Goal: Task Accomplishment & Management: Manage account settings

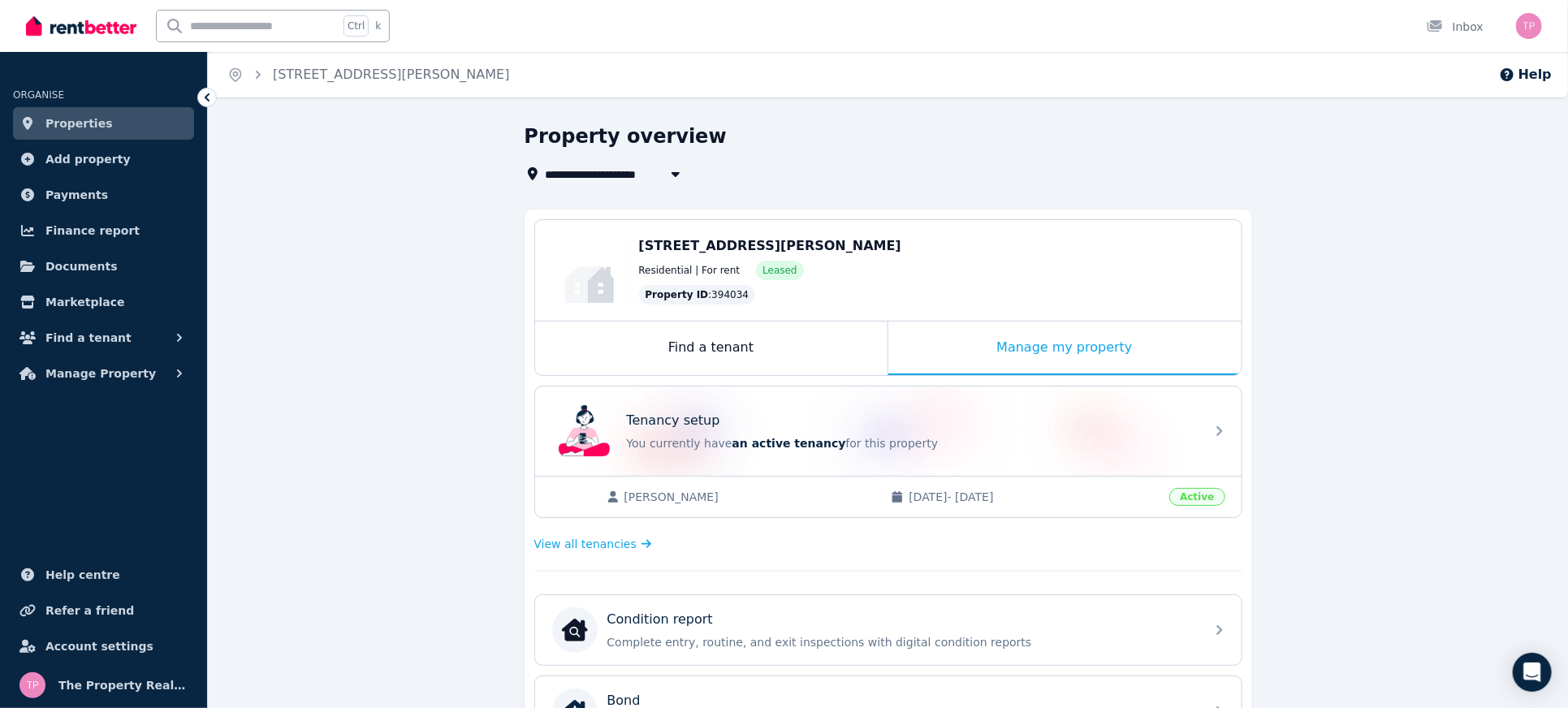
click at [72, 122] on span "Properties" at bounding box center [79, 122] width 68 height 19
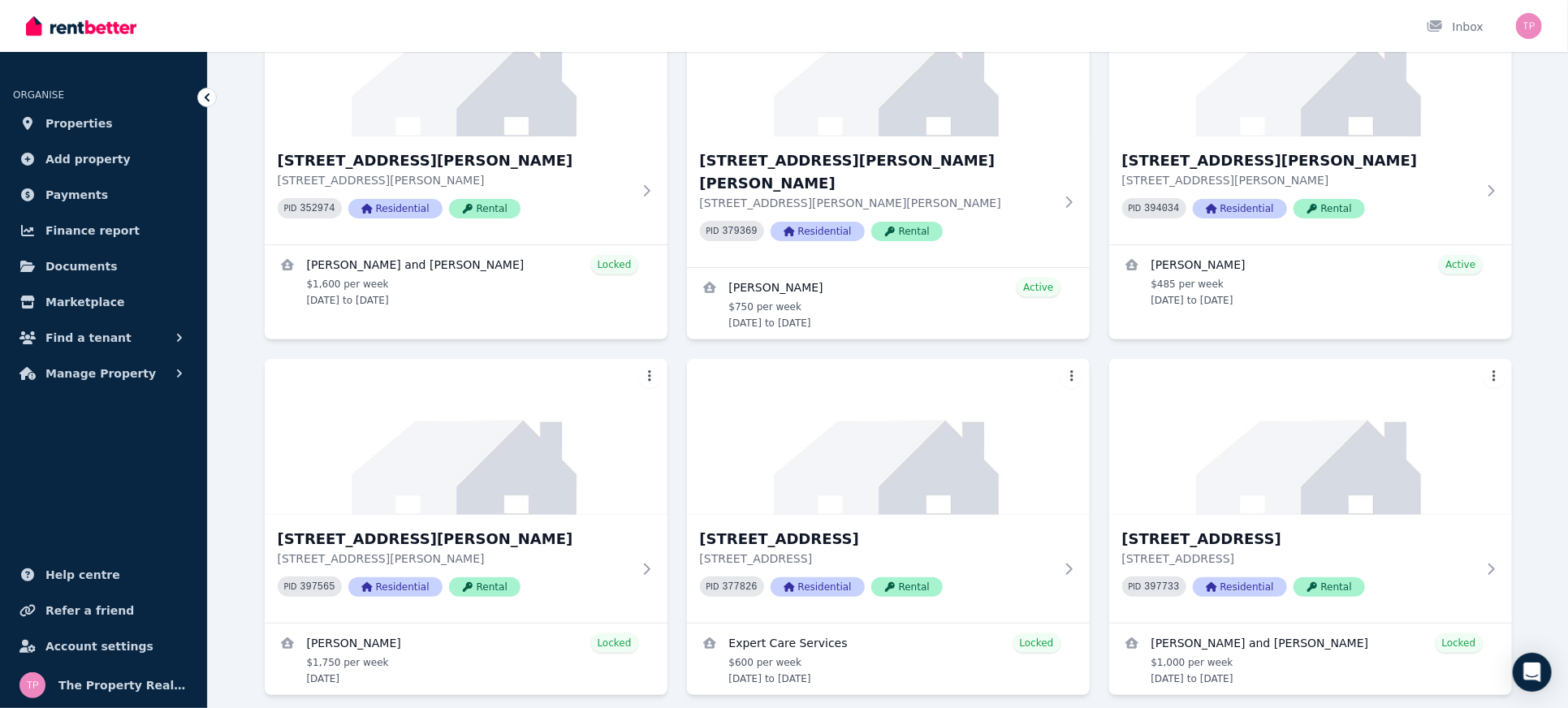
scroll to position [216, 0]
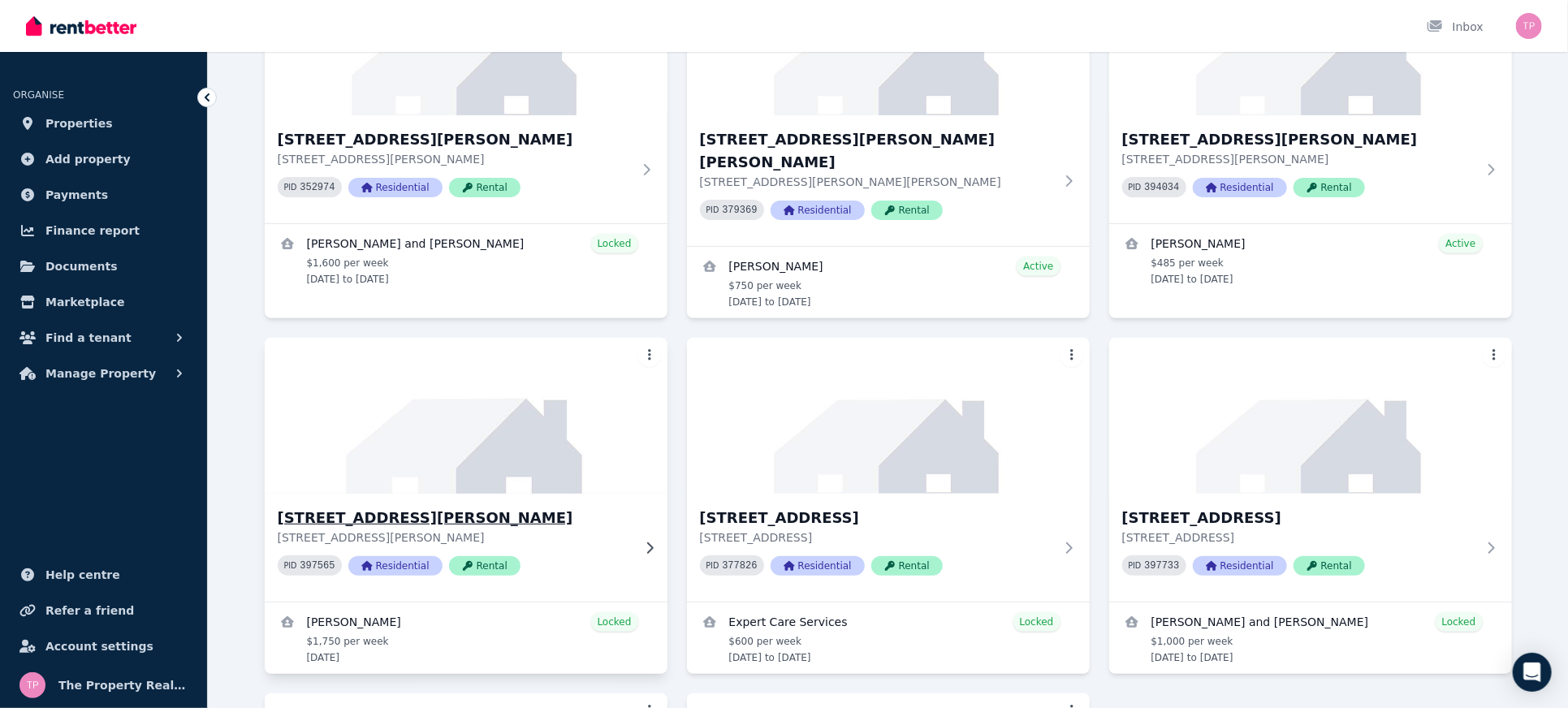
click at [411, 506] on h3 "[STREET_ADDRESS][PERSON_NAME]" at bounding box center [454, 517] width 354 height 23
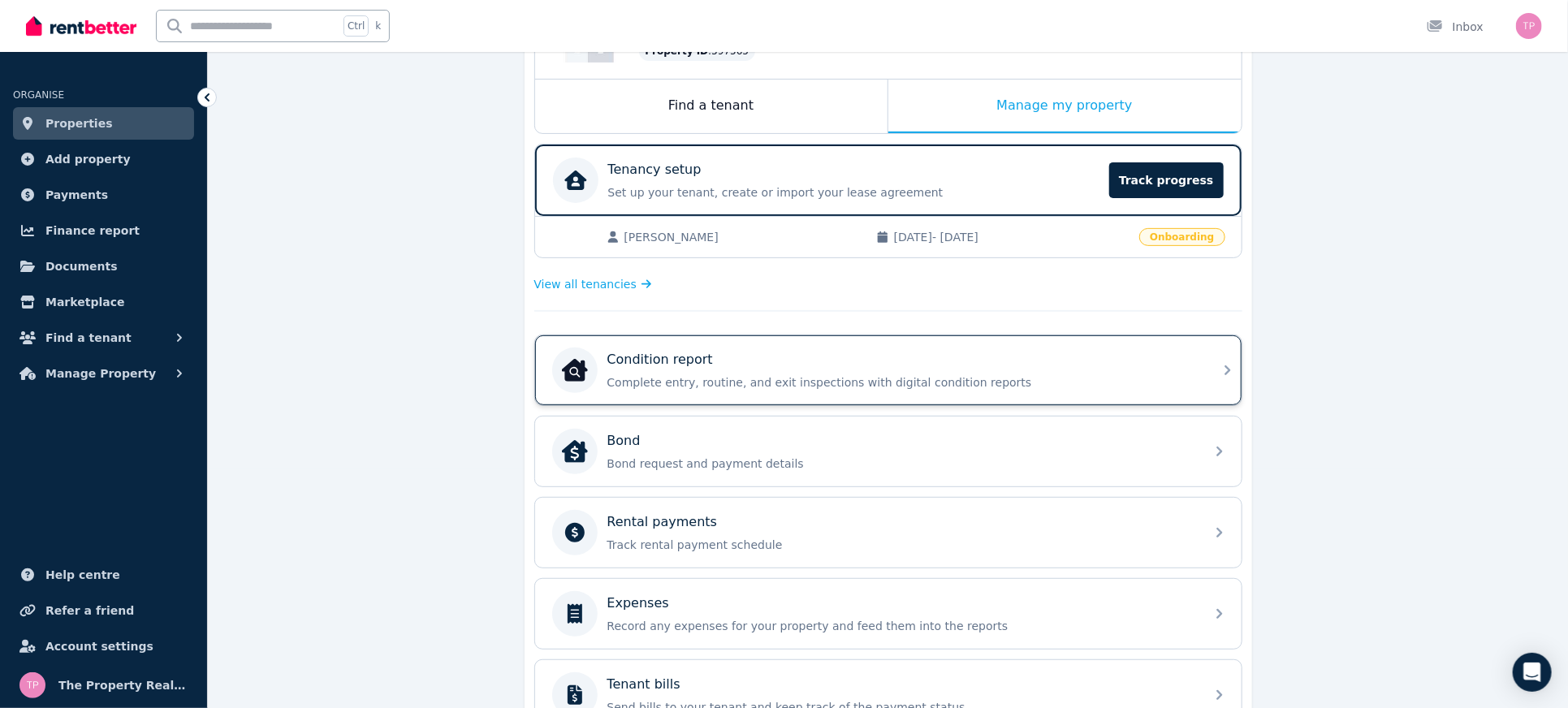
scroll to position [433, 0]
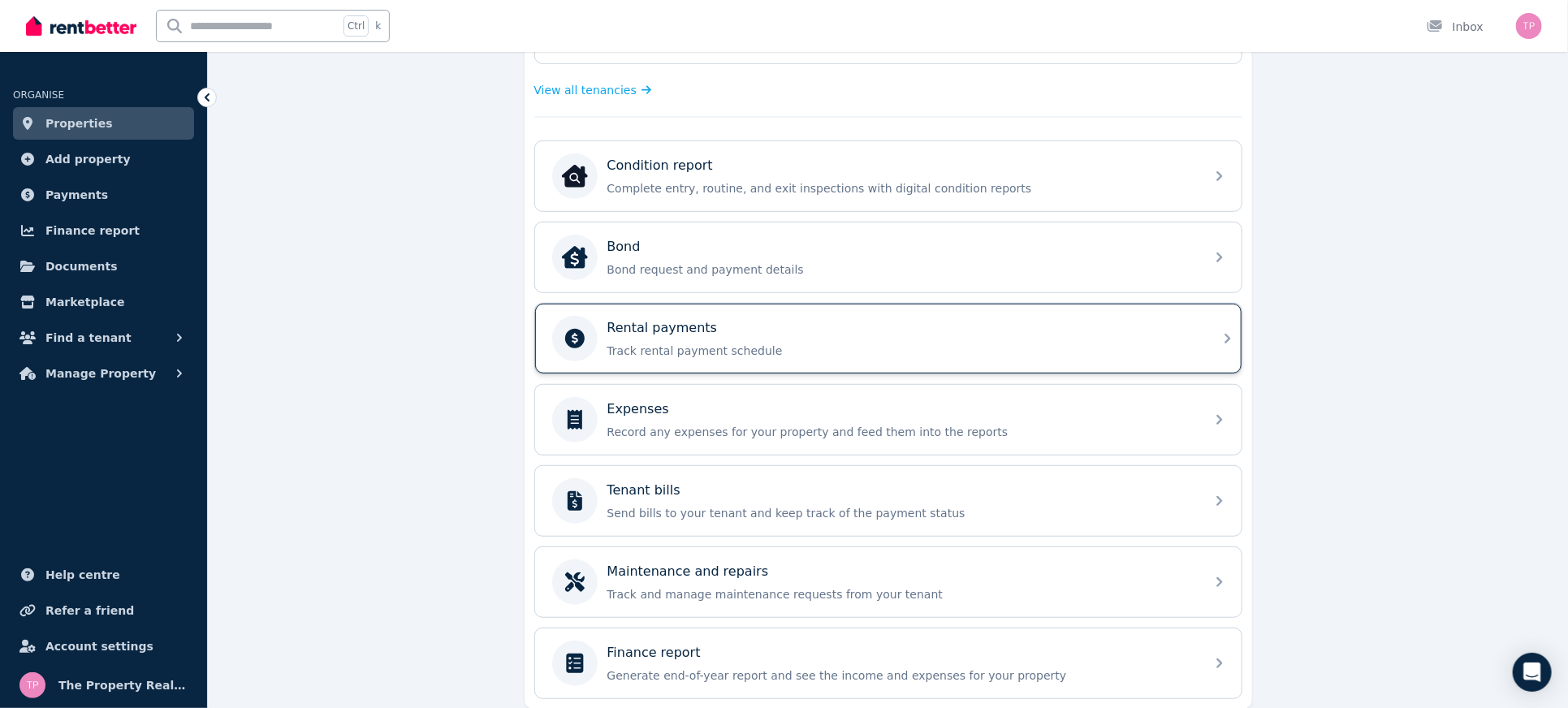
click at [798, 324] on div "Rental payments" at bounding box center [901, 327] width 588 height 19
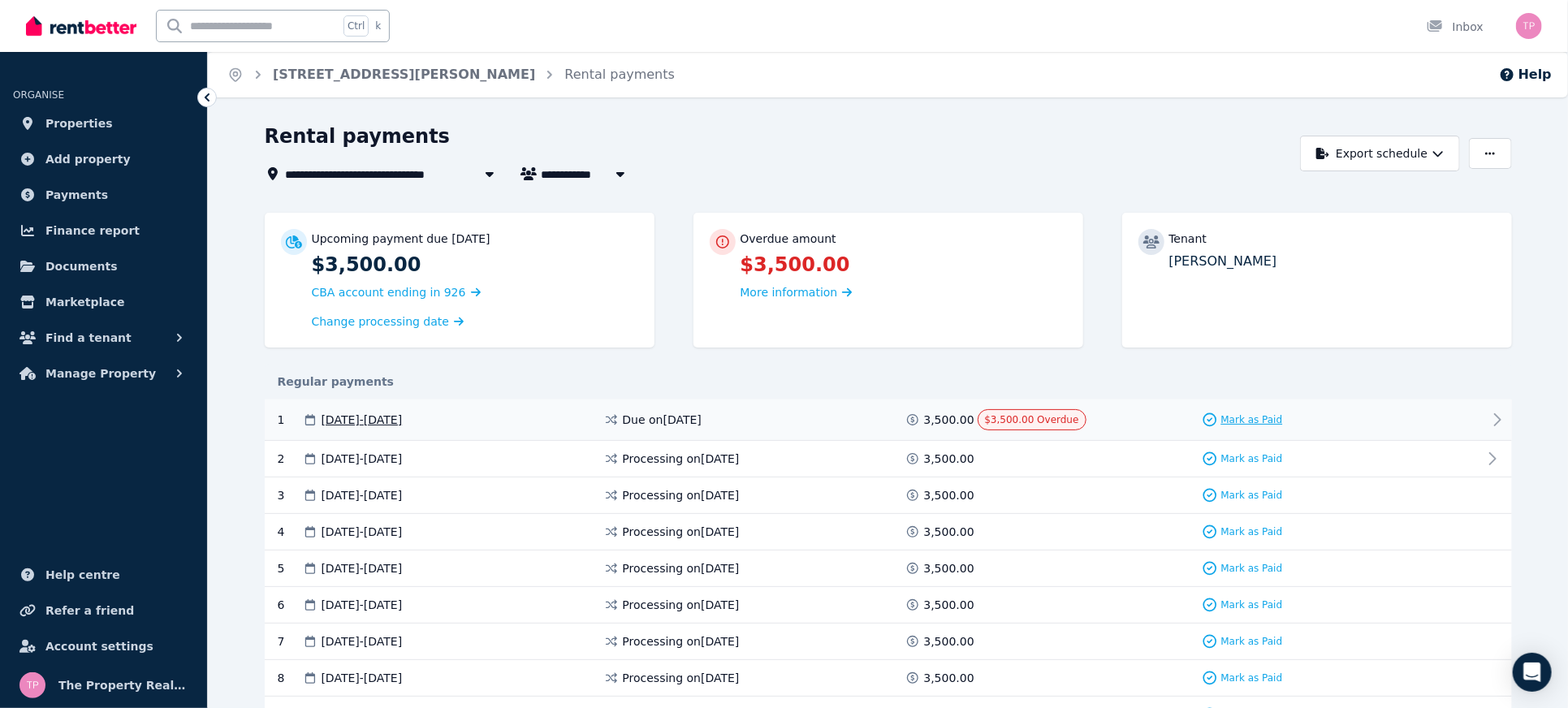
click at [1264, 418] on span "Mark as Paid" at bounding box center [1252, 419] width 62 height 13
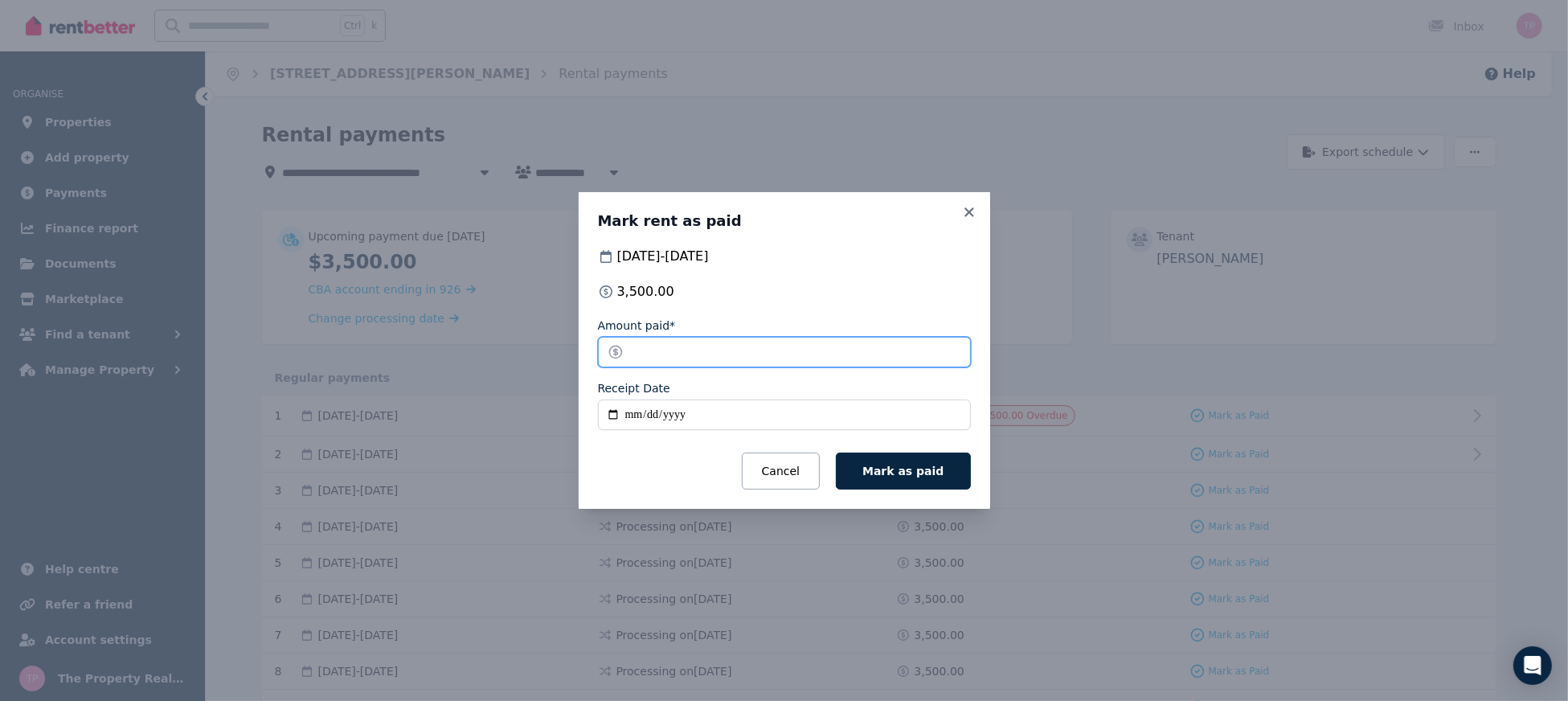
drag, startPoint x: 666, startPoint y: 343, endPoint x: 615, endPoint y: 364, distance: 55.2
click at [615, 364] on input "*******" at bounding box center [784, 352] width 373 height 31
type input "****"
click at [611, 419] on input "Receipt Date" at bounding box center [784, 415] width 373 height 31
type input "**********"
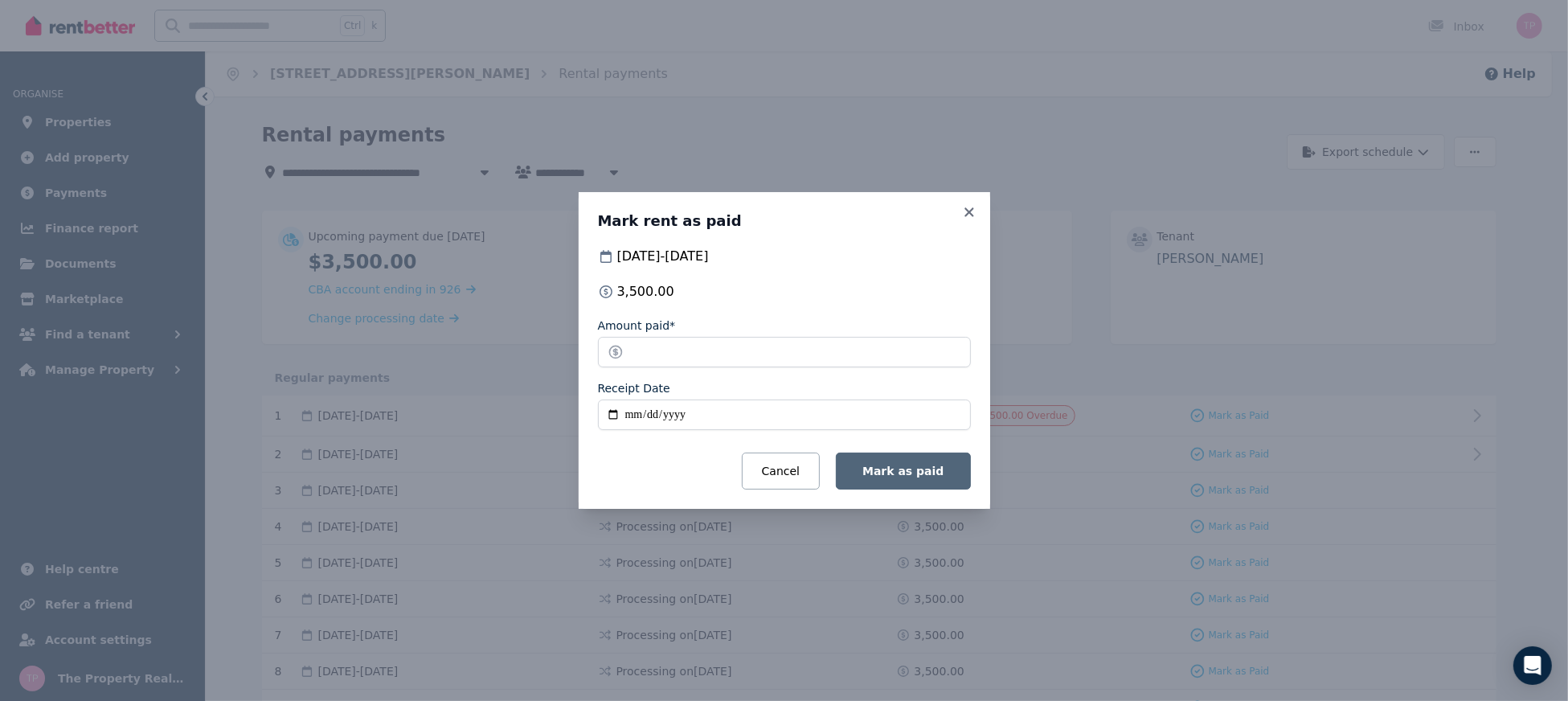
click at [926, 470] on span "Mark as paid" at bounding box center [902, 471] width 81 height 13
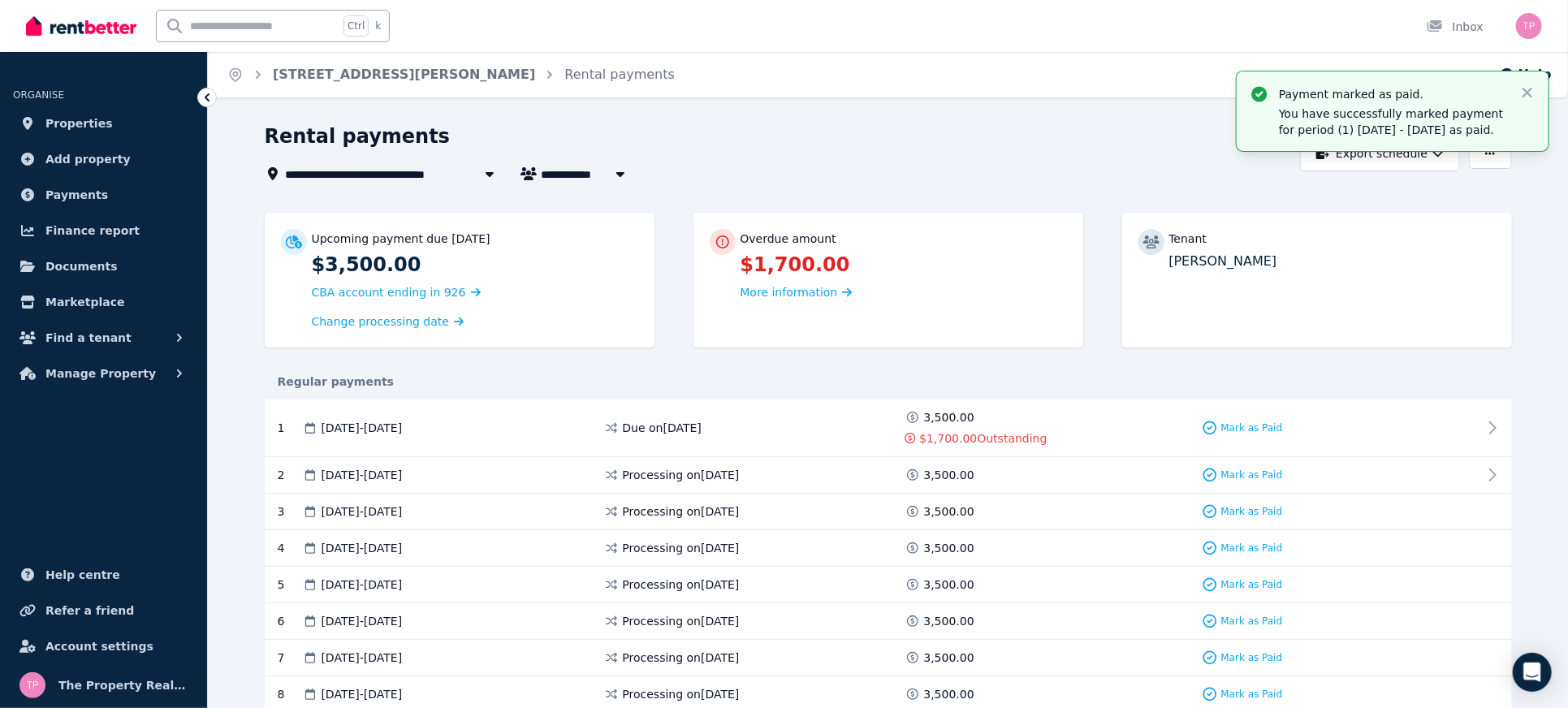
click at [380, 170] on span "[STREET_ADDRESS][PERSON_NAME]" at bounding box center [404, 173] width 237 height 19
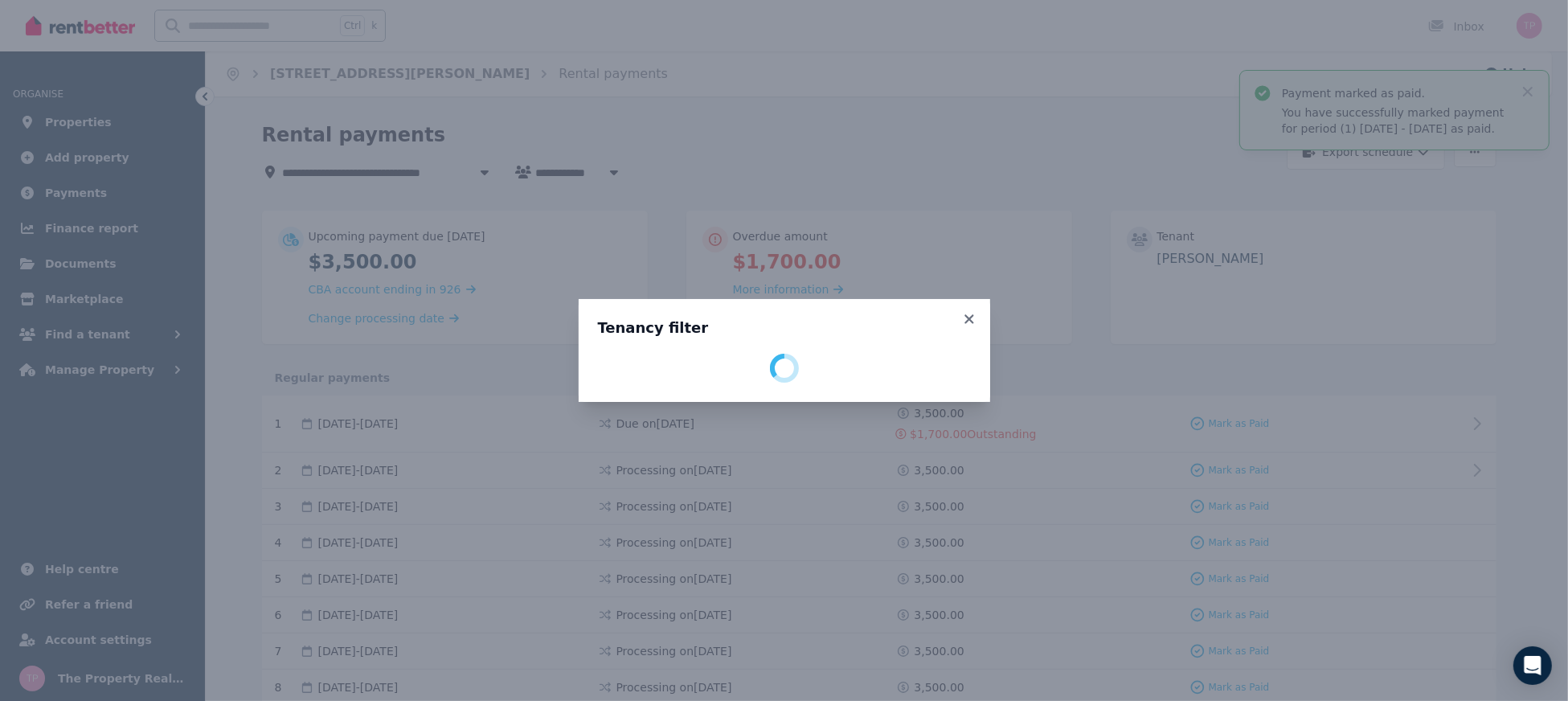
click at [968, 318] on icon at bounding box center [969, 319] width 16 height 14
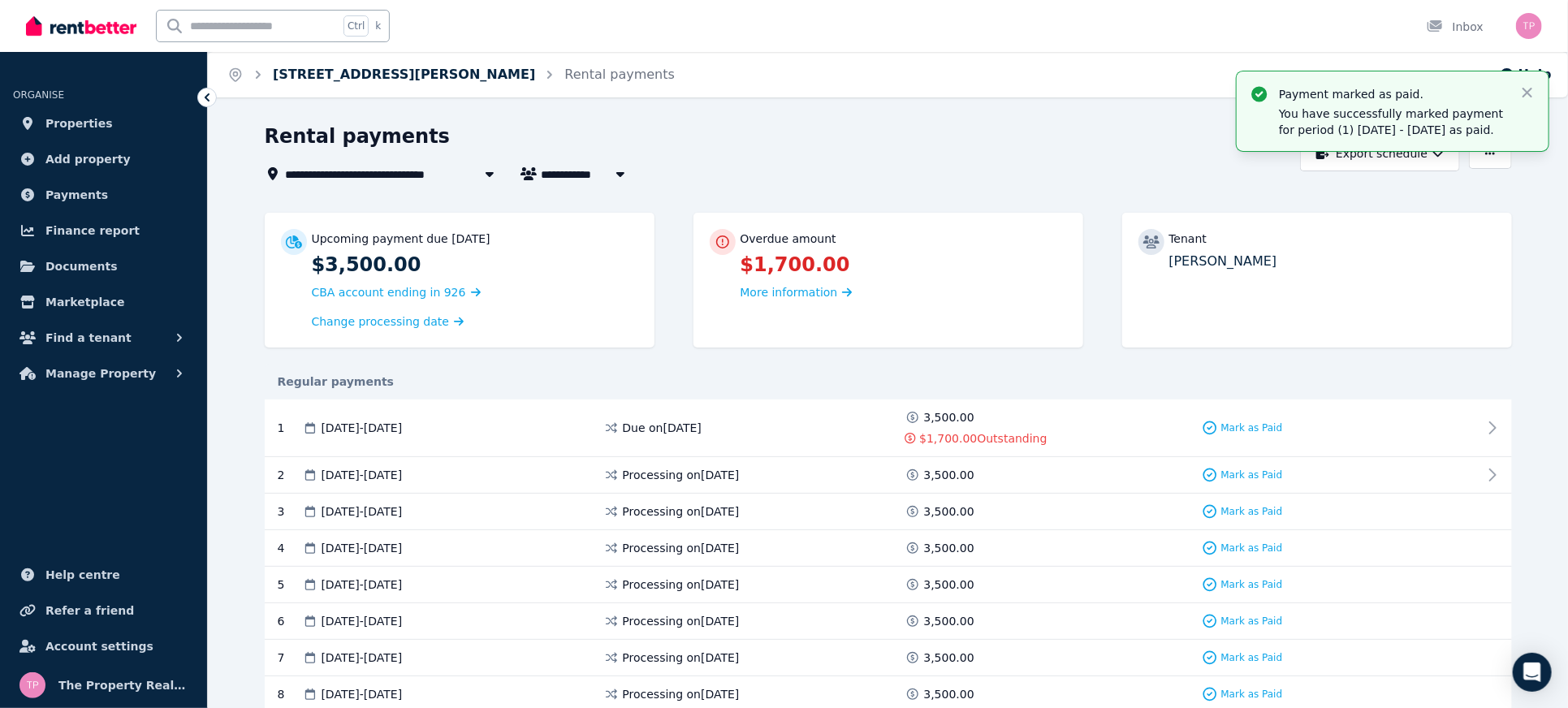
click at [345, 80] on link "[STREET_ADDRESS][PERSON_NAME]" at bounding box center [404, 74] width 262 height 16
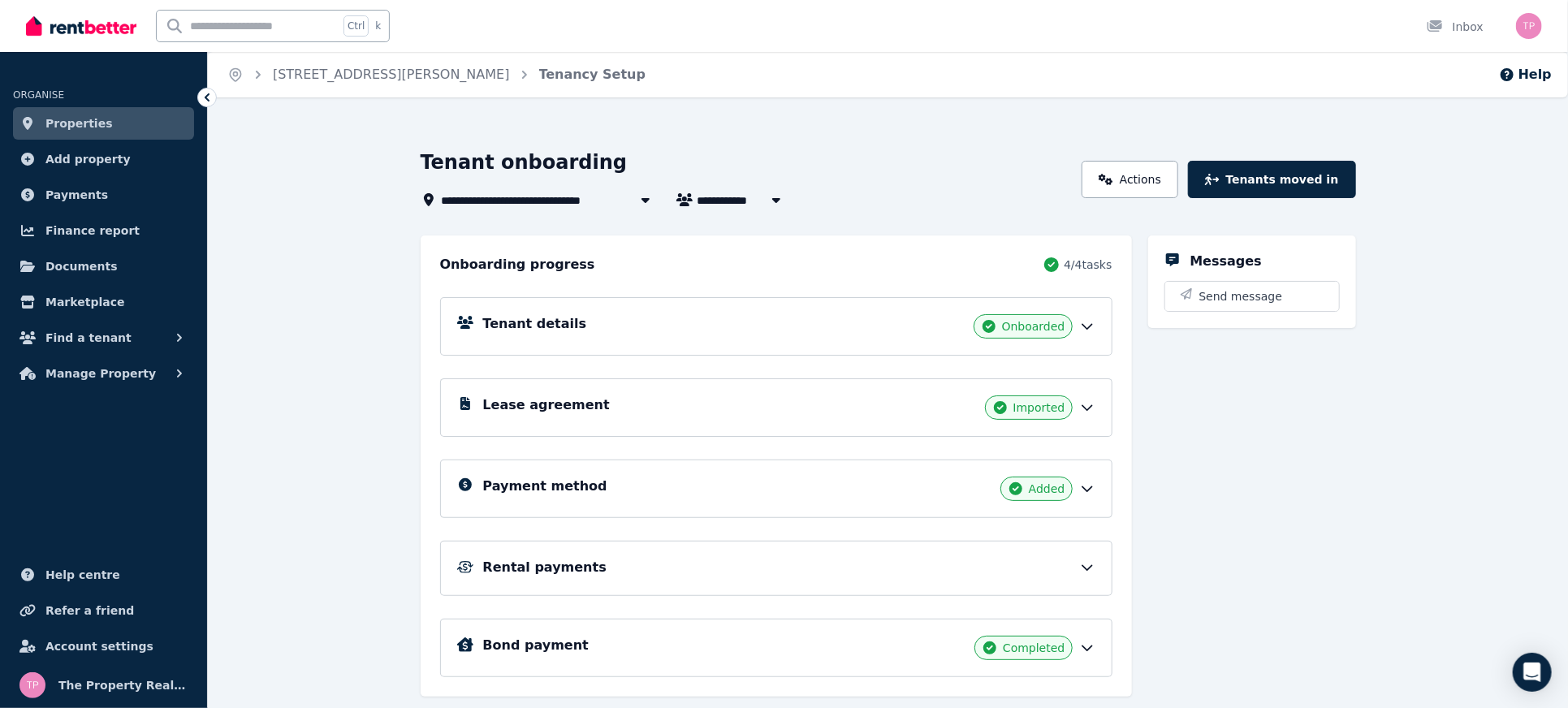
click at [1082, 494] on div "Payment method Added" at bounding box center [789, 489] width 612 height 25
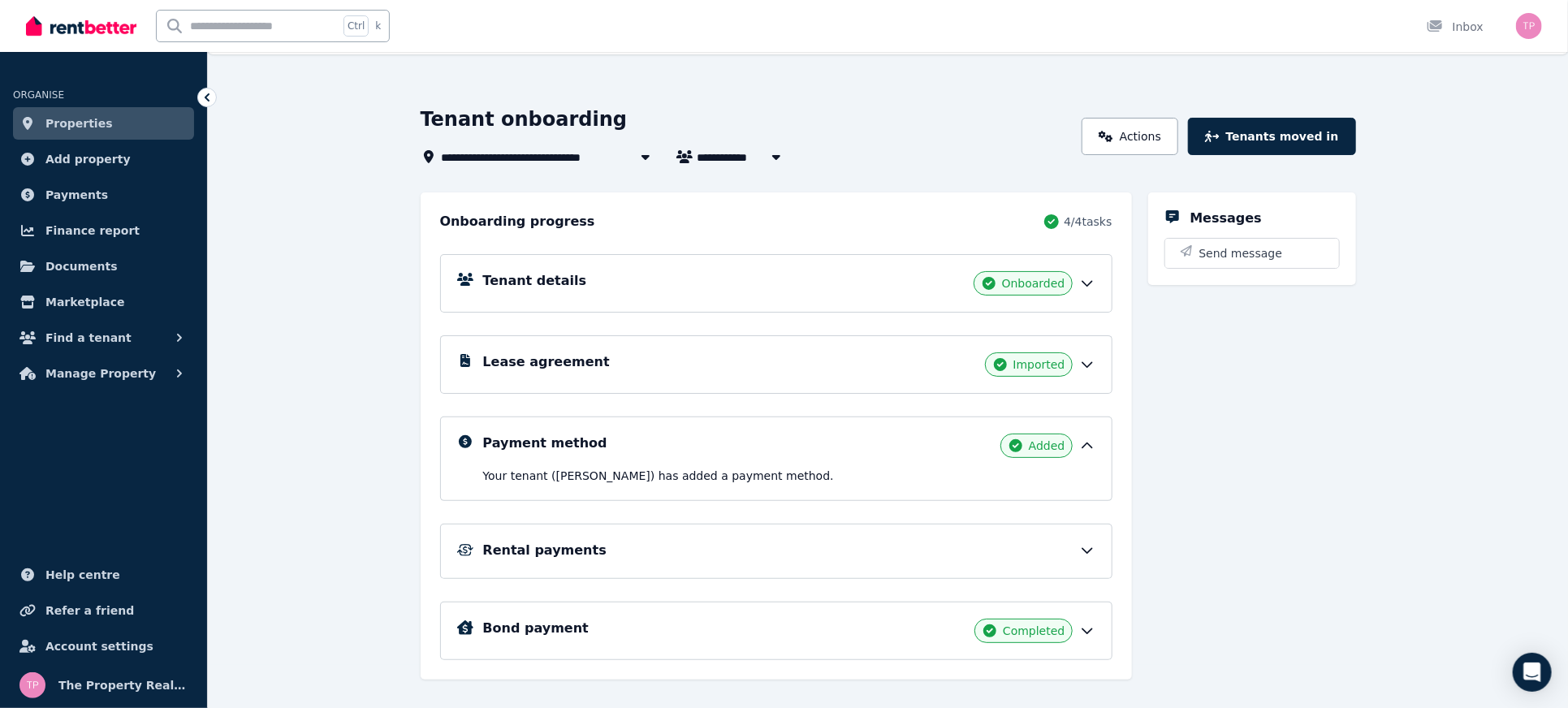
scroll to position [66, 0]
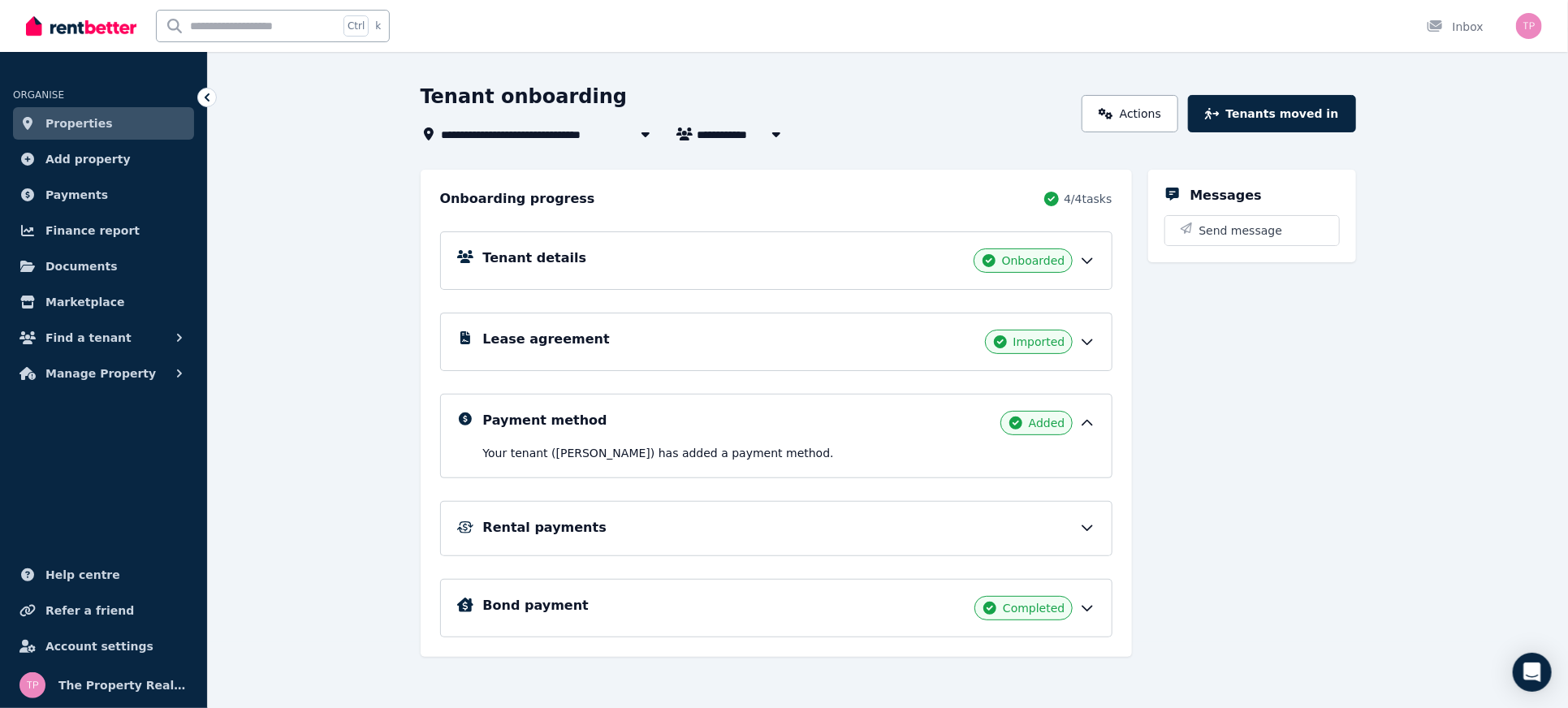
click at [1077, 530] on div "Rental payments" at bounding box center [789, 527] width 612 height 19
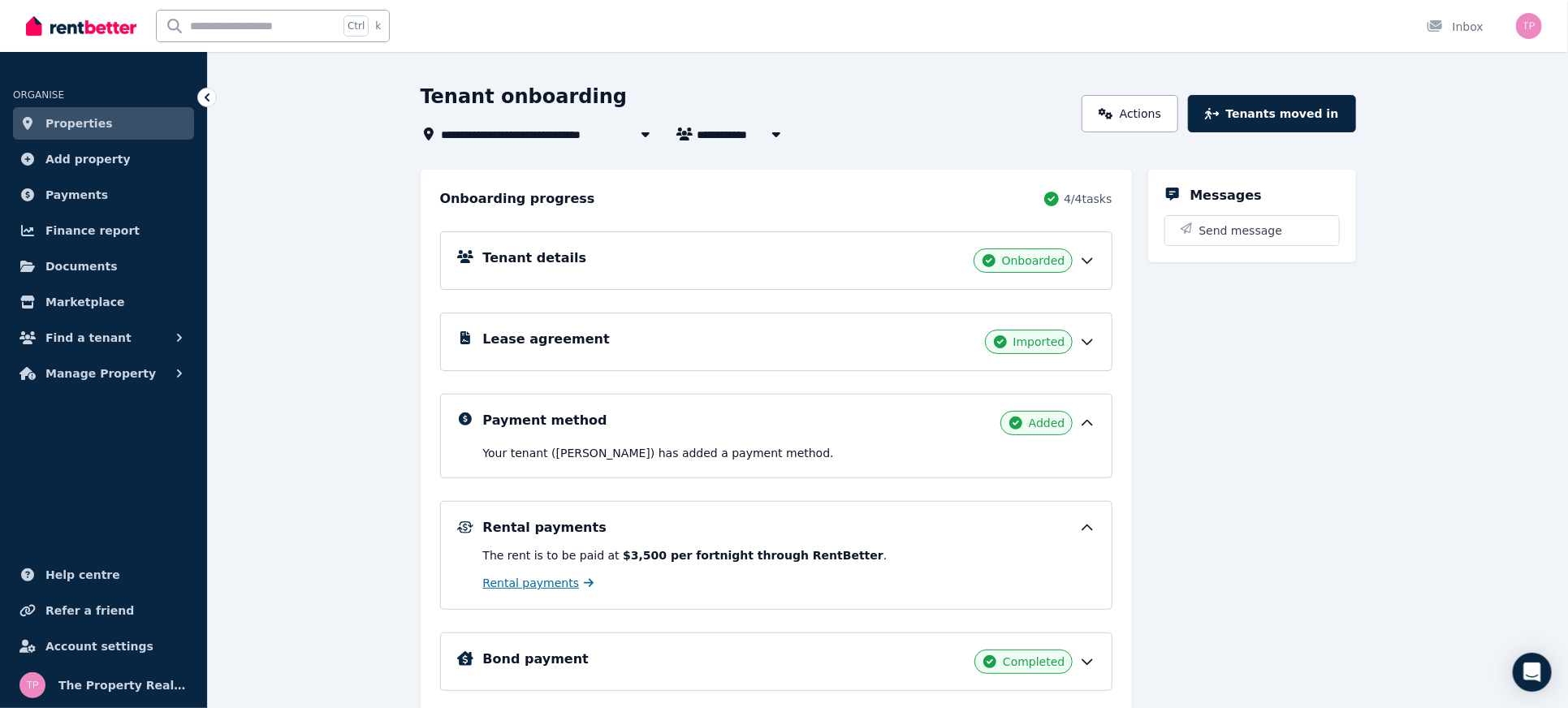
click at [530, 585] on span "Rental payments" at bounding box center [532, 583] width 97 height 16
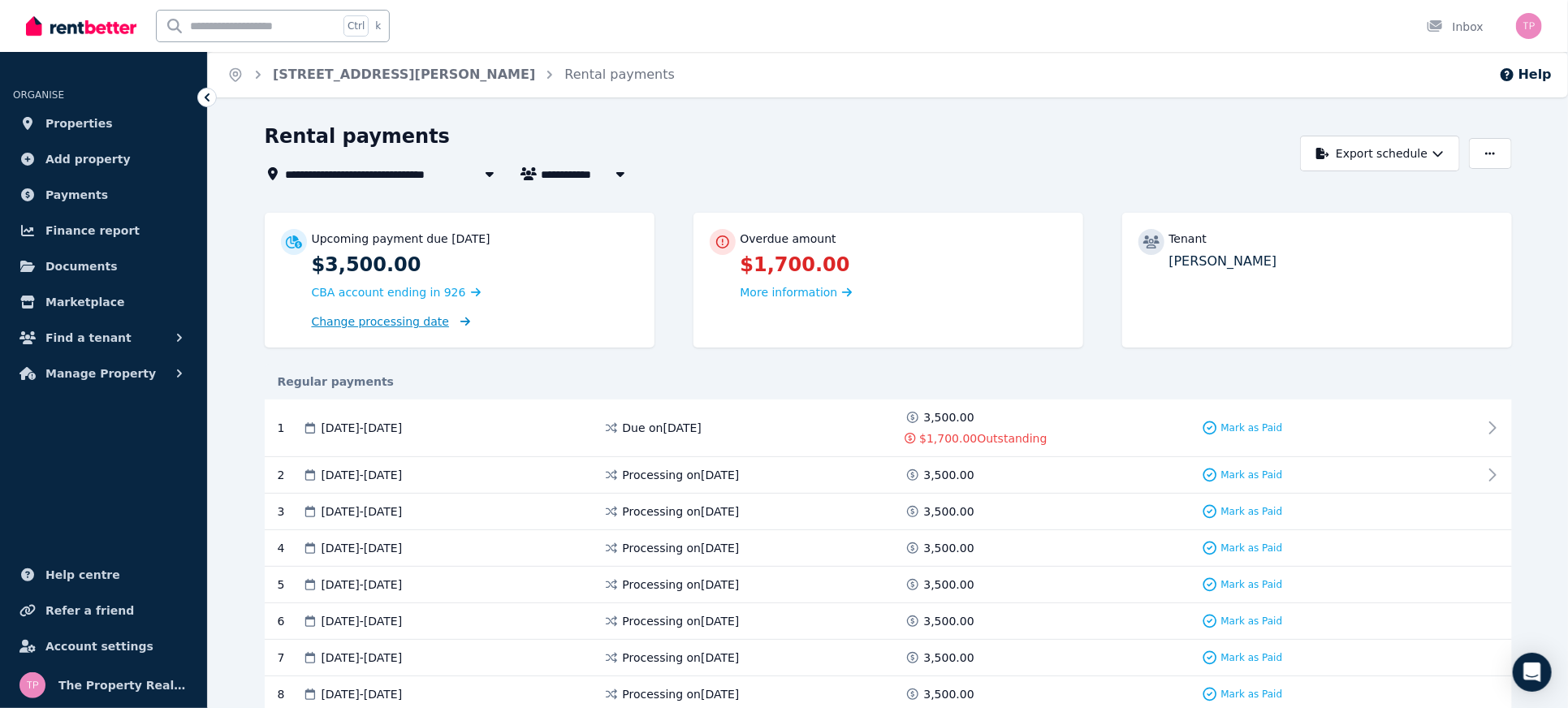
click at [386, 324] on span "Change processing date" at bounding box center [380, 322] width 138 height 16
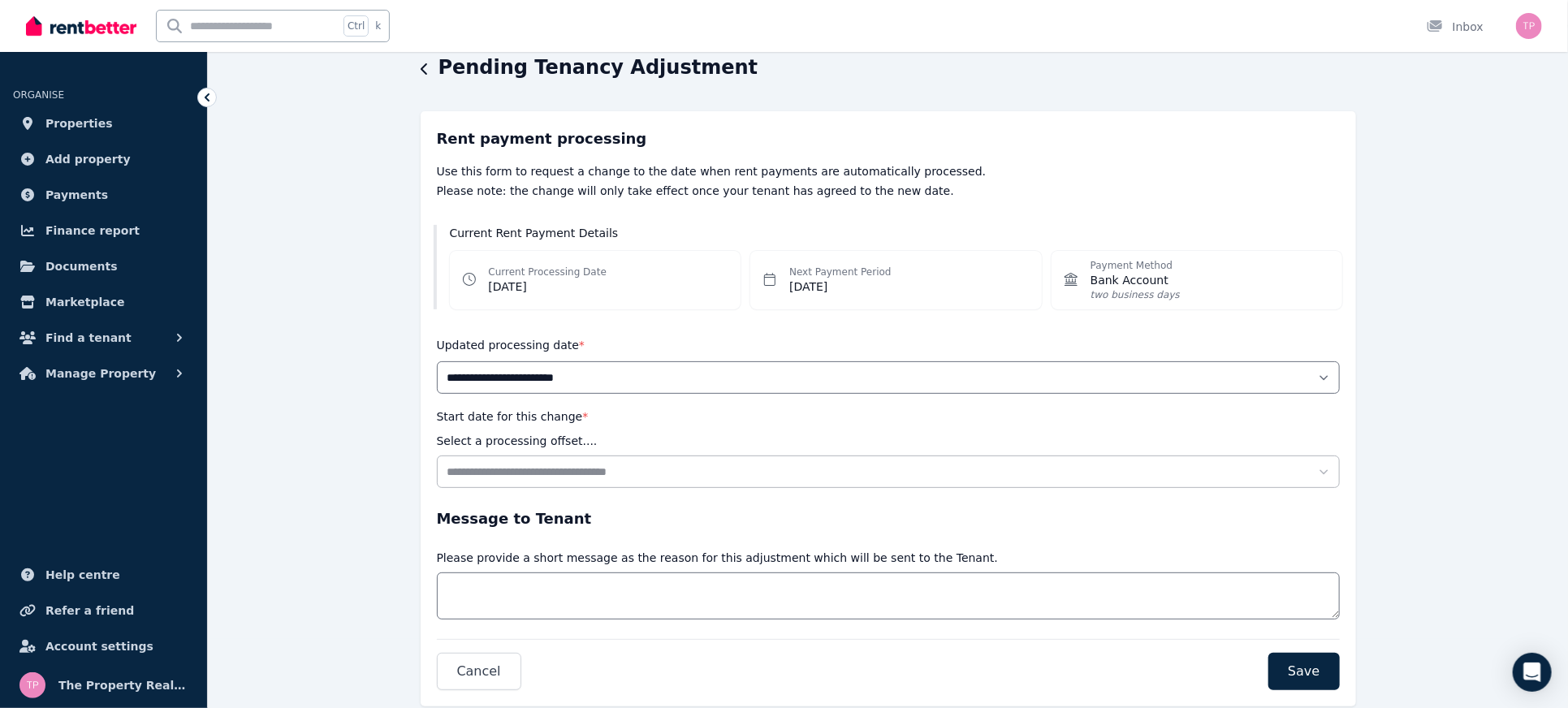
scroll to position [111, 0]
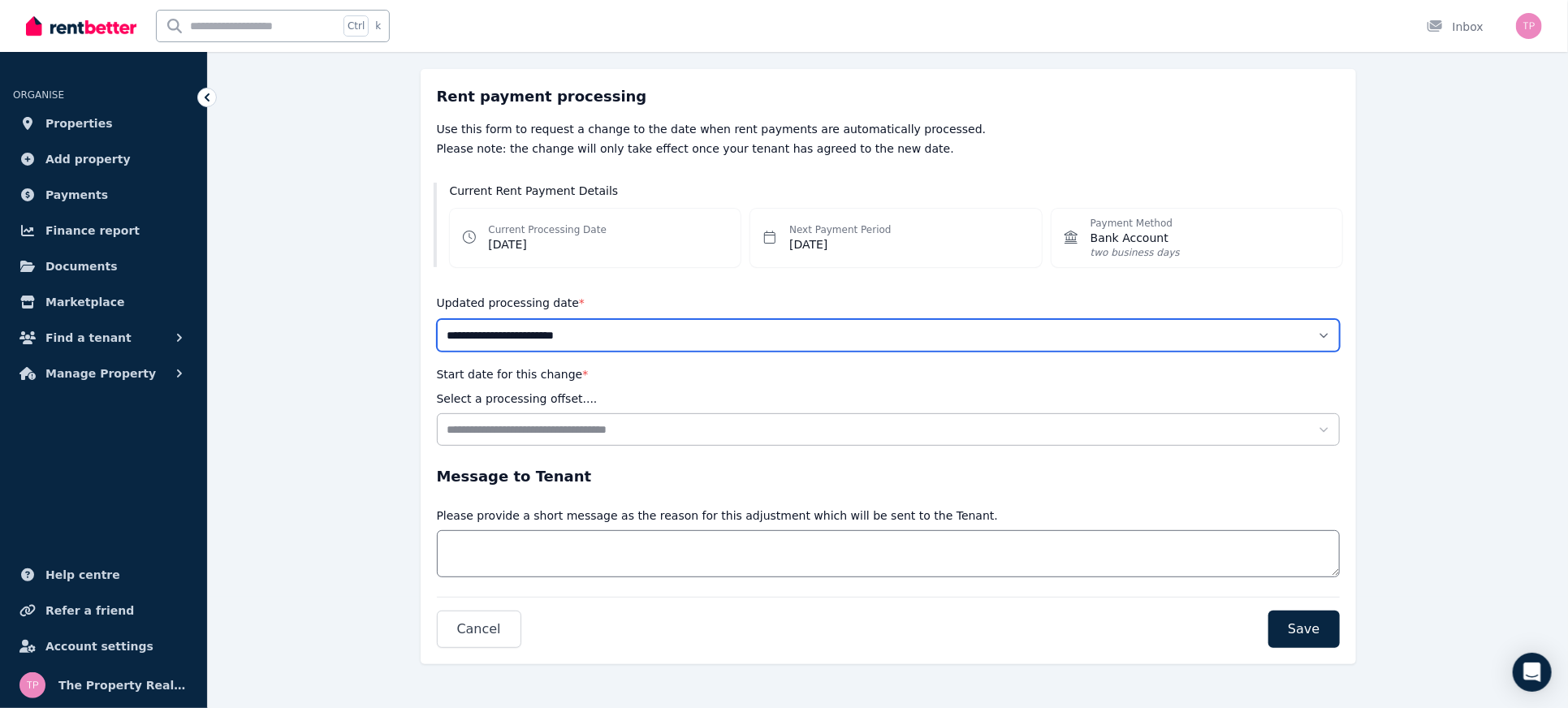
click at [482, 335] on select "**********" at bounding box center [888, 335] width 903 height 33
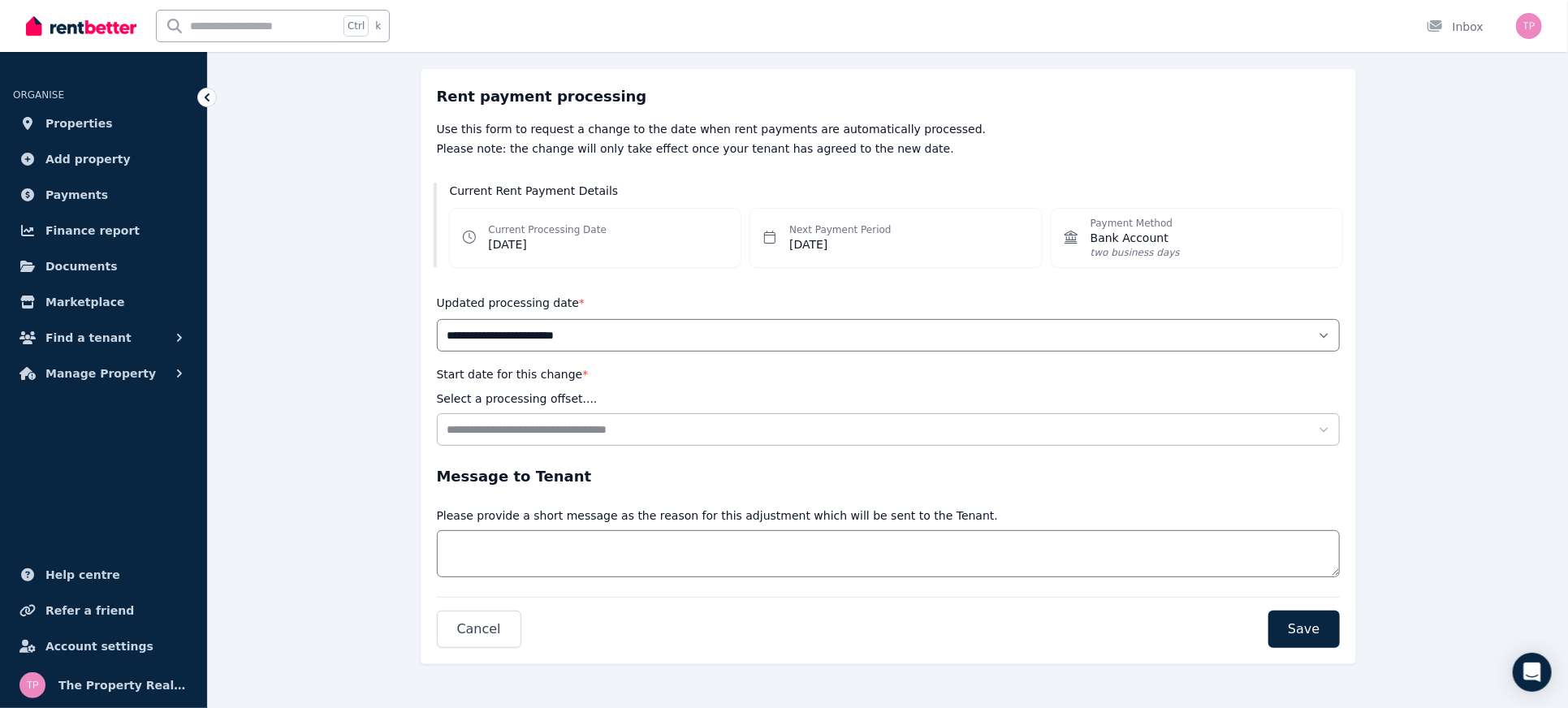
click at [280, 350] on div "**********" at bounding box center [887, 360] width 1360 height 697
click at [500, 446] on form "**********" at bounding box center [888, 366] width 903 height 563
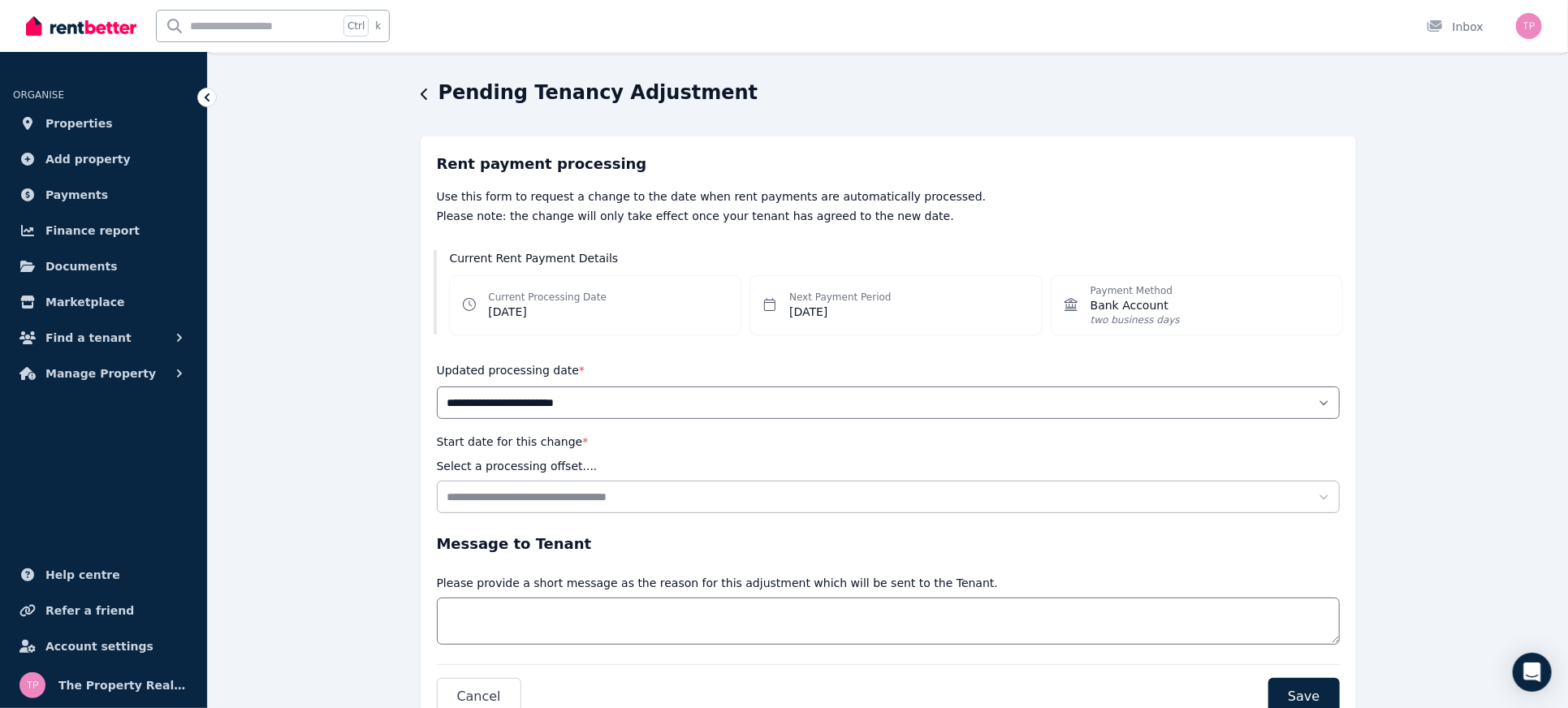
scroll to position [0, 0]
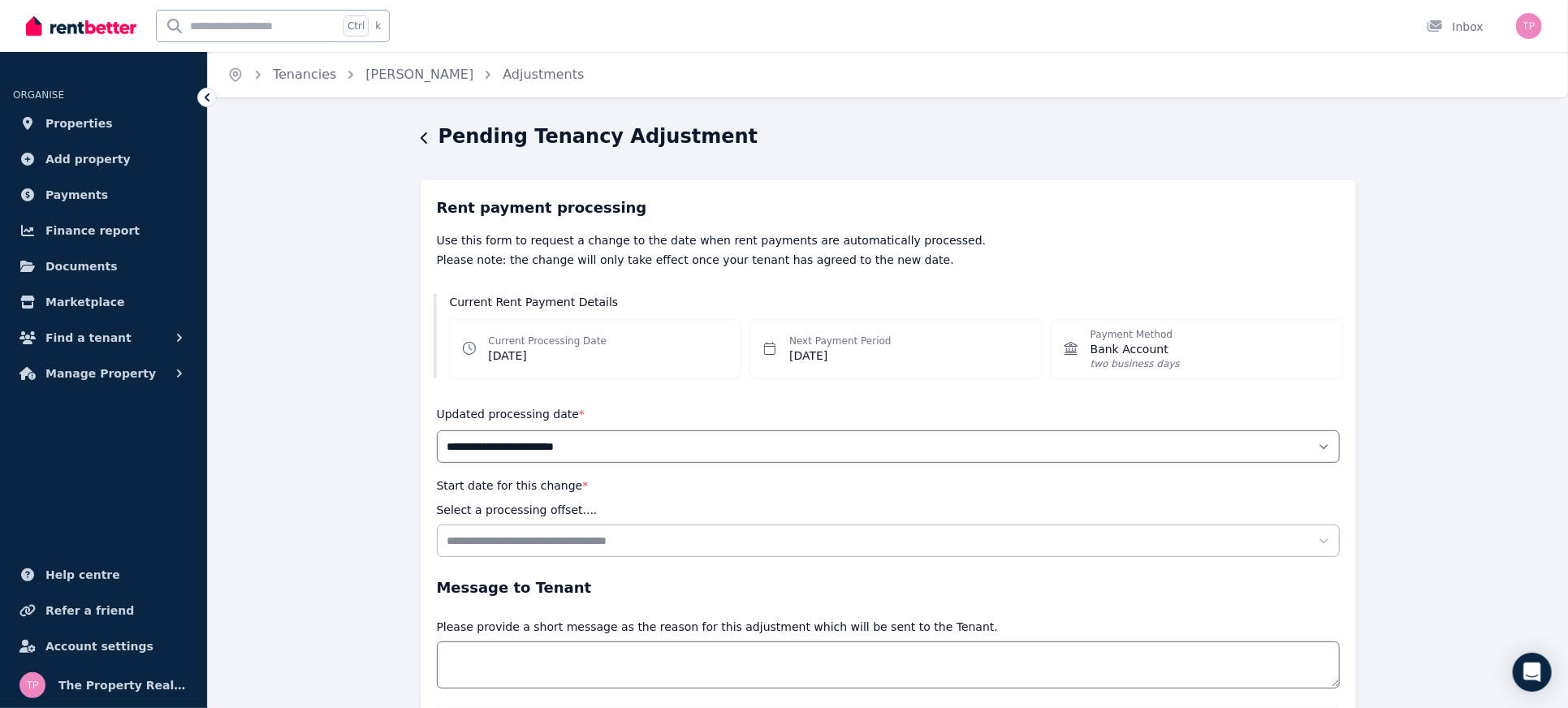
click at [1001, 130] on div "Pending Tenancy Adjustment" at bounding box center [883, 139] width 926 height 31
click at [228, 73] on icon "Breadcrumb" at bounding box center [236, 75] width 16 height 16
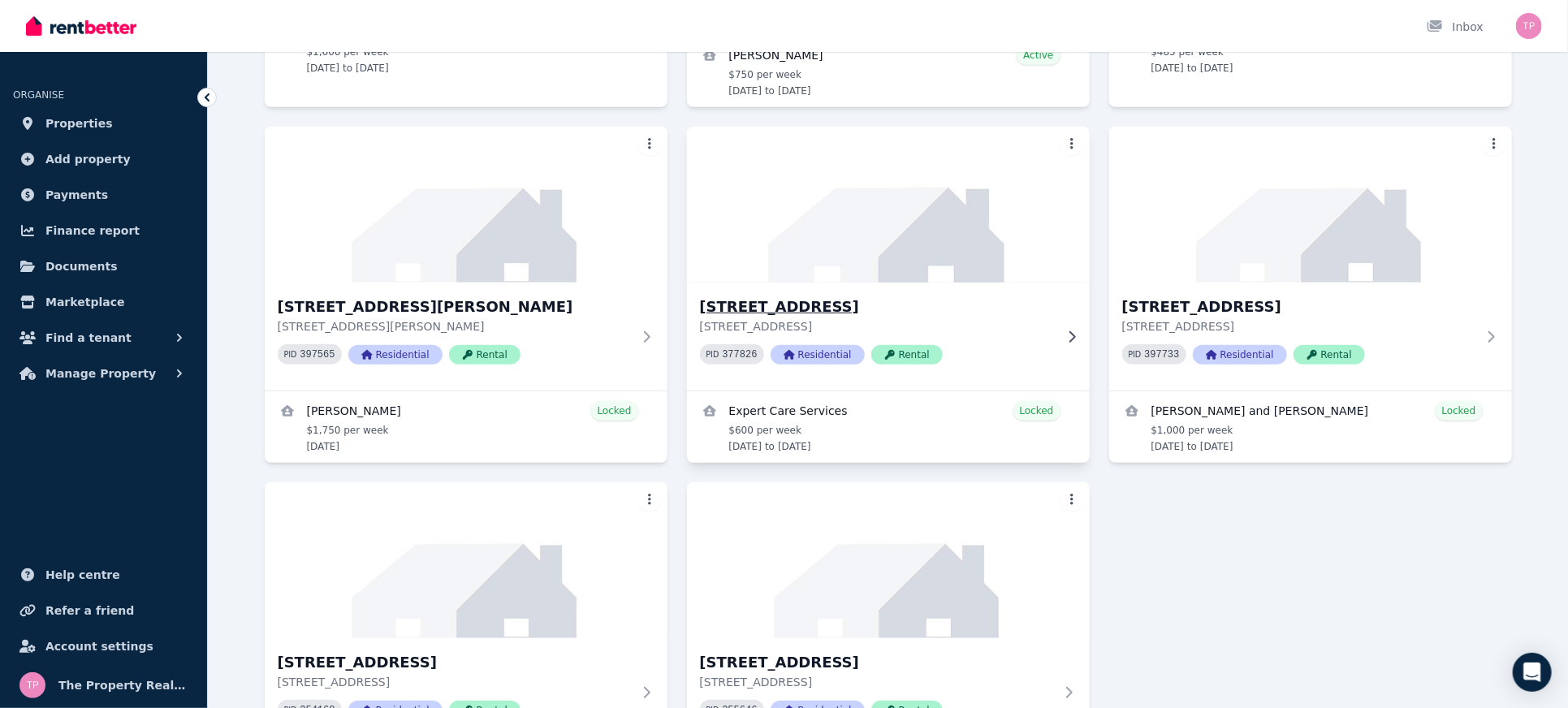
scroll to position [433, 0]
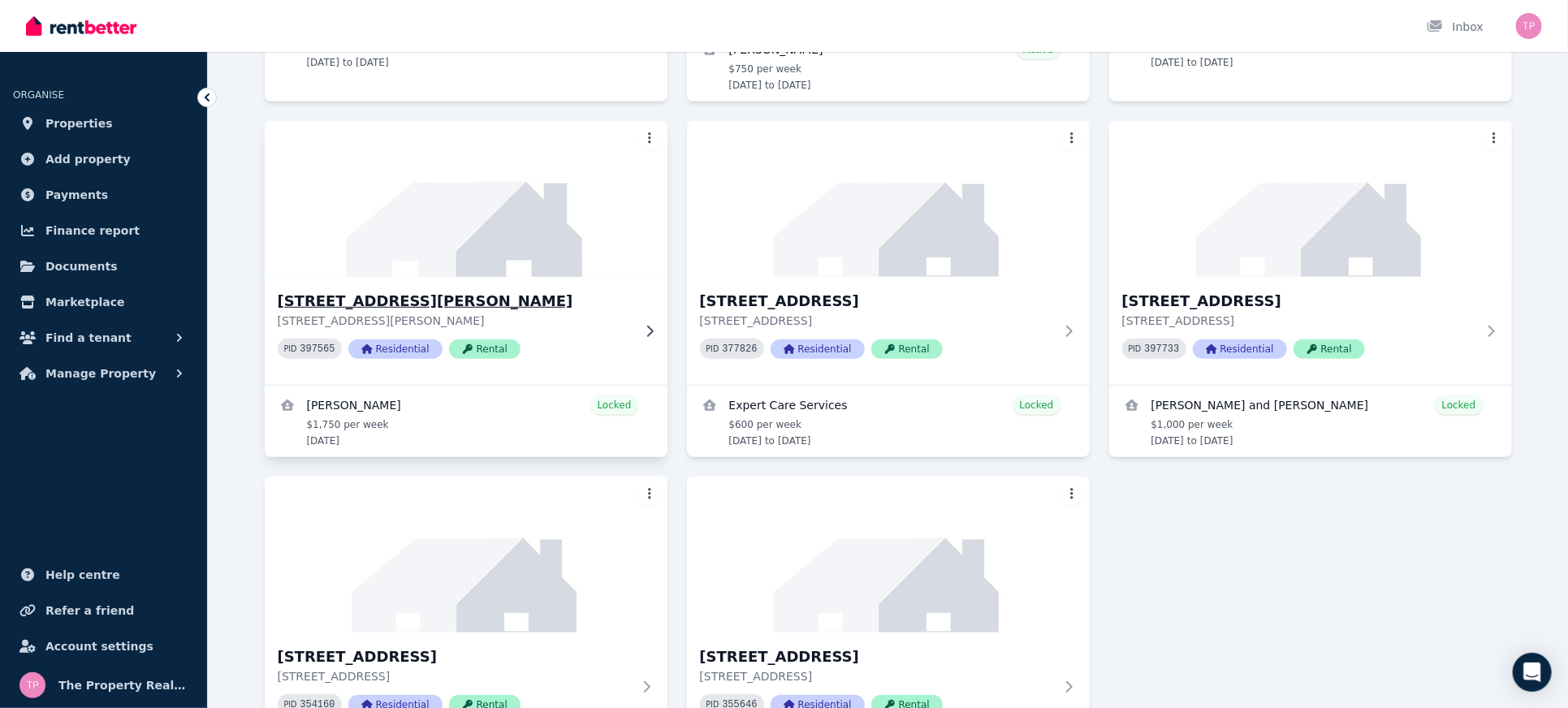
click at [481, 290] on h3 "[STREET_ADDRESS][PERSON_NAME]" at bounding box center [454, 301] width 354 height 23
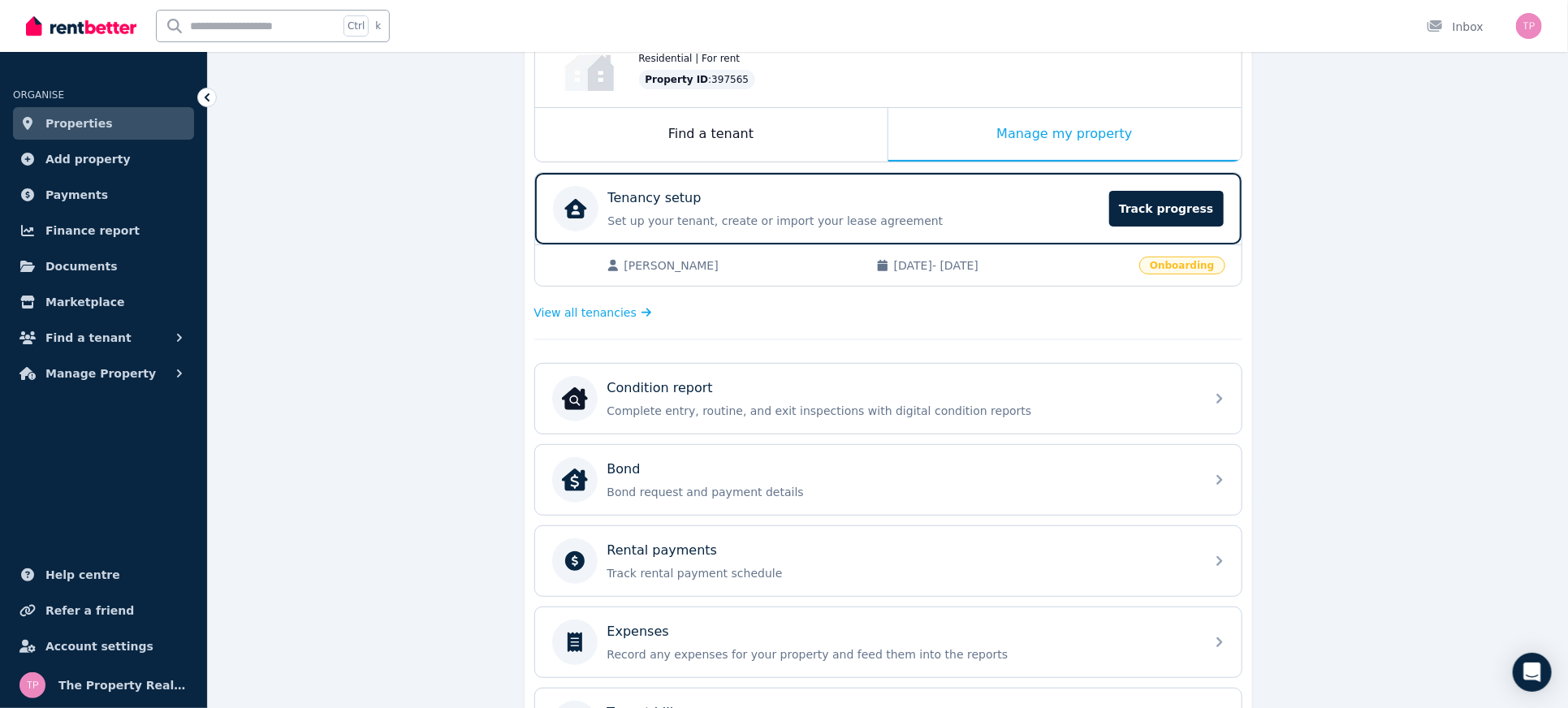
scroll to position [216, 0]
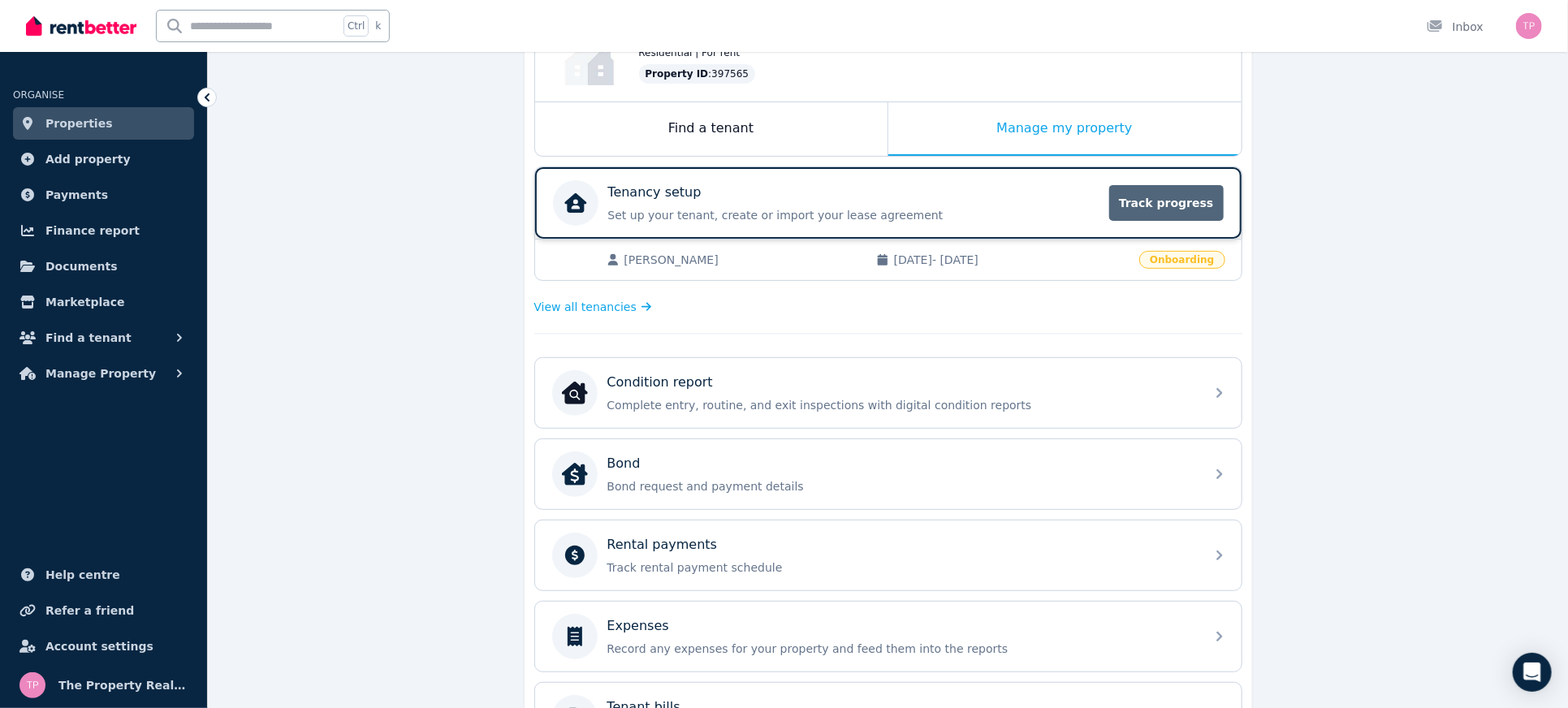
click at [1192, 203] on span "Track progress" at bounding box center [1166, 203] width 113 height 36
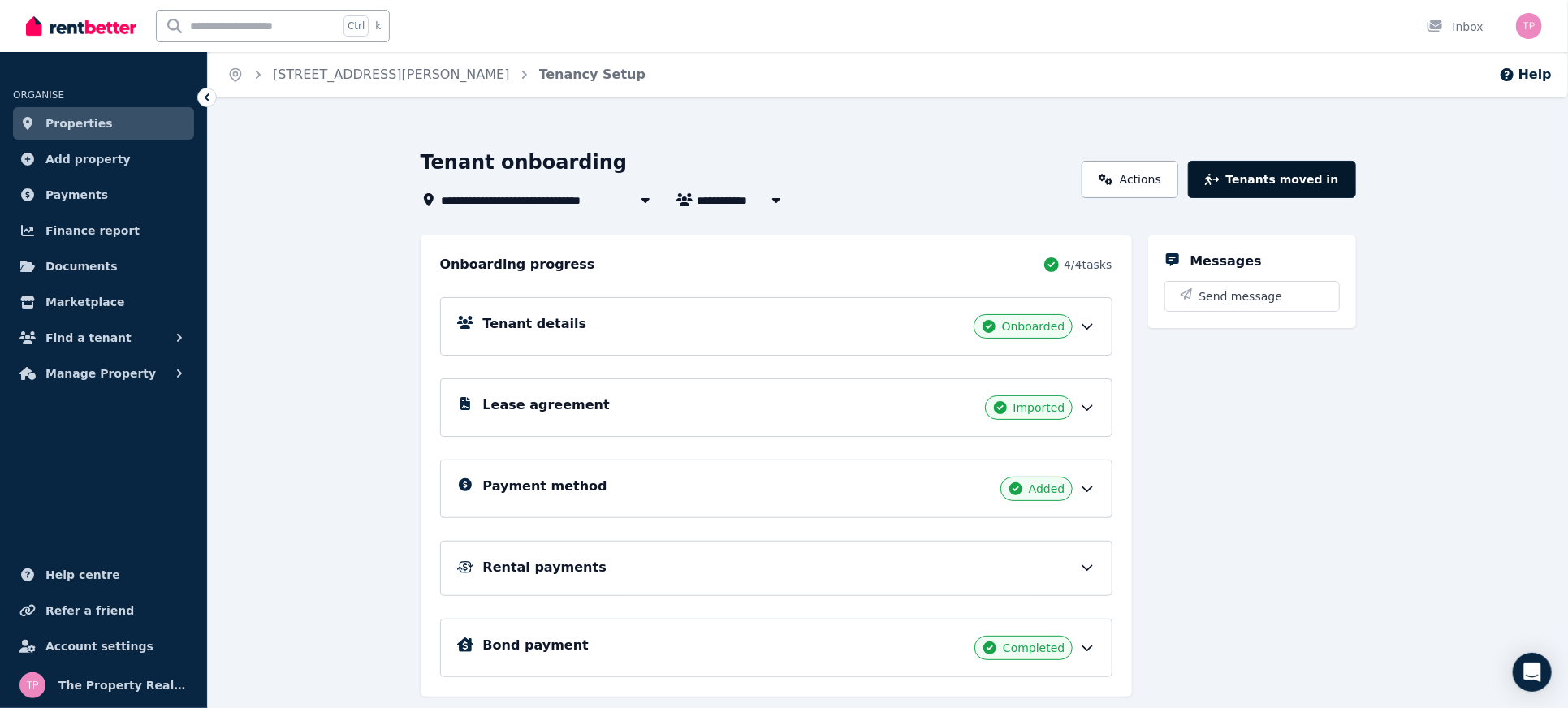
click at [1293, 171] on button "Tenants moved in" at bounding box center [1271, 179] width 167 height 37
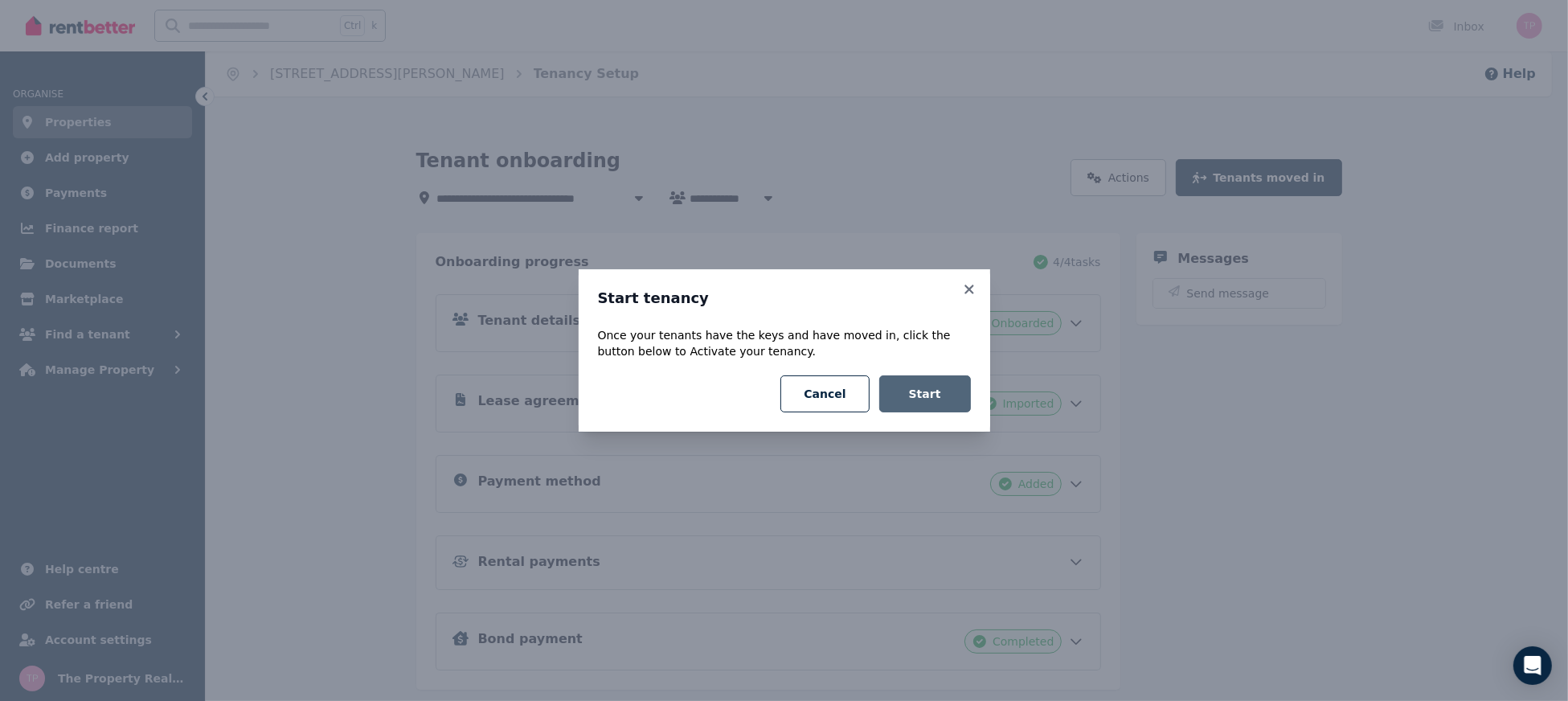
click at [926, 393] on button "Start" at bounding box center [924, 393] width 91 height 37
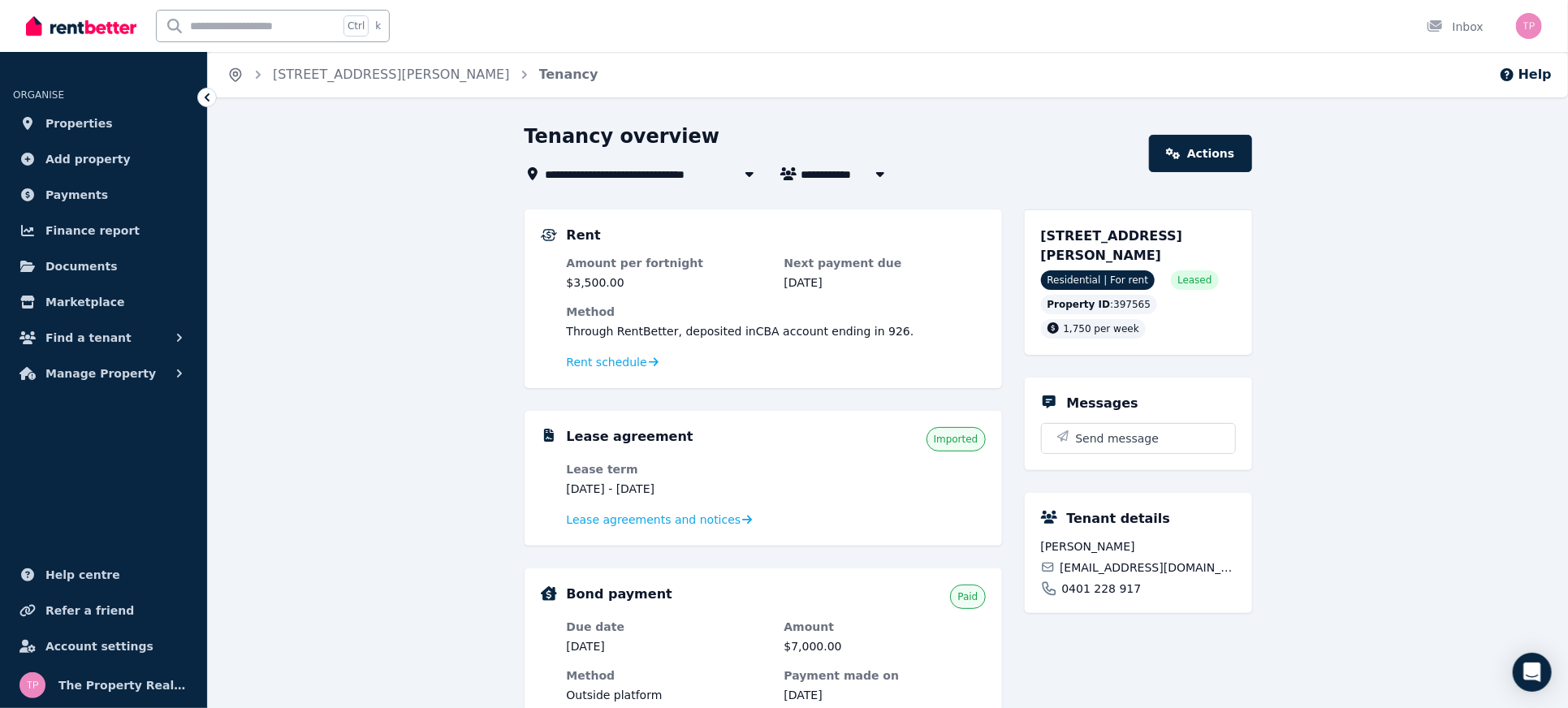
click at [236, 70] on icon "Breadcrumb" at bounding box center [236, 75] width 16 height 16
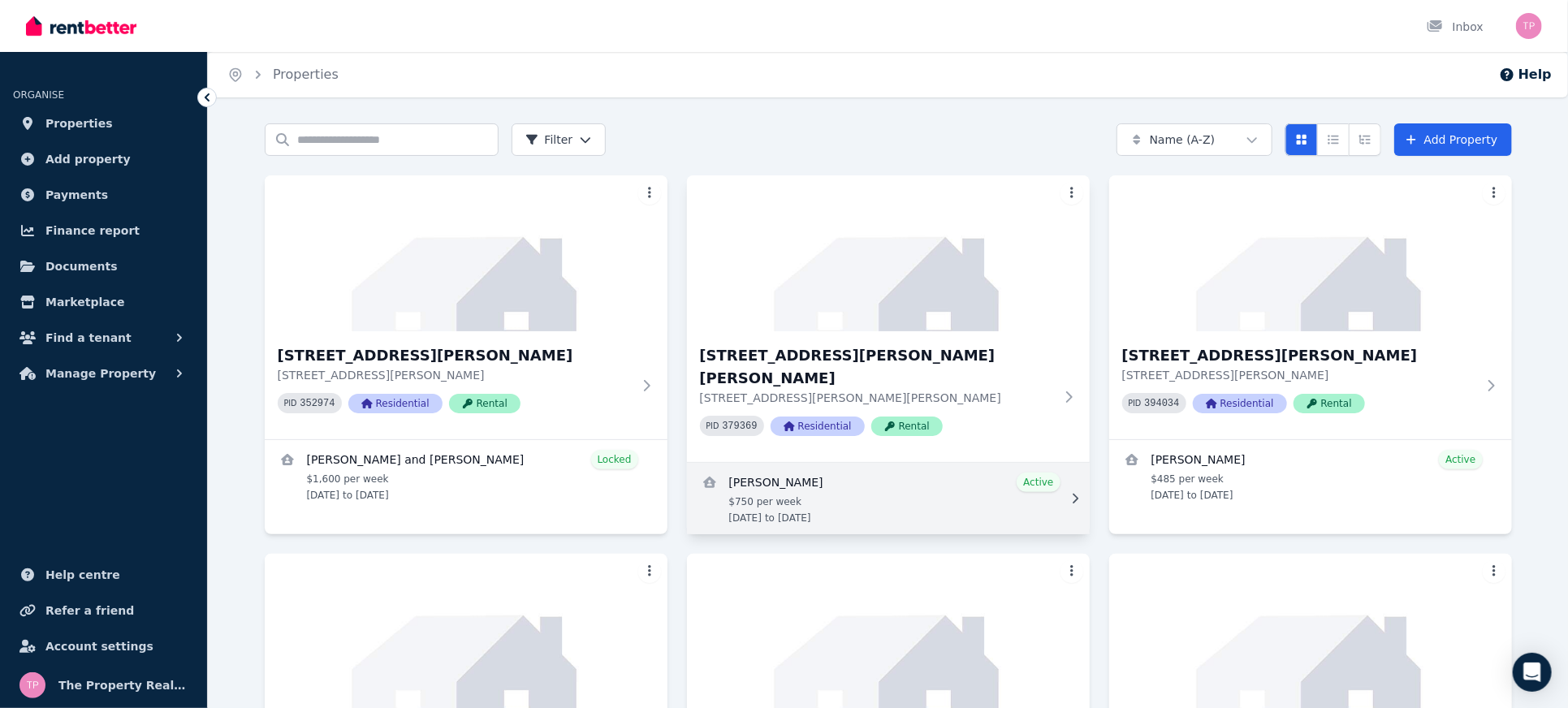
scroll to position [433, 0]
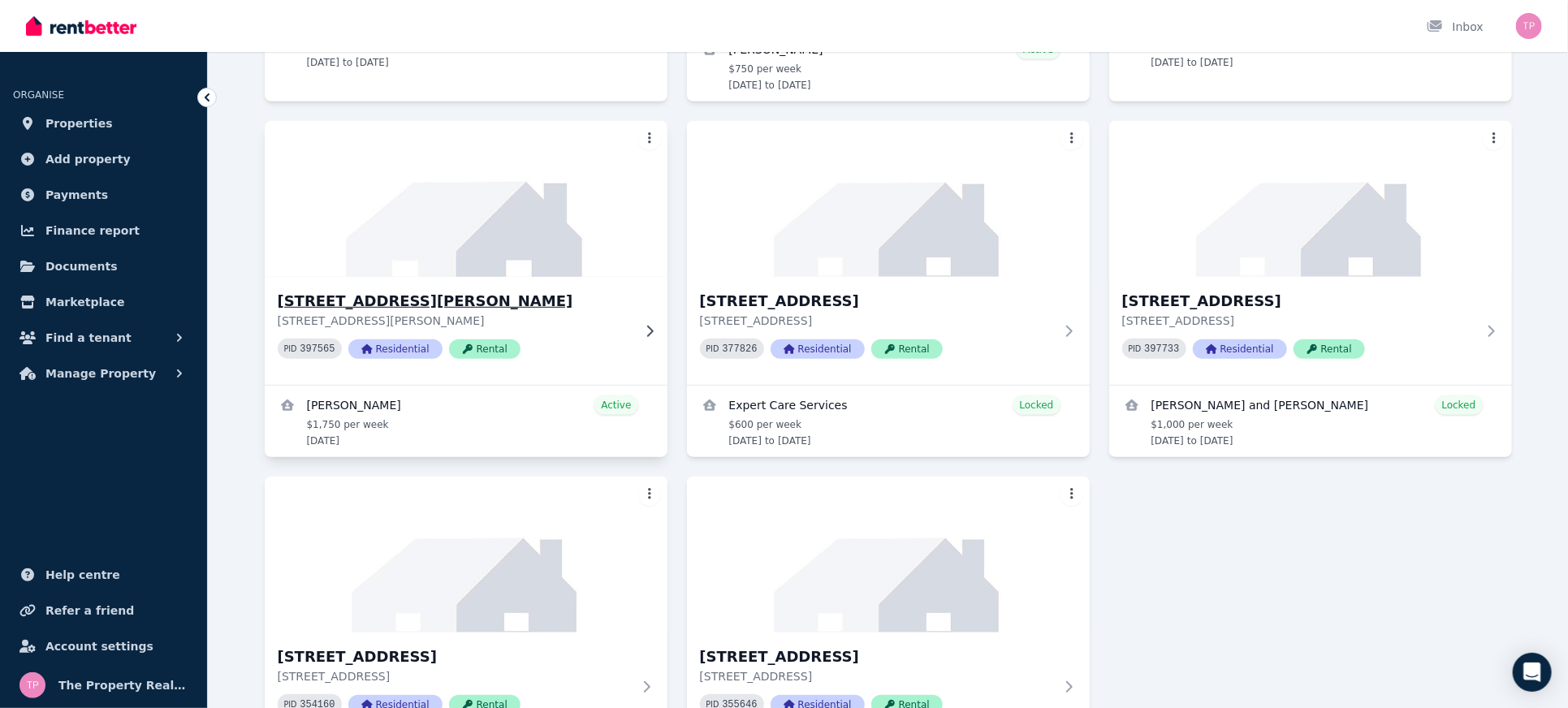
click at [387, 312] on p "[STREET_ADDRESS][PERSON_NAME]" at bounding box center [454, 321] width 354 height 16
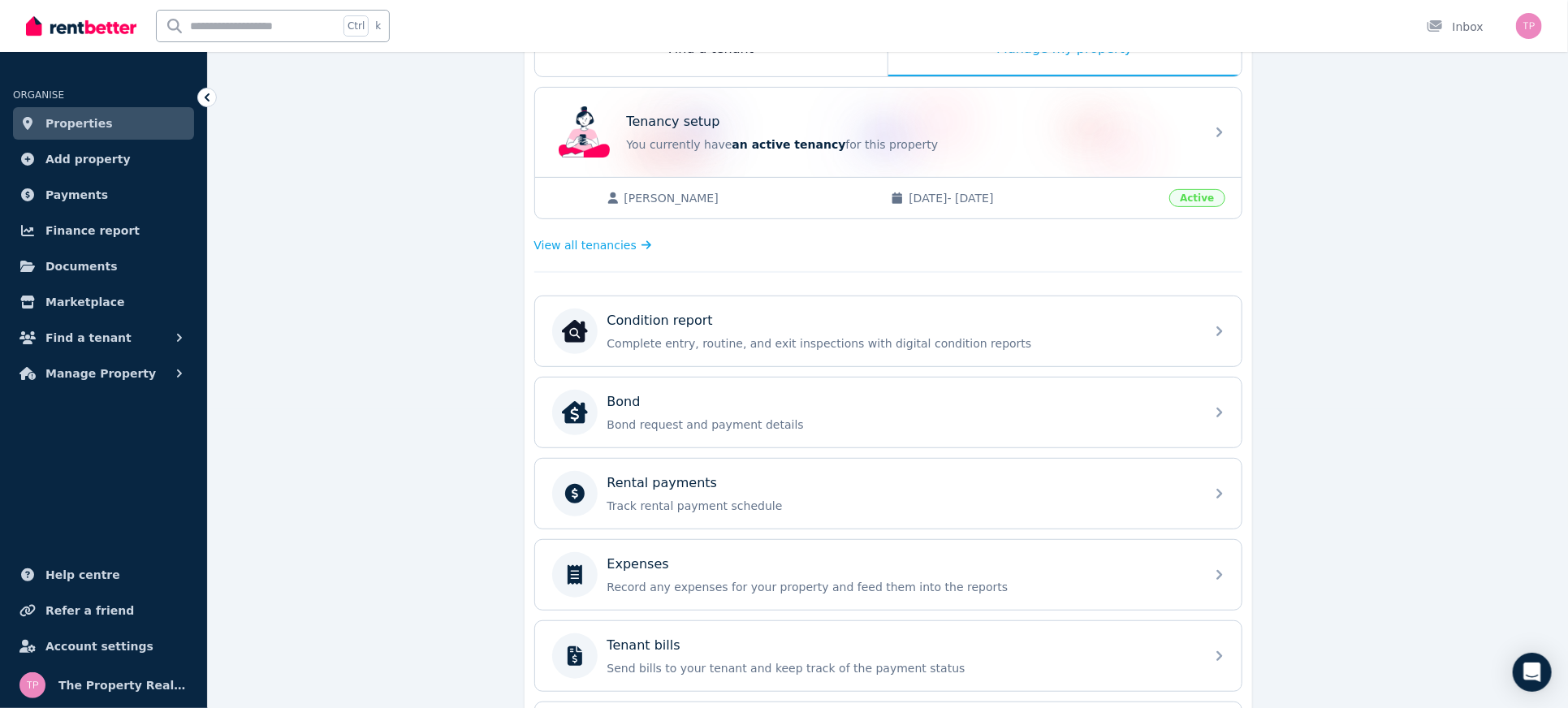
scroll to position [306, 0]
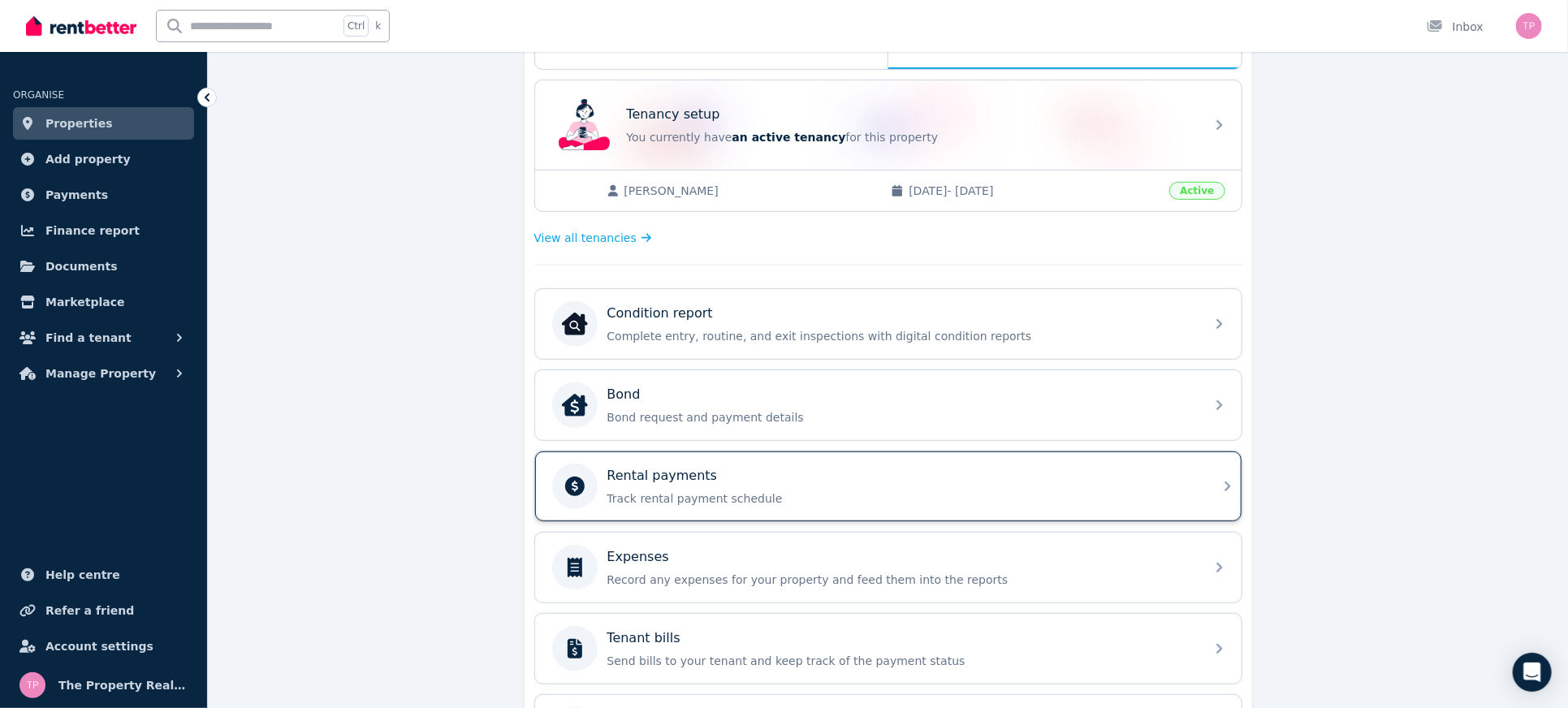
click at [882, 499] on p "Track rental payment schedule" at bounding box center [901, 499] width 588 height 16
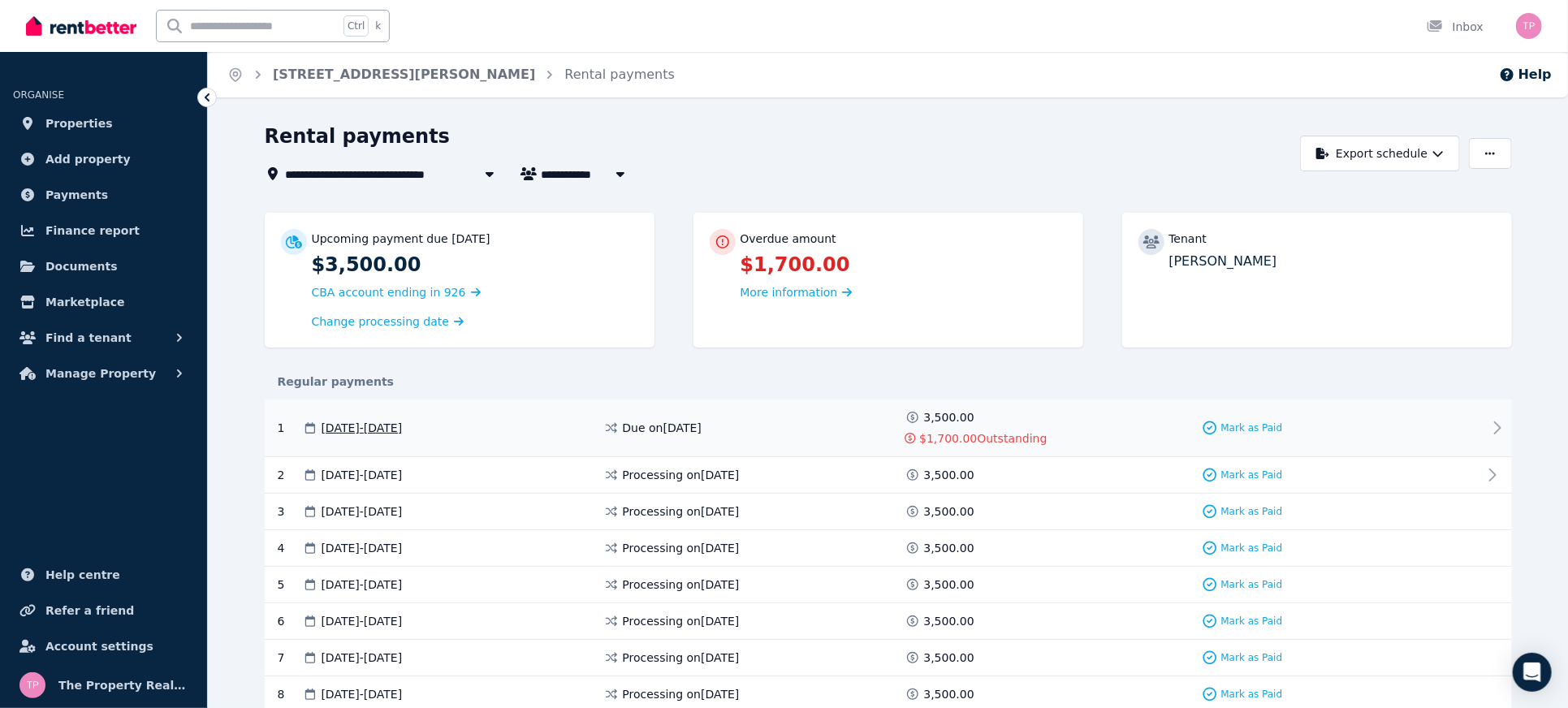
click at [1499, 423] on icon at bounding box center [1497, 428] width 19 height 19
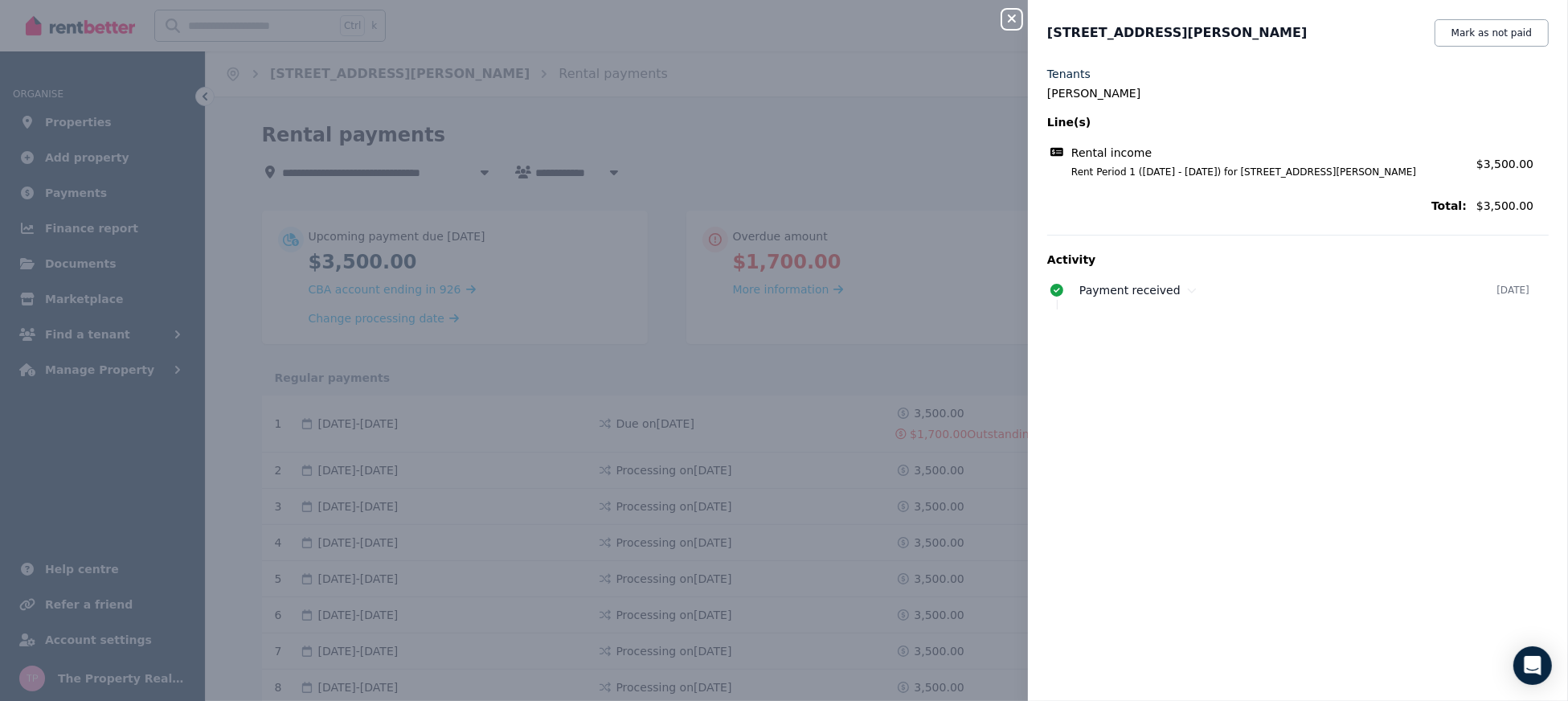
click at [1025, 11] on div "Close panel" at bounding box center [1018, 14] width 33 height 29
click at [1007, 11] on button "Close panel" at bounding box center [1011, 19] width 19 height 19
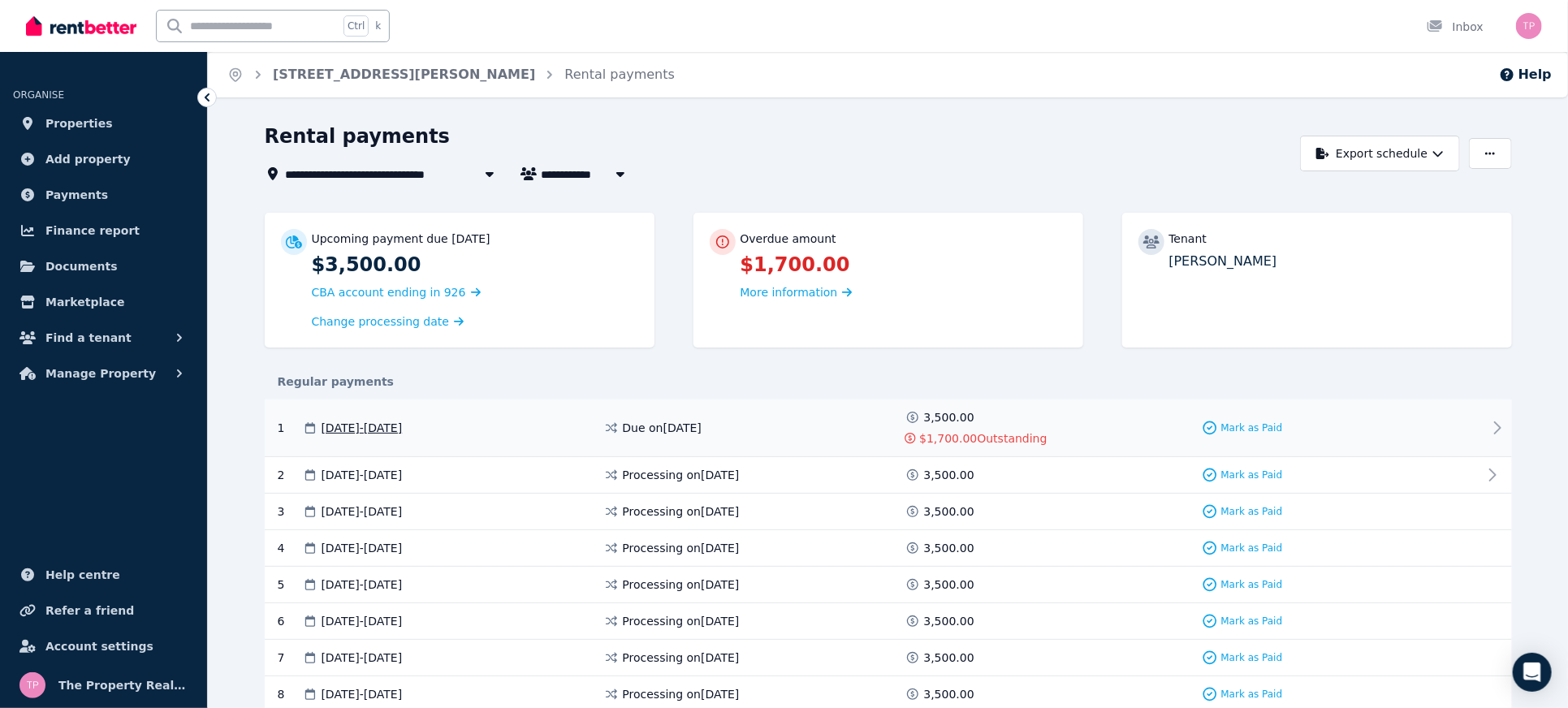
click at [994, 437] on span "Outstanding" at bounding box center [1012, 439] width 69 height 16
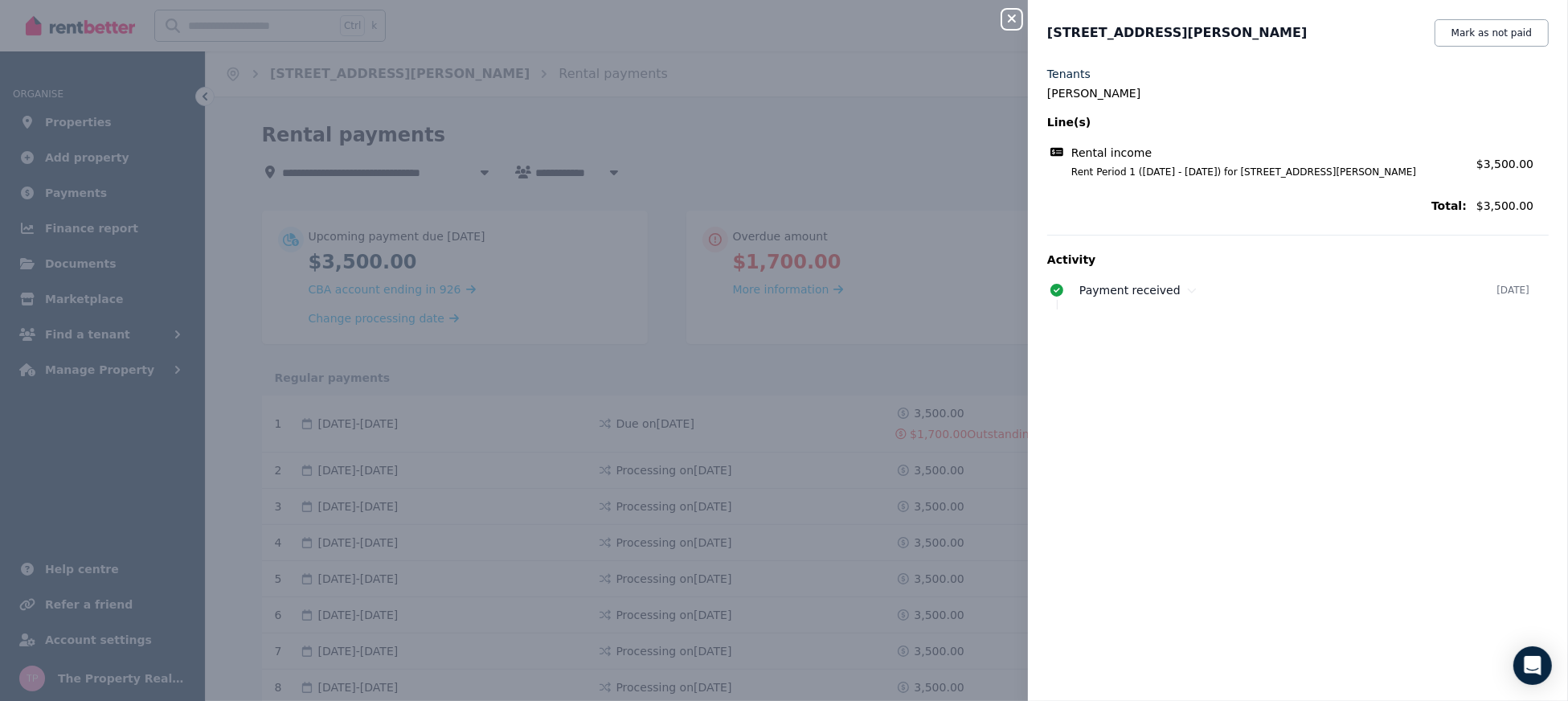
click at [1003, 21] on icon "button" at bounding box center [1011, 18] width 19 height 13
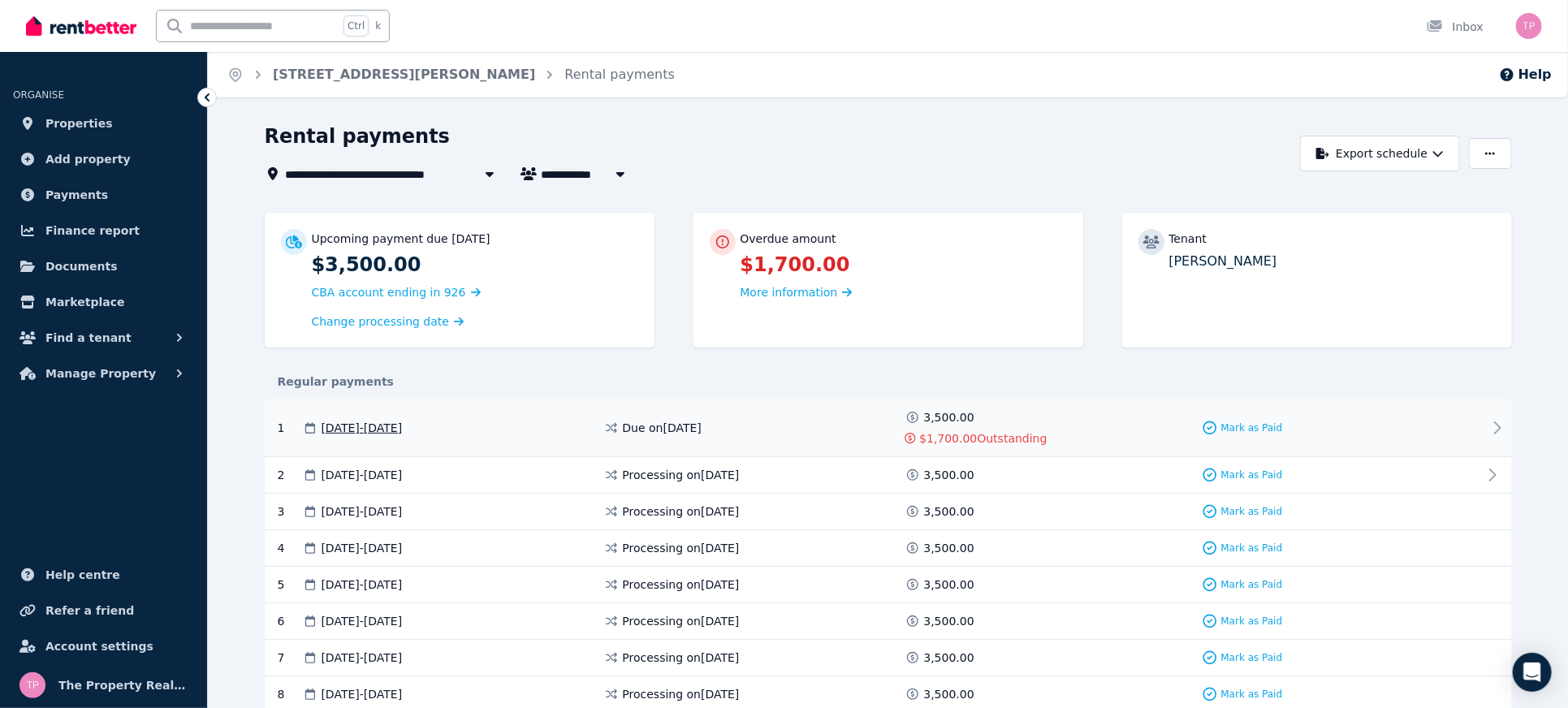
click at [960, 436] on span "$1,700.00" at bounding box center [948, 439] width 58 height 16
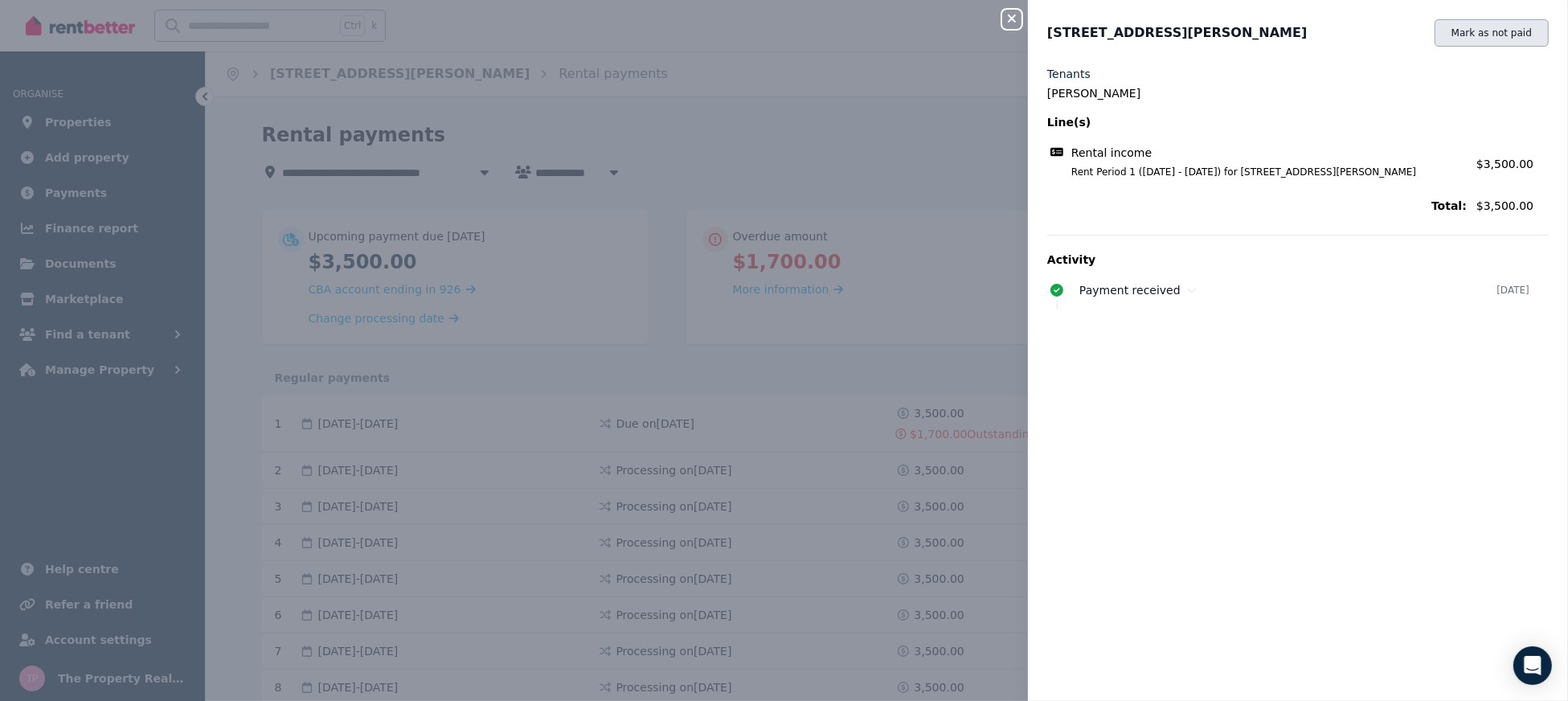
click at [1469, 42] on button "Mark as not paid" at bounding box center [1491, 33] width 114 height 27
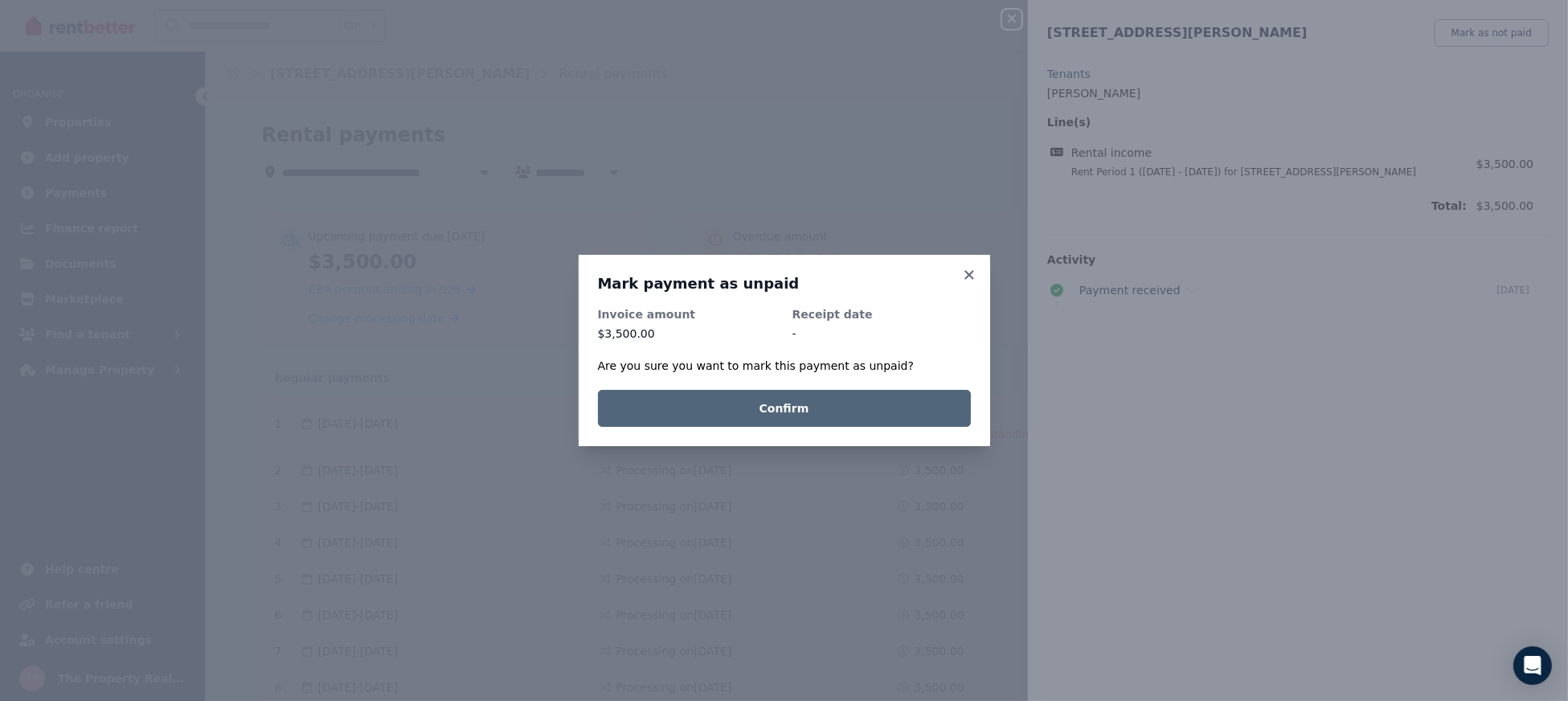
click at [727, 393] on button "Confirm" at bounding box center [784, 408] width 373 height 37
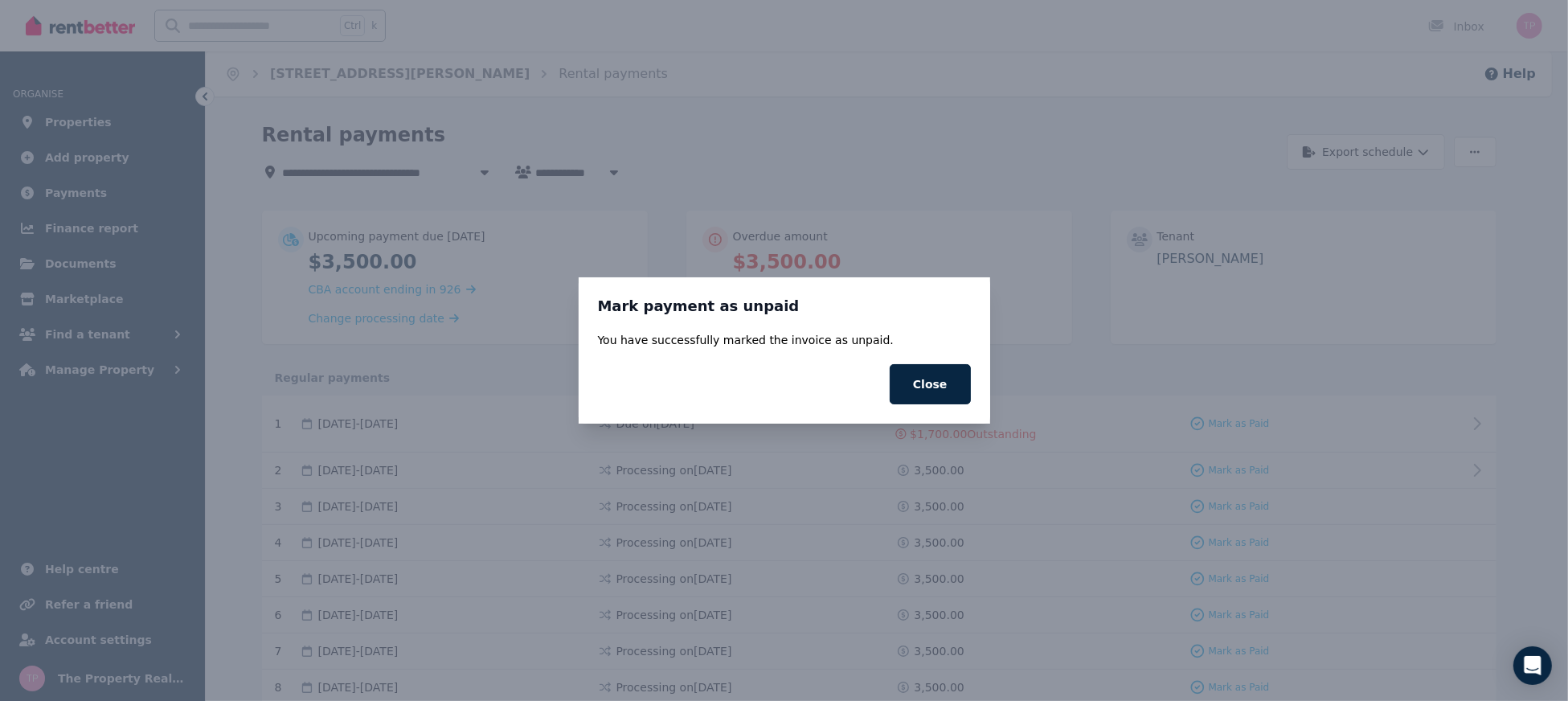
drag, startPoint x: 928, startPoint y: 385, endPoint x: 954, endPoint y: 385, distance: 26.0
click at [930, 385] on button "Close" at bounding box center [930, 384] width 81 height 40
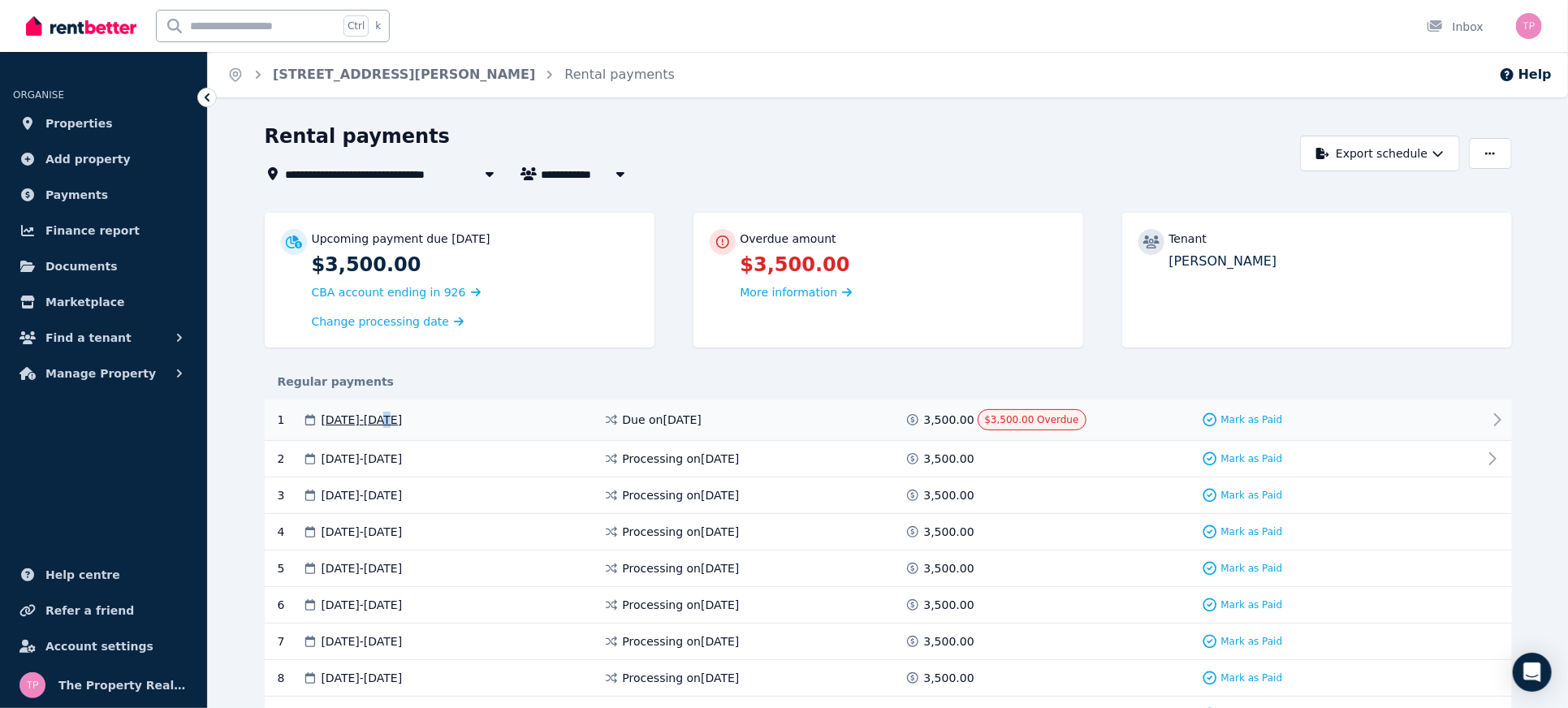
click at [403, 422] on span "11 Aug 2025 - 24 Aug 2025" at bounding box center [362, 419] width 81 height 16
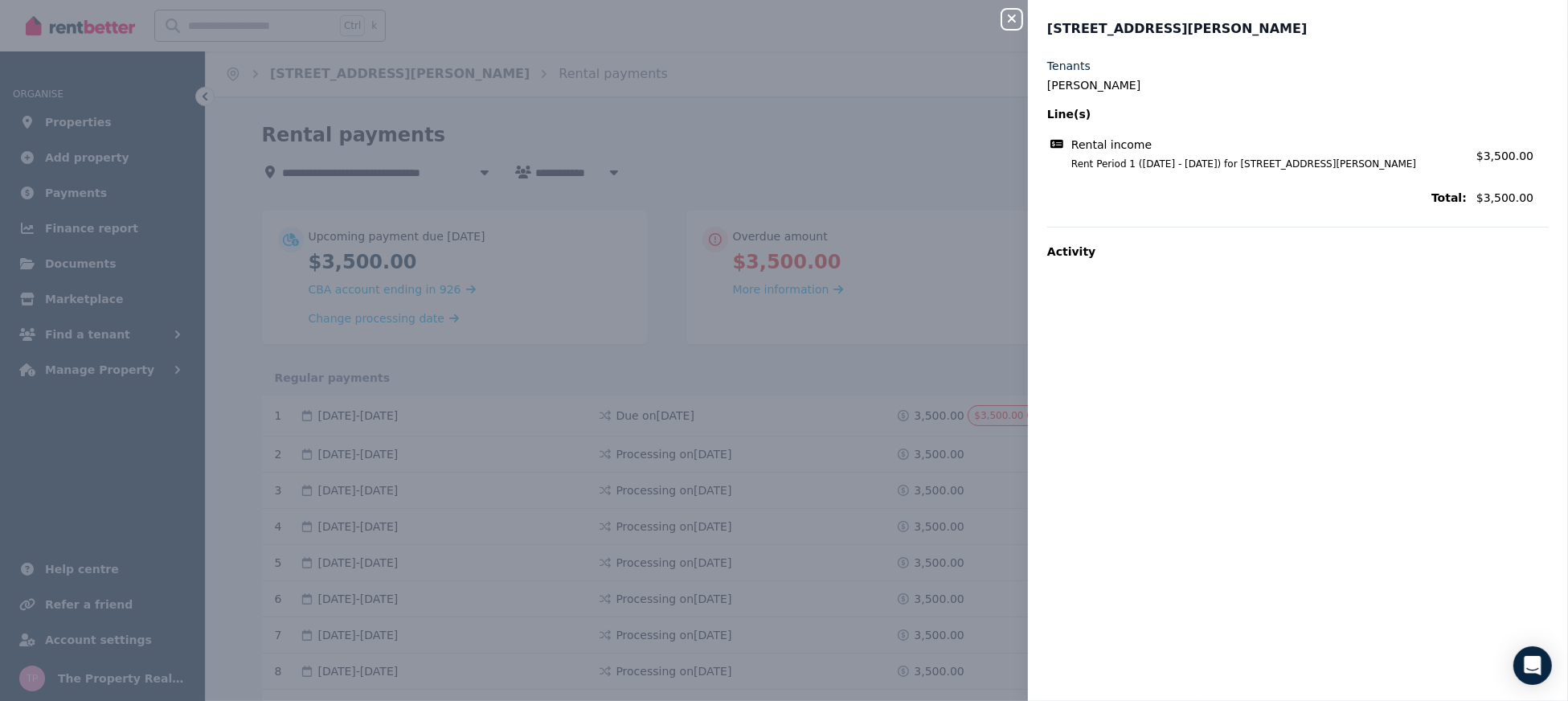
click at [1006, 23] on icon "button" at bounding box center [1011, 18] width 19 height 13
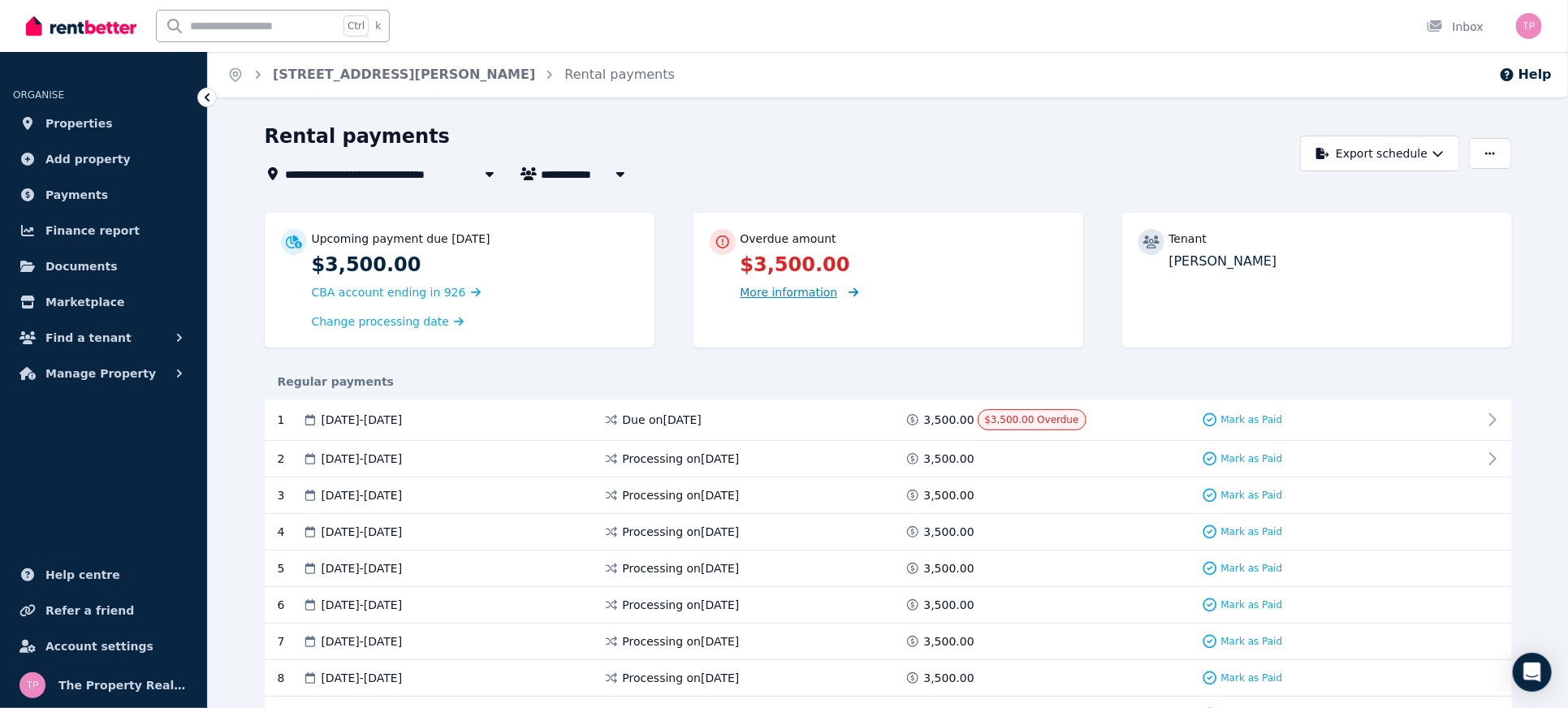
click at [785, 299] on span "More information" at bounding box center [789, 292] width 98 height 13
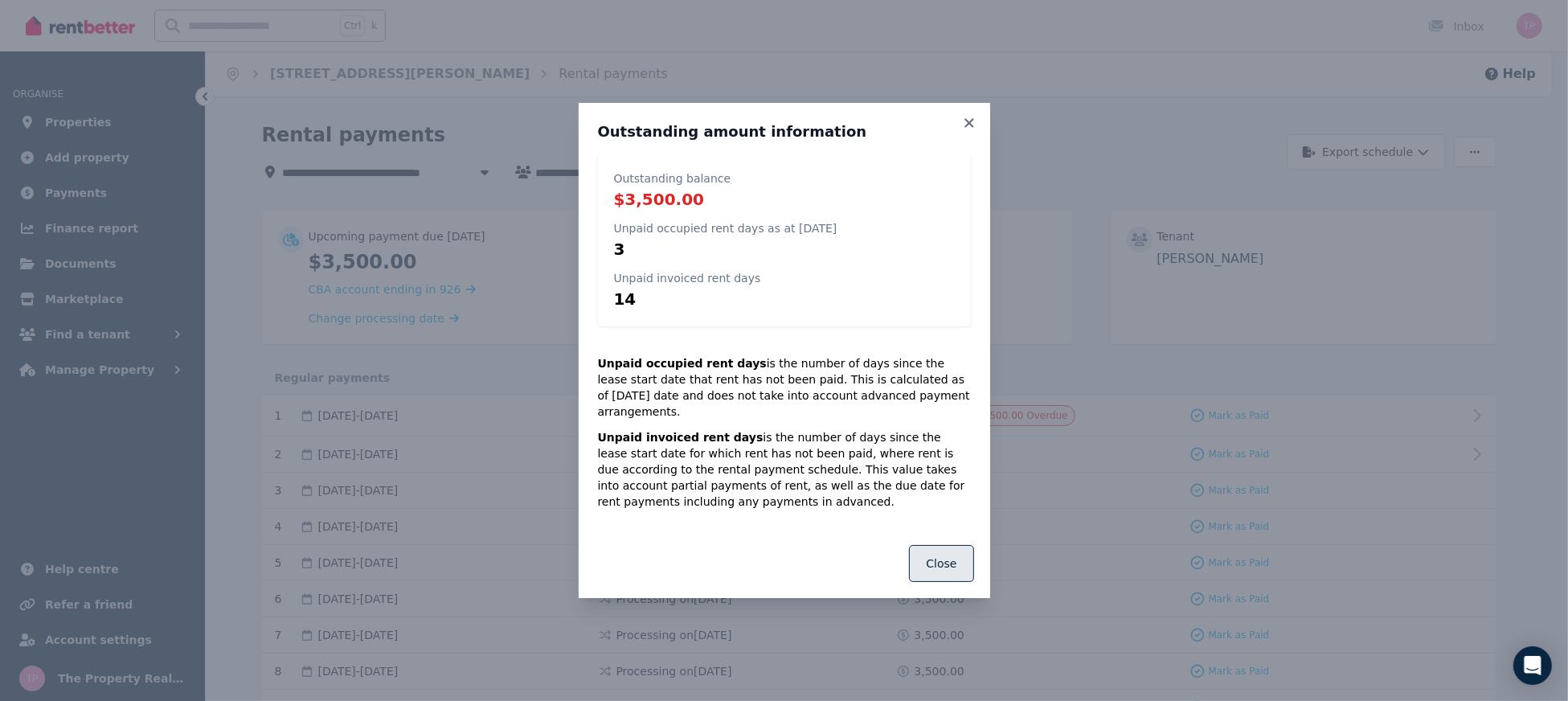
click at [960, 554] on button "Close" at bounding box center [940, 563] width 64 height 37
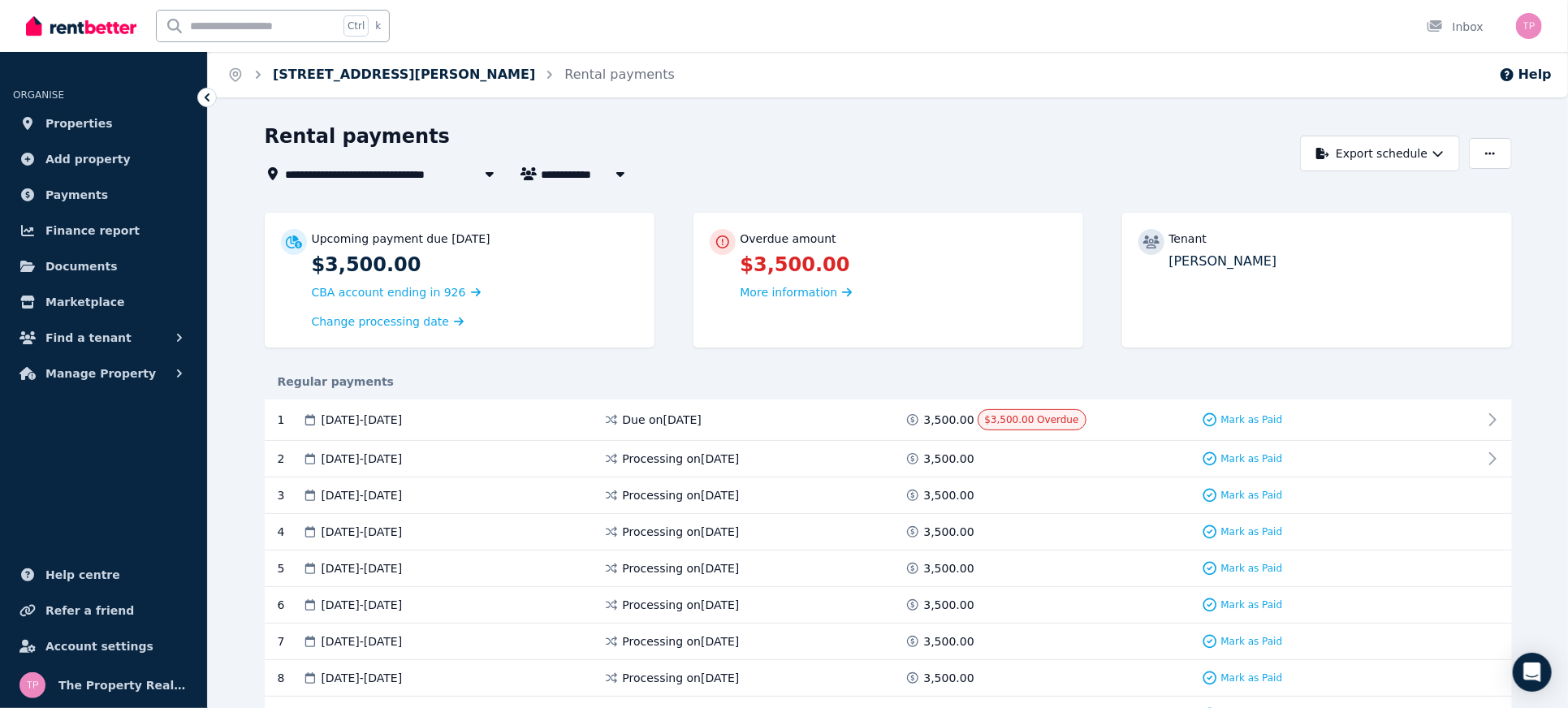
click at [366, 76] on link "71 Sunflower Dr, Claremont Meadows" at bounding box center [404, 74] width 262 height 16
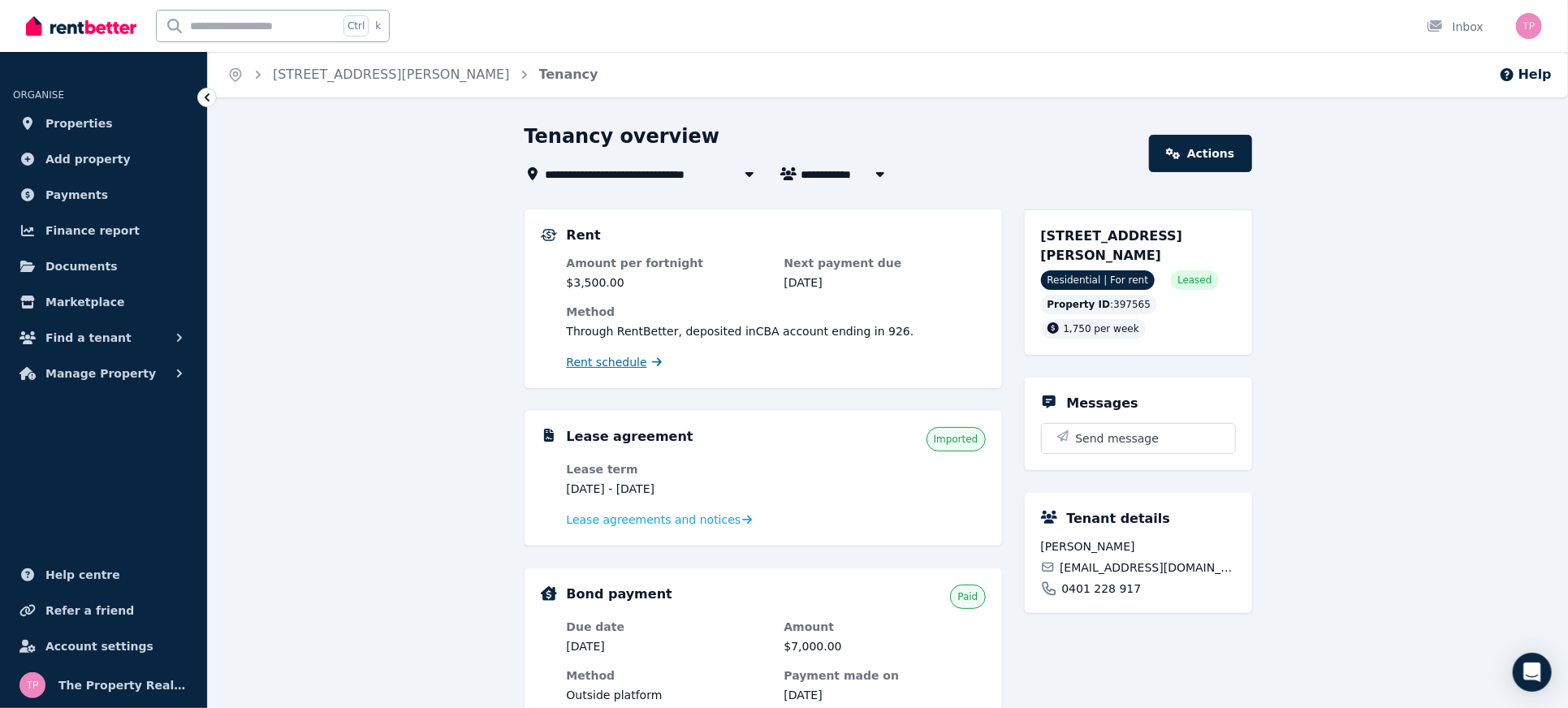
click at [608, 367] on span "Rent schedule" at bounding box center [607, 362] width 80 height 16
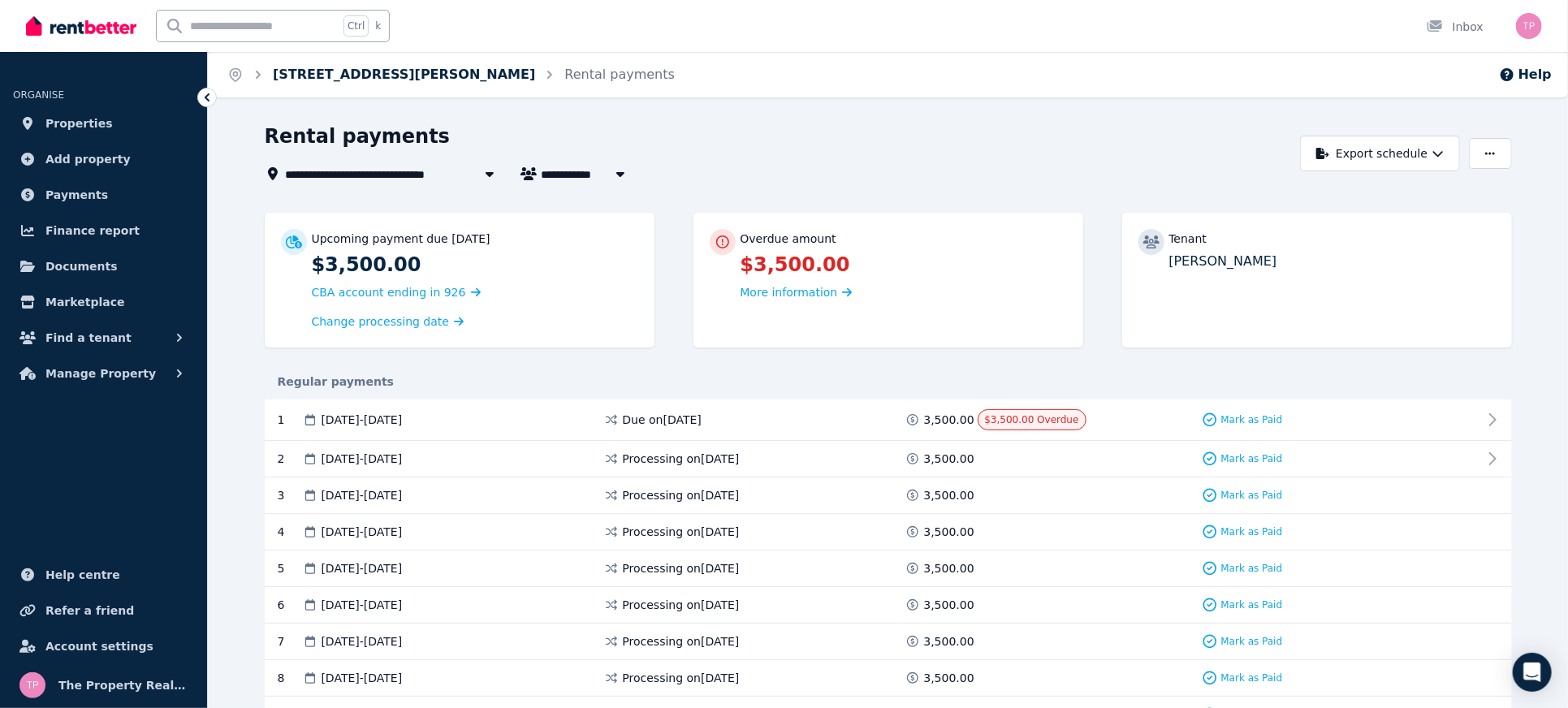
click at [365, 77] on link "[STREET_ADDRESS][PERSON_NAME]" at bounding box center [404, 74] width 262 height 16
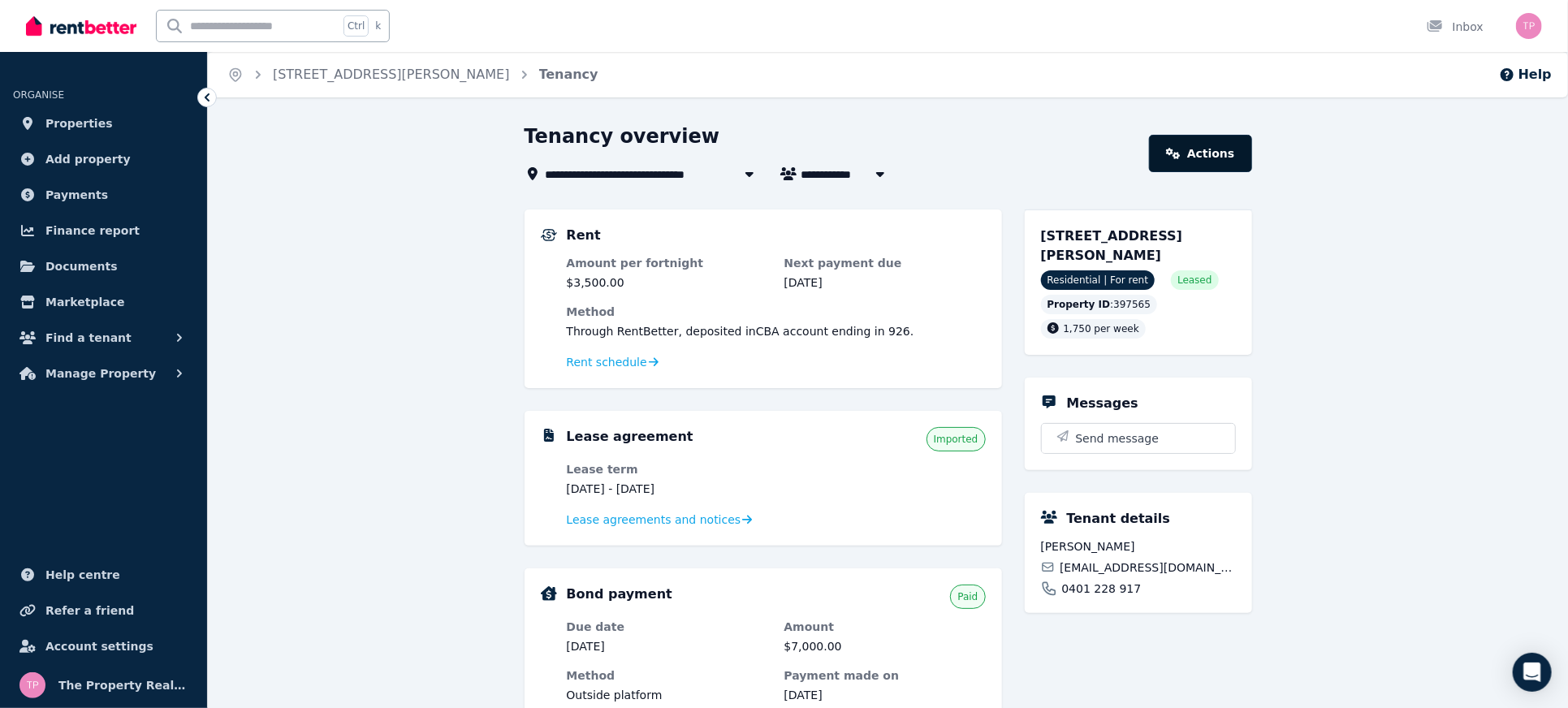
click at [1197, 159] on link "Actions" at bounding box center [1200, 153] width 102 height 37
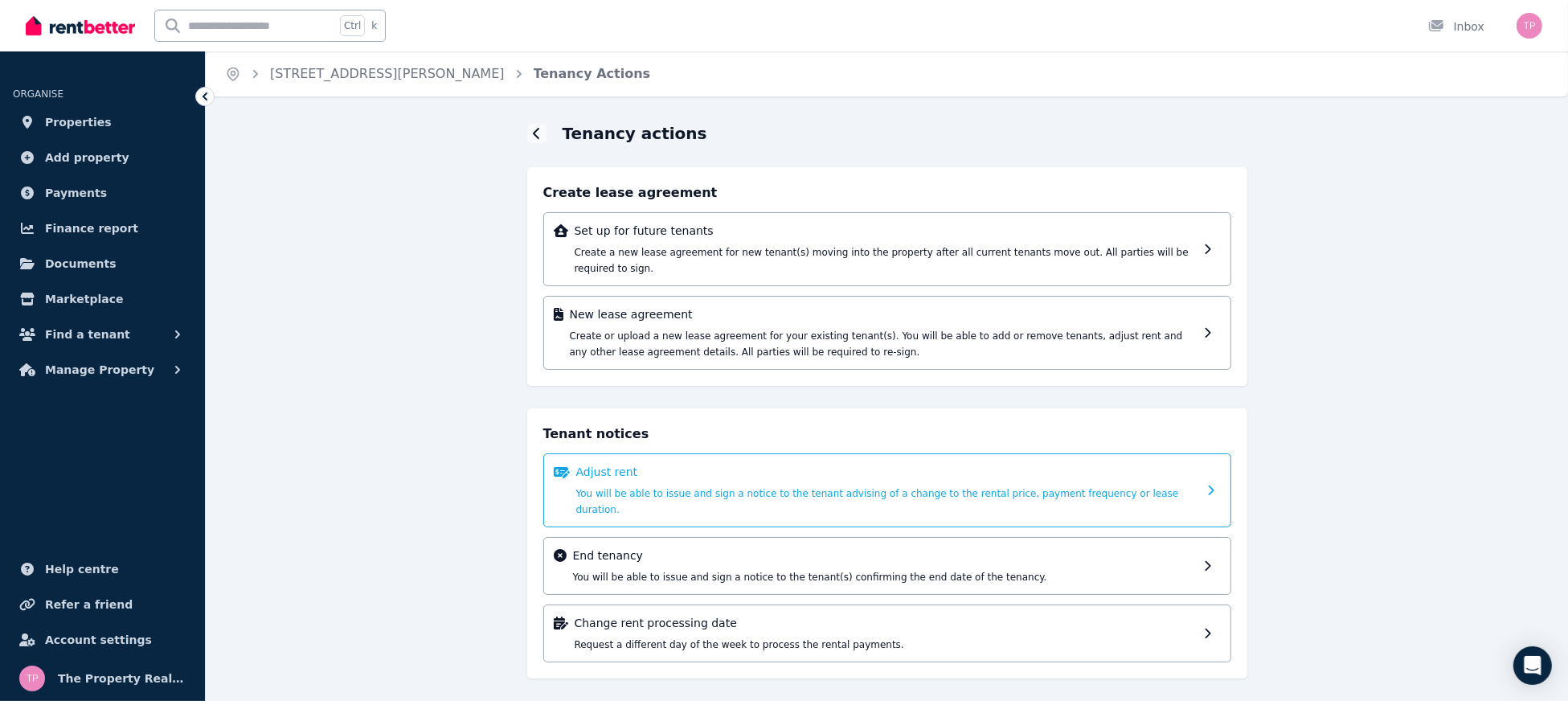
click at [642, 453] on div "Adjust rent You will be able to issue and sign a notice to the tenant advising …" at bounding box center [887, 490] width 688 height 74
select select "**********"
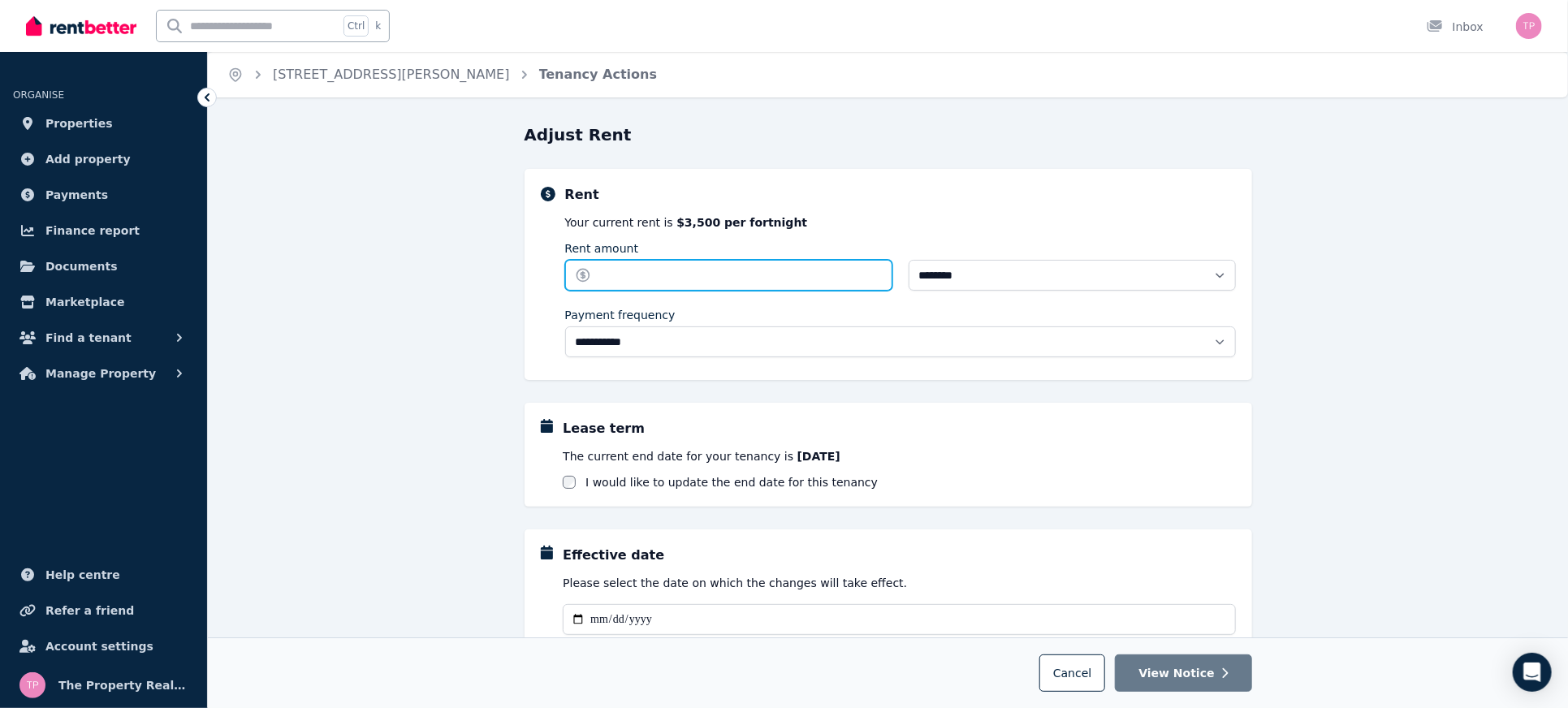
click at [625, 265] on input "Rent amount" at bounding box center [728, 275] width 327 height 31
click at [412, 333] on div "**********" at bounding box center [887, 538] width 1360 height 830
click at [354, 79] on link "[STREET_ADDRESS][PERSON_NAME]" at bounding box center [391, 74] width 237 height 16
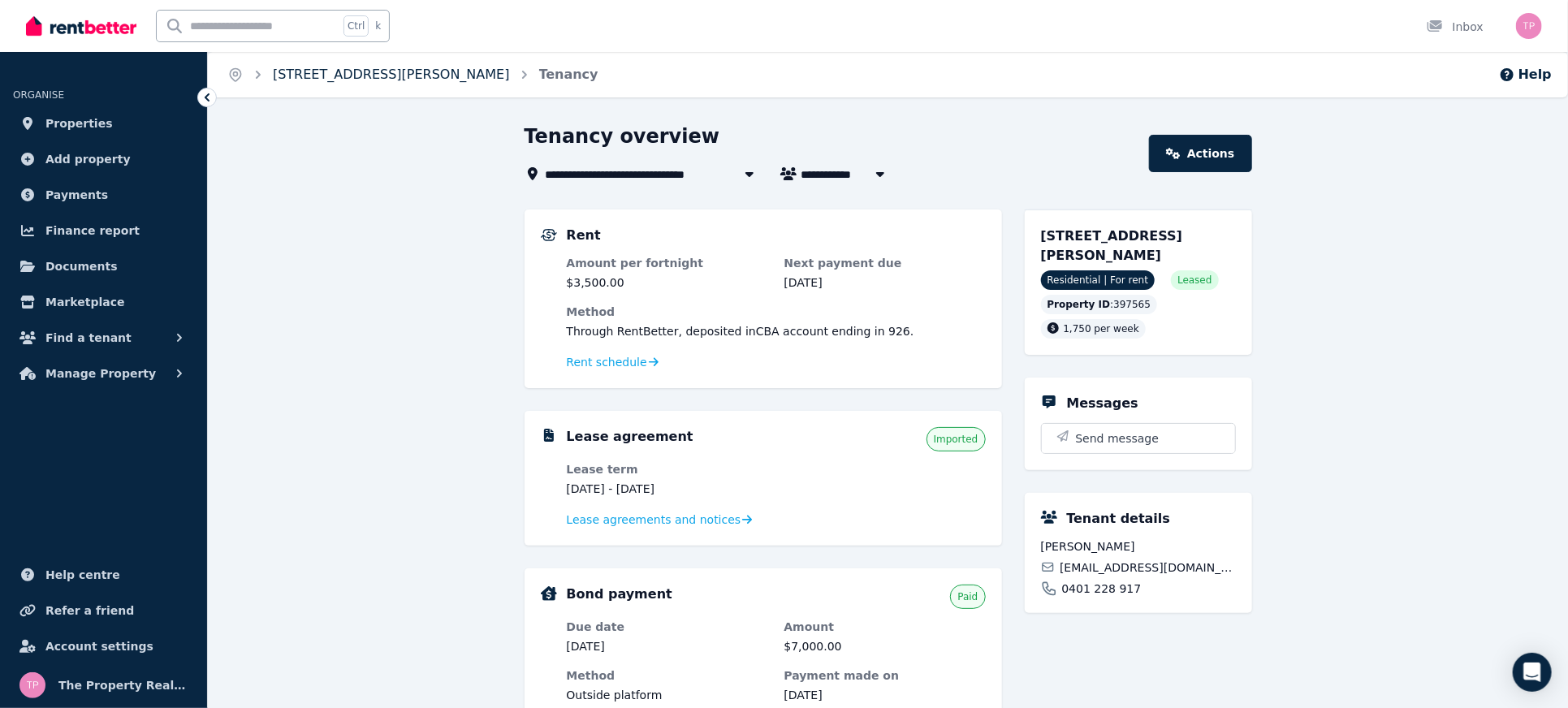
click at [397, 70] on link "[STREET_ADDRESS][PERSON_NAME]" at bounding box center [391, 74] width 237 height 16
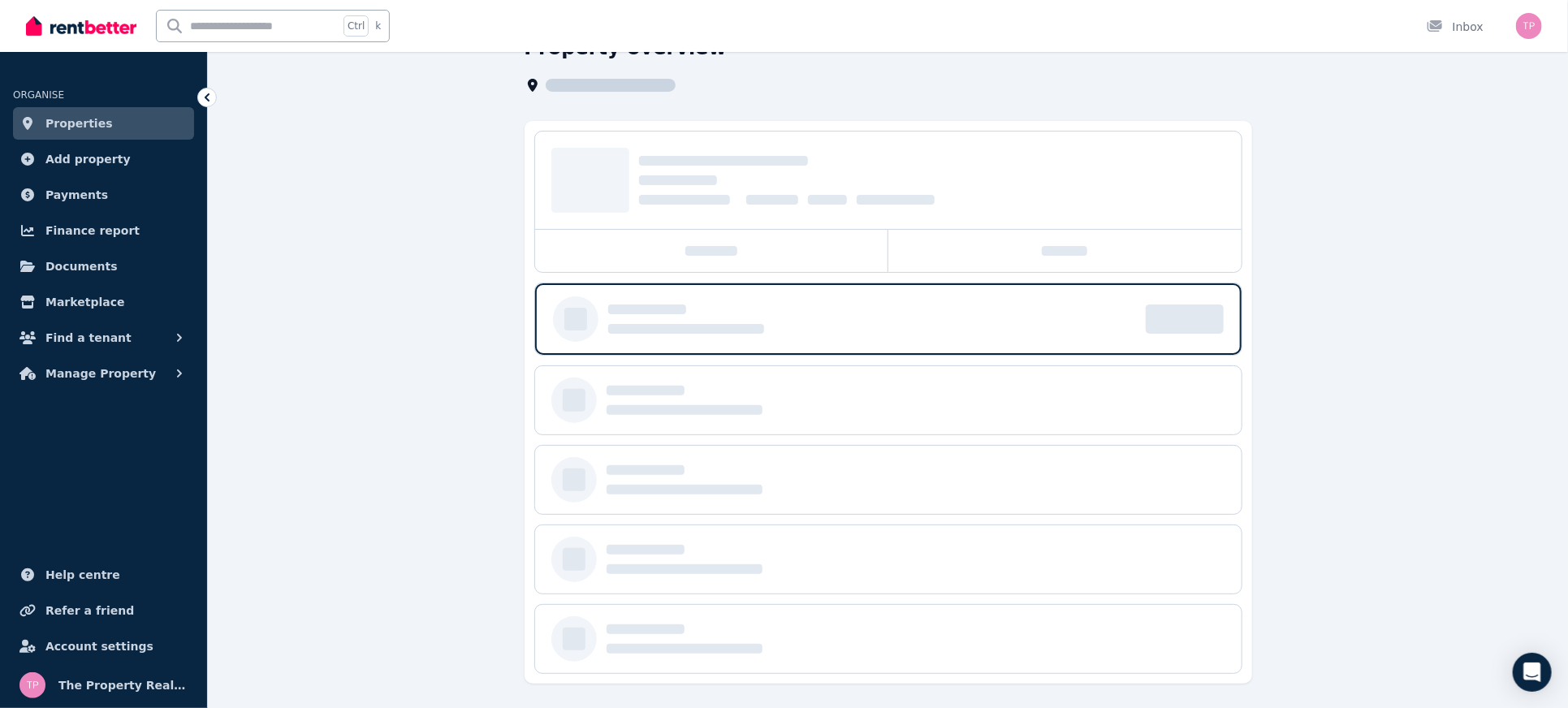
scroll to position [90, 0]
click at [58, 114] on span "Properties" at bounding box center [79, 122] width 68 height 19
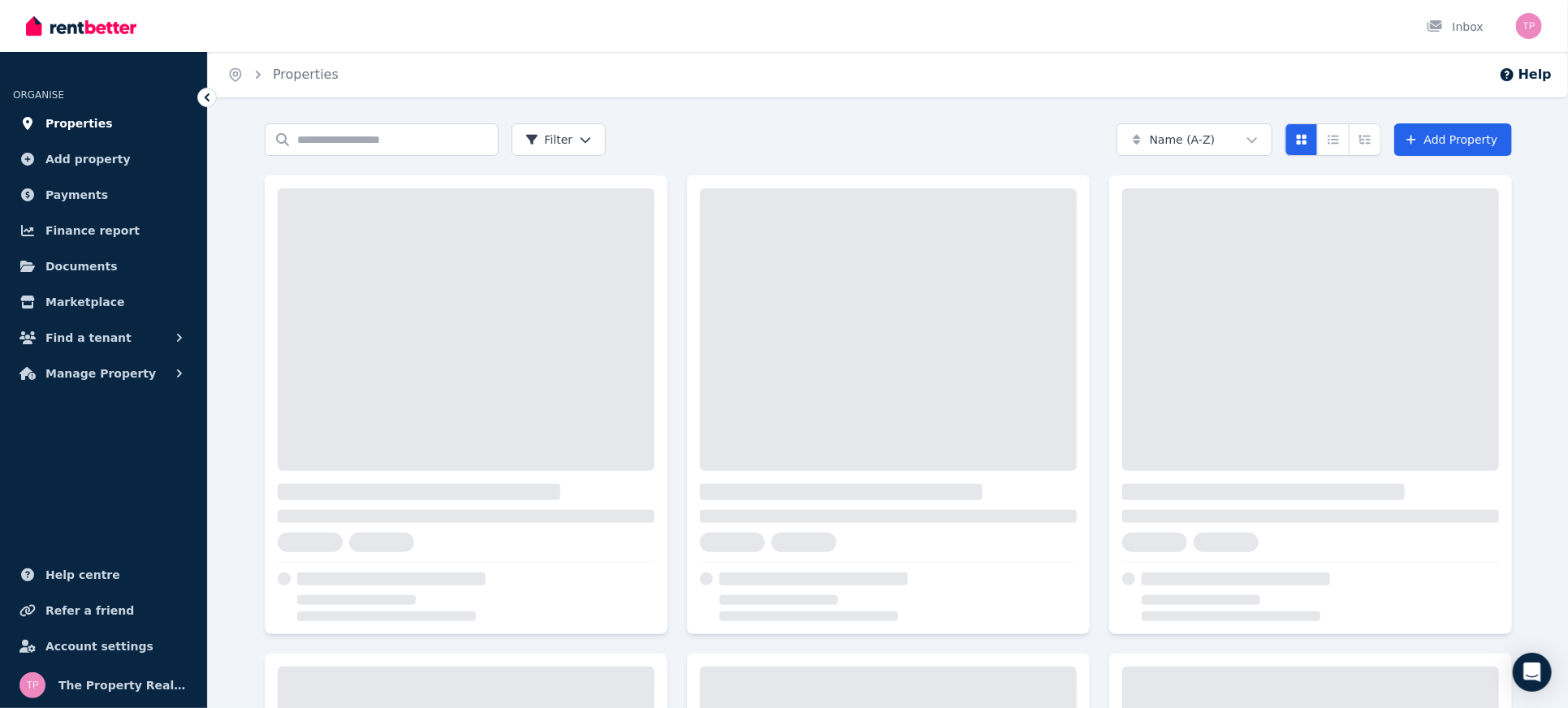
click at [82, 119] on span "Properties" at bounding box center [79, 122] width 68 height 19
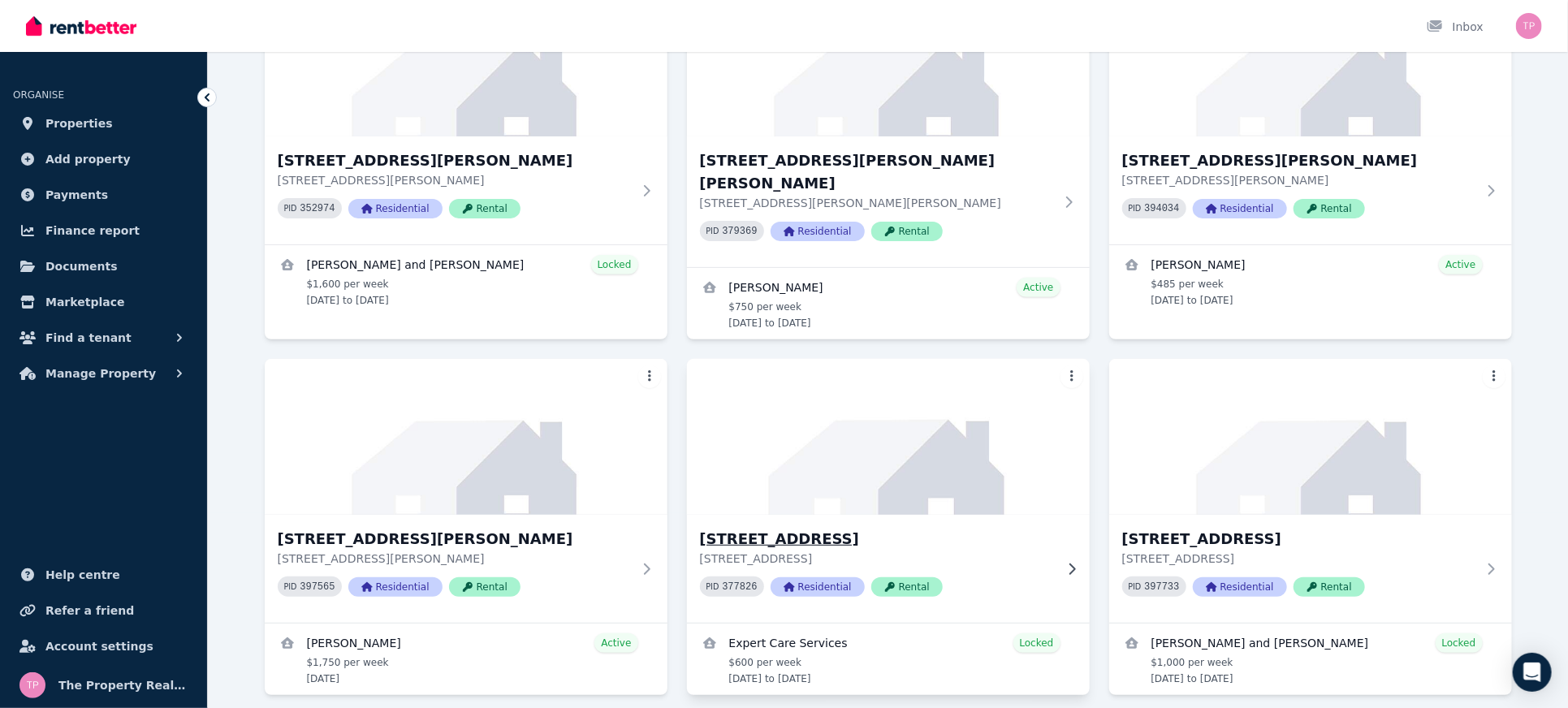
scroll to position [216, 0]
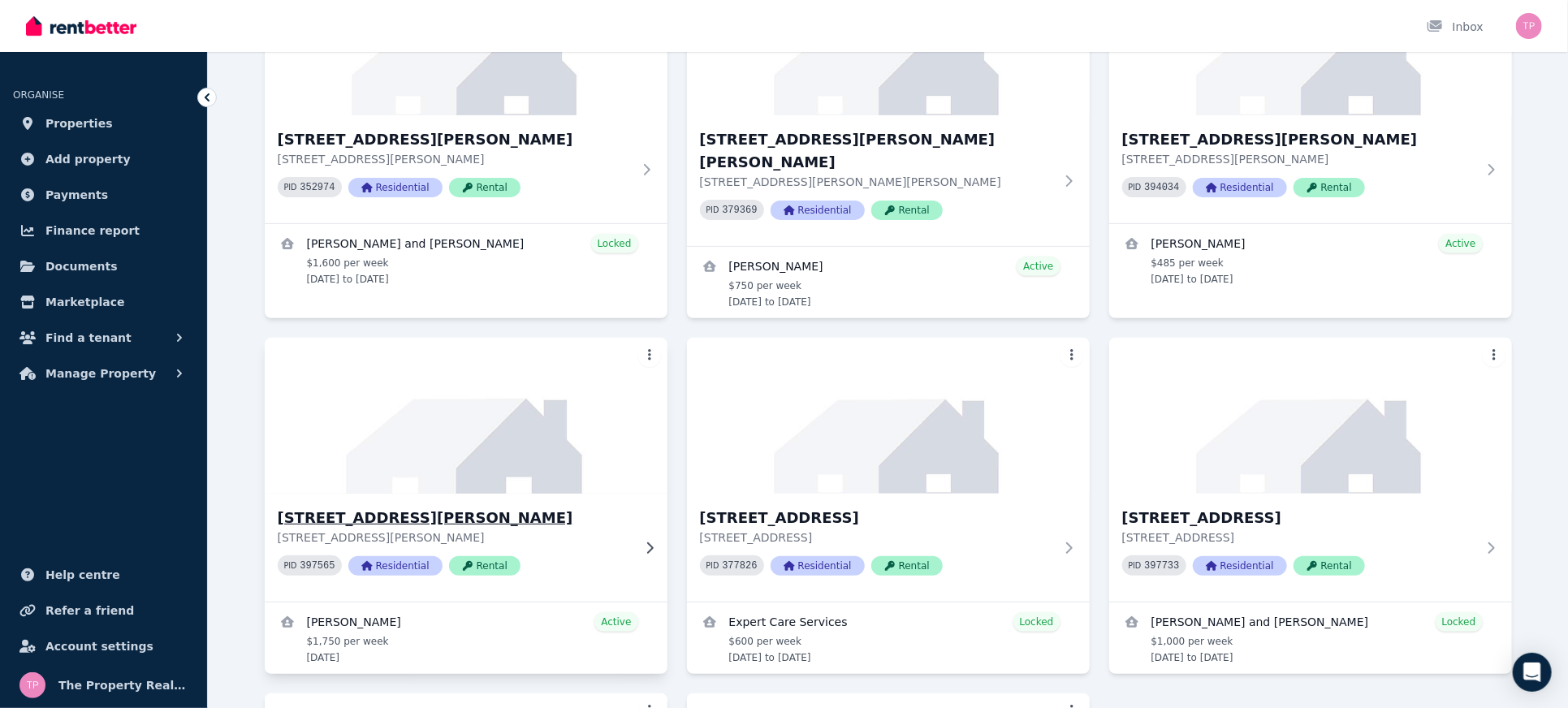
click at [396, 506] on h3 "71 Sunflower Dr, Claremont Meadows" at bounding box center [454, 517] width 354 height 23
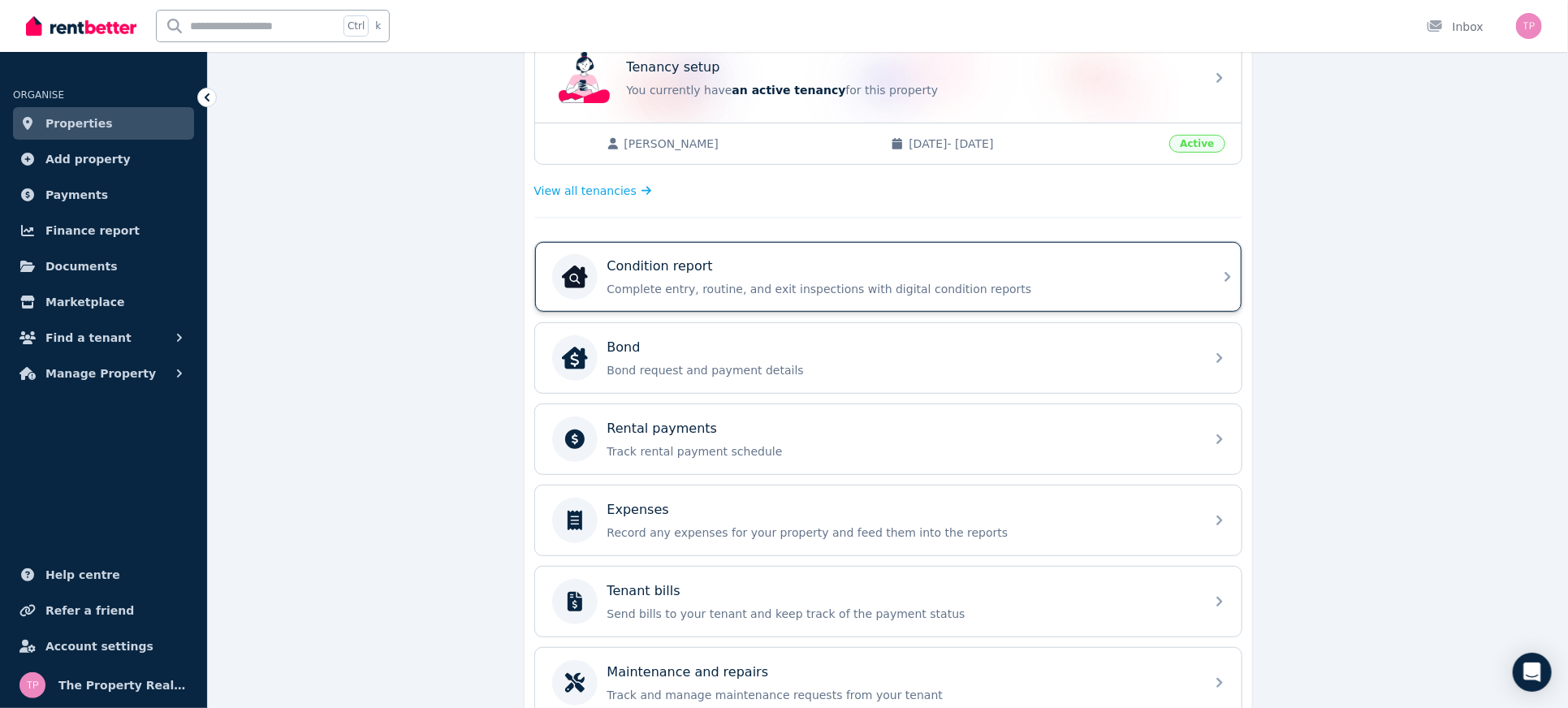
scroll to position [507, 0]
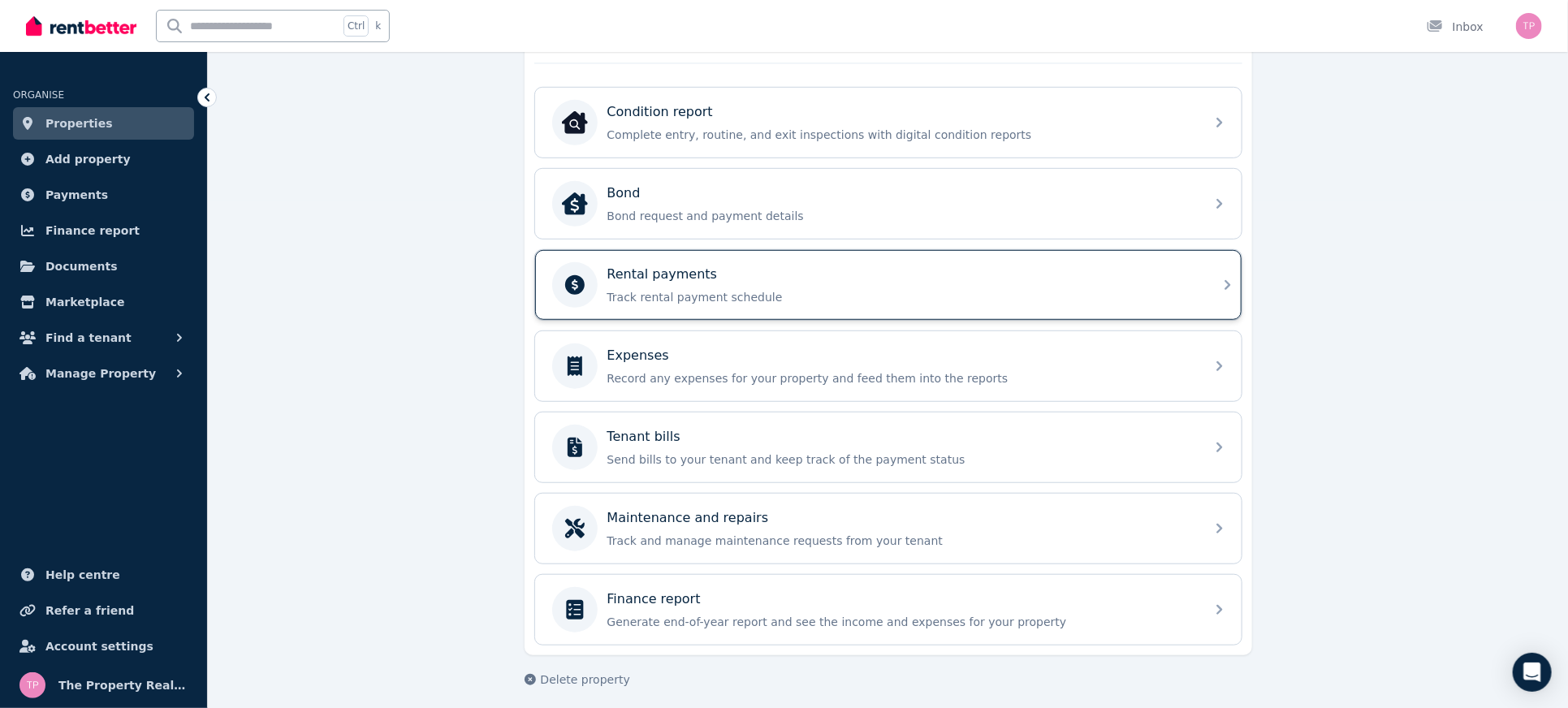
click at [709, 270] on div "Rental payments" at bounding box center [901, 274] width 588 height 19
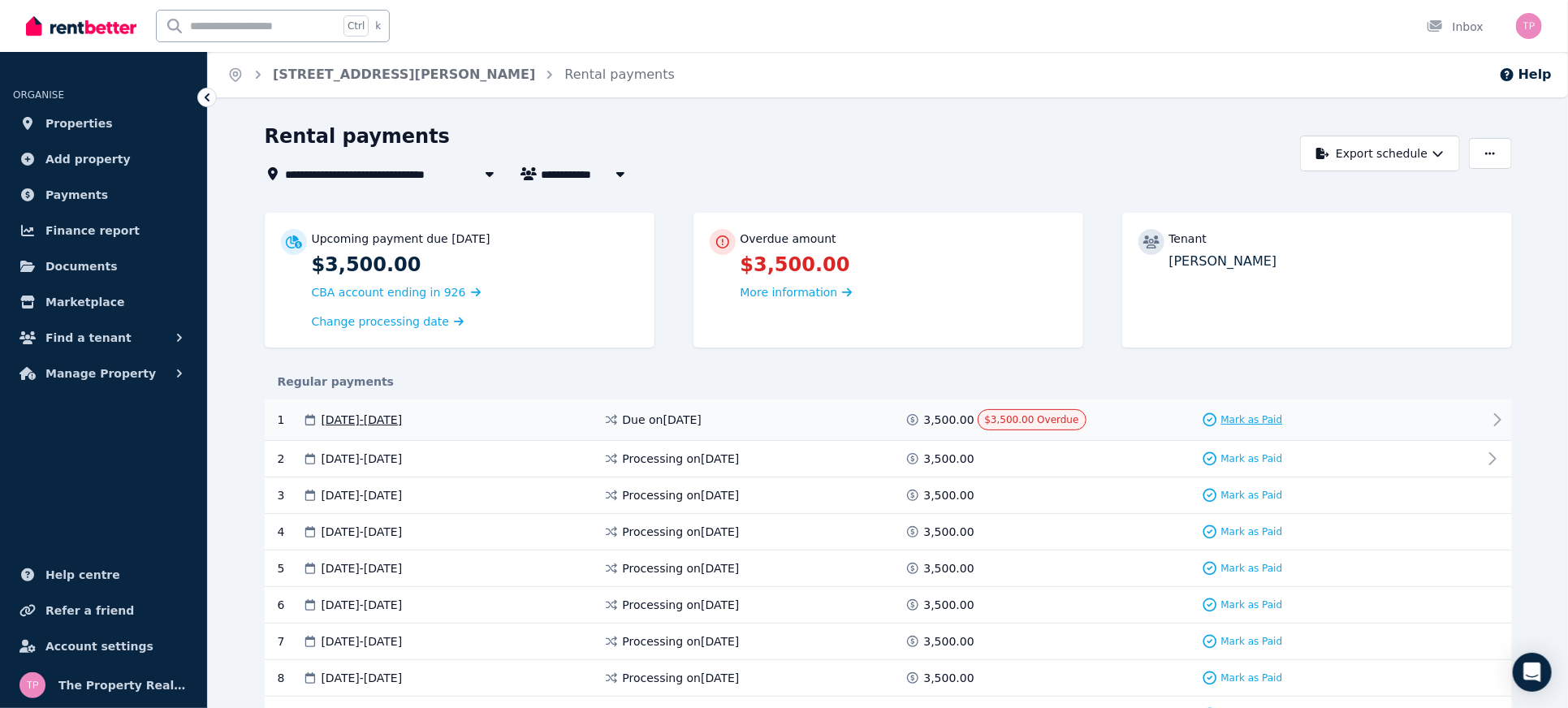
click at [1247, 421] on span "Mark as Paid" at bounding box center [1252, 419] width 62 height 13
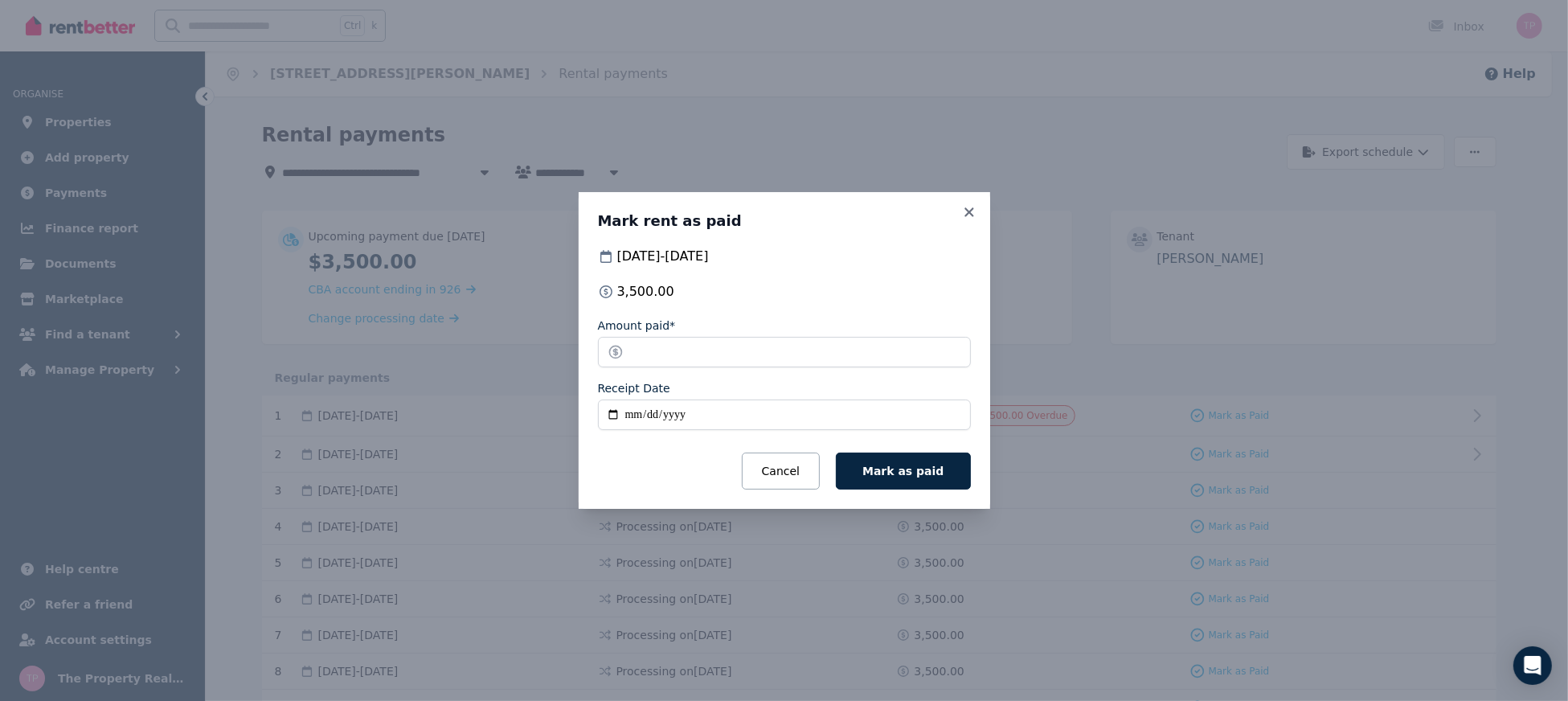
click at [614, 412] on input "Receipt Date" at bounding box center [784, 415] width 373 height 31
type input "**********"
click at [651, 350] on input "*******" at bounding box center [784, 352] width 373 height 31
drag, startPoint x: 655, startPoint y: 347, endPoint x: 600, endPoint y: 358, distance: 56.1
click at [600, 358] on input "*******" at bounding box center [784, 352] width 373 height 31
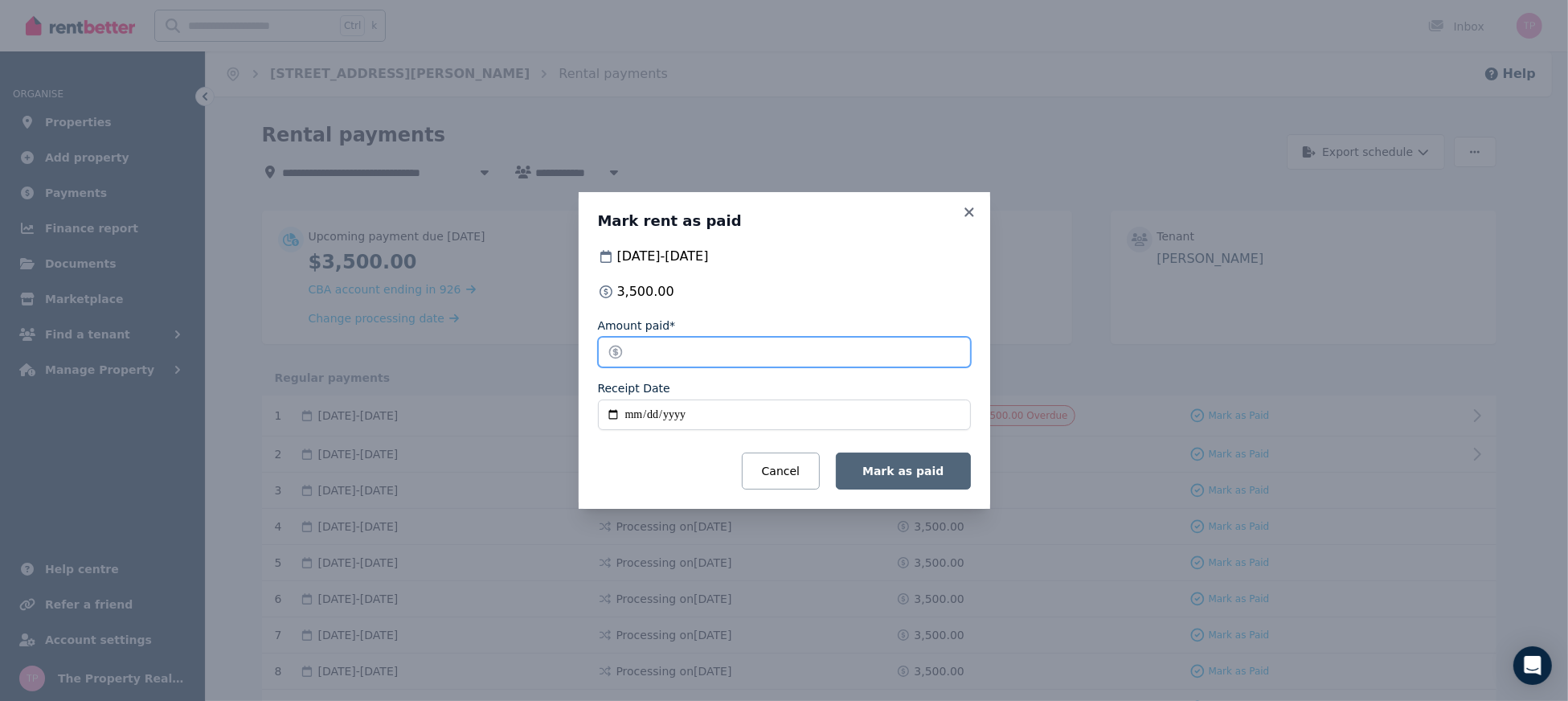
type input "*******"
click at [927, 482] on button "Mark as paid" at bounding box center [902, 470] width 134 height 37
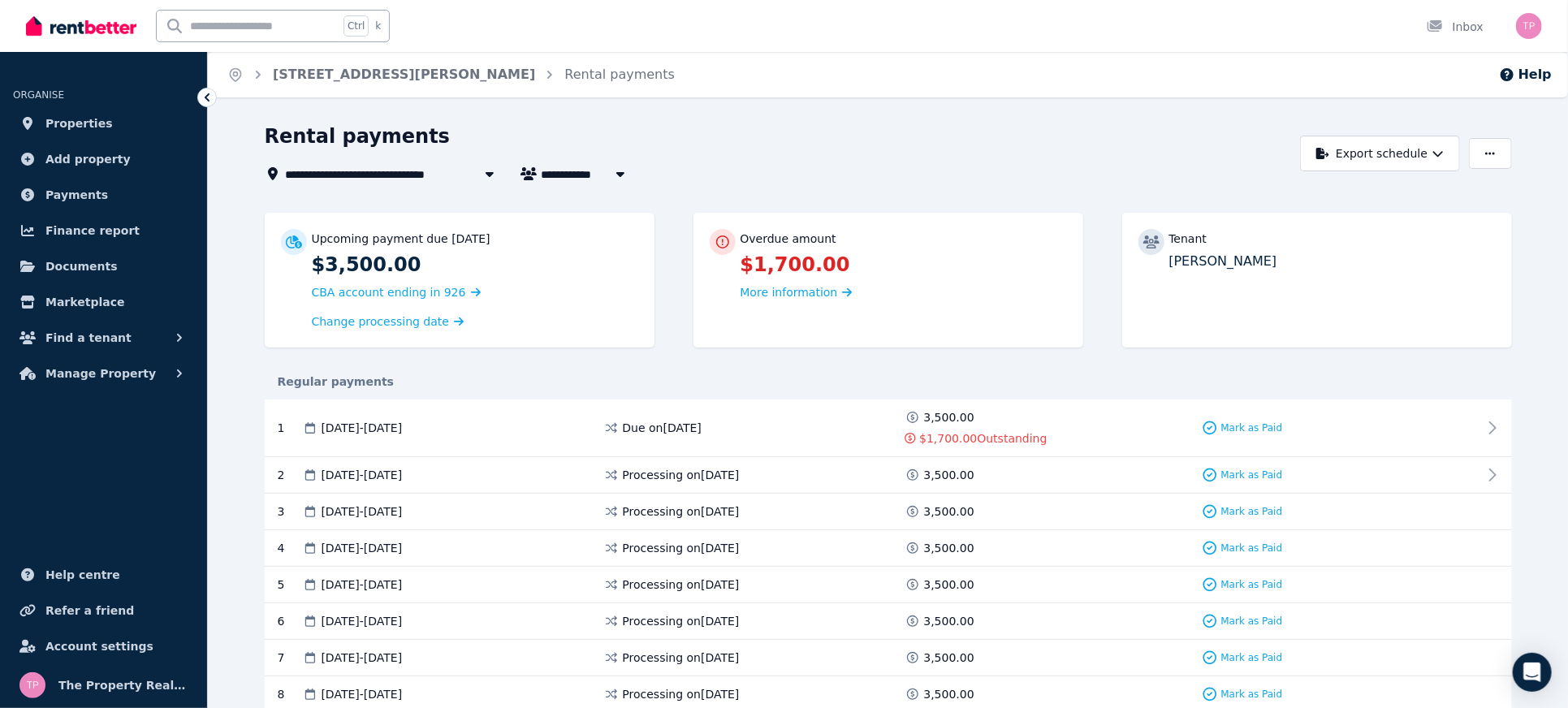
click at [948, 133] on div "Rental payments" at bounding box center [779, 139] width 1027 height 31
click at [72, 133] on link "Properties" at bounding box center [103, 123] width 181 height 33
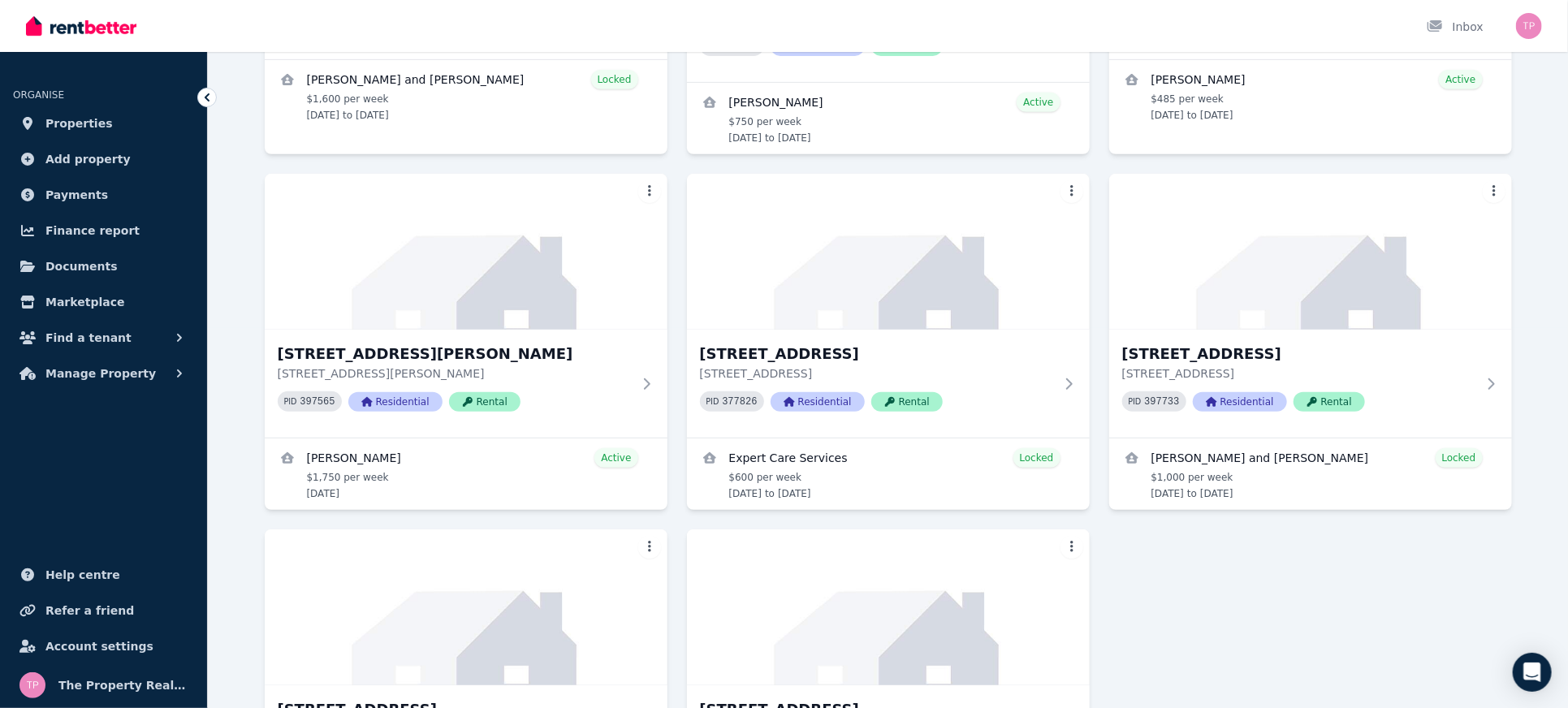
scroll to position [374, 0]
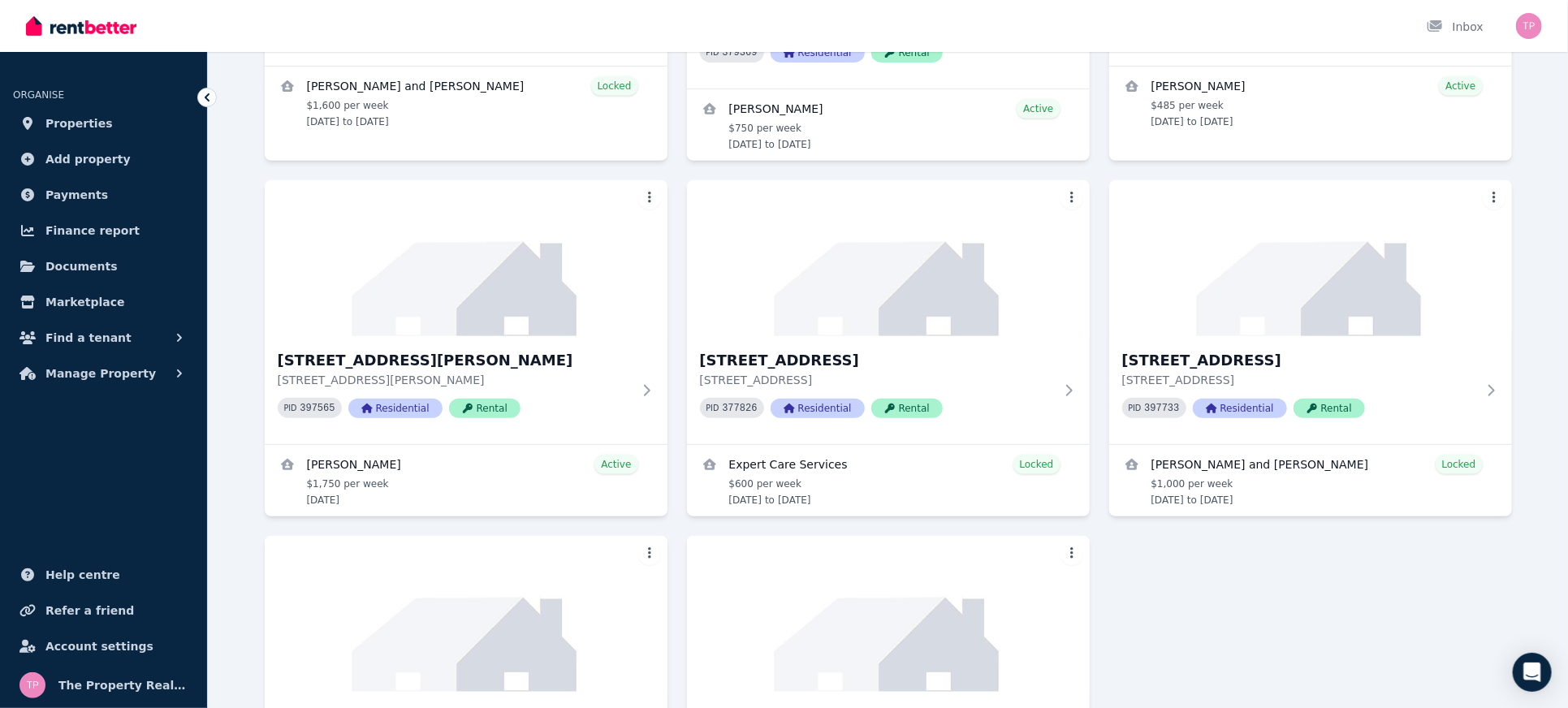
click at [1225, 572] on div "[STREET_ADDRESS][PERSON_NAME] [STREET_ADDRESS][PERSON_NAME] PID 352974 Resident…" at bounding box center [888, 336] width 1247 height 1070
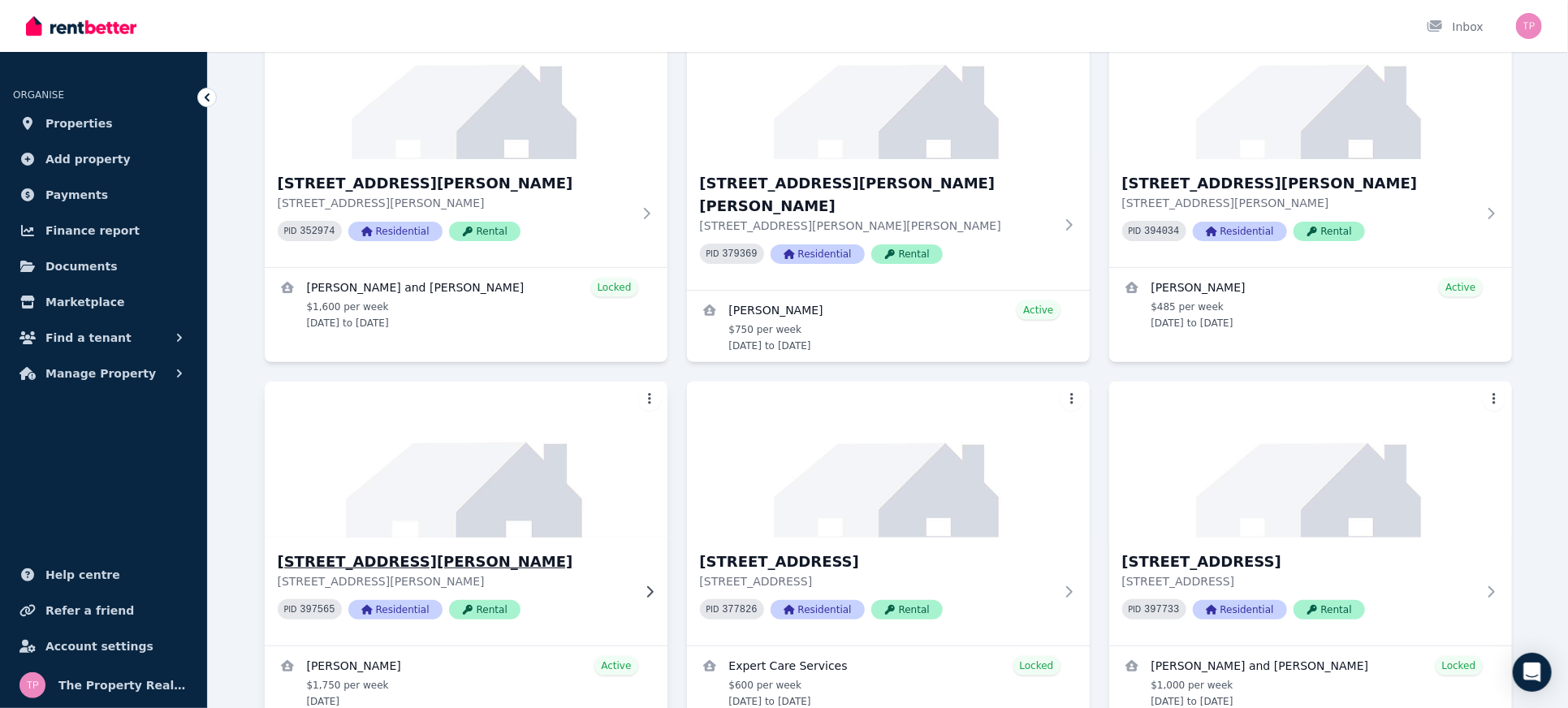
scroll to position [156, 0]
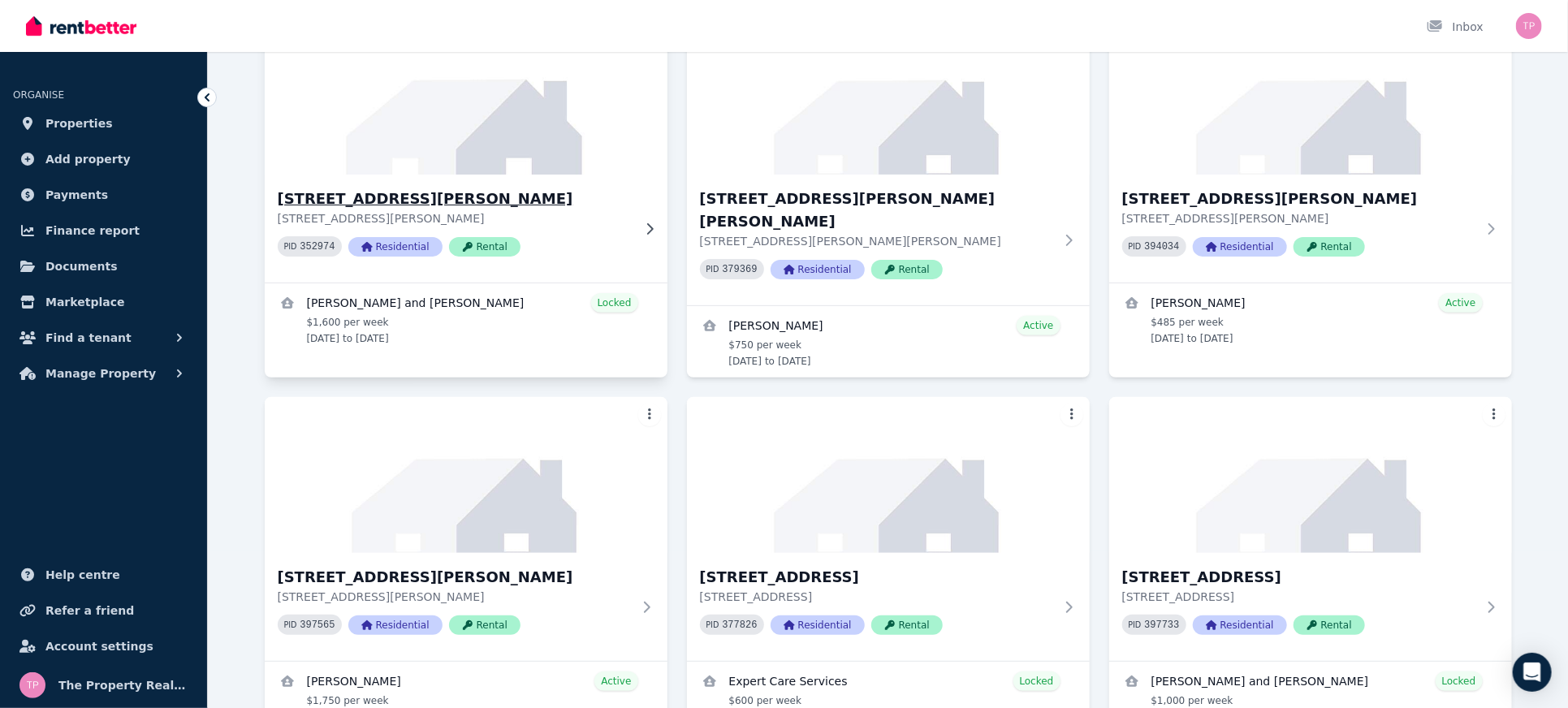
click at [376, 197] on h3 "[STREET_ADDRESS][PERSON_NAME]" at bounding box center [454, 198] width 354 height 23
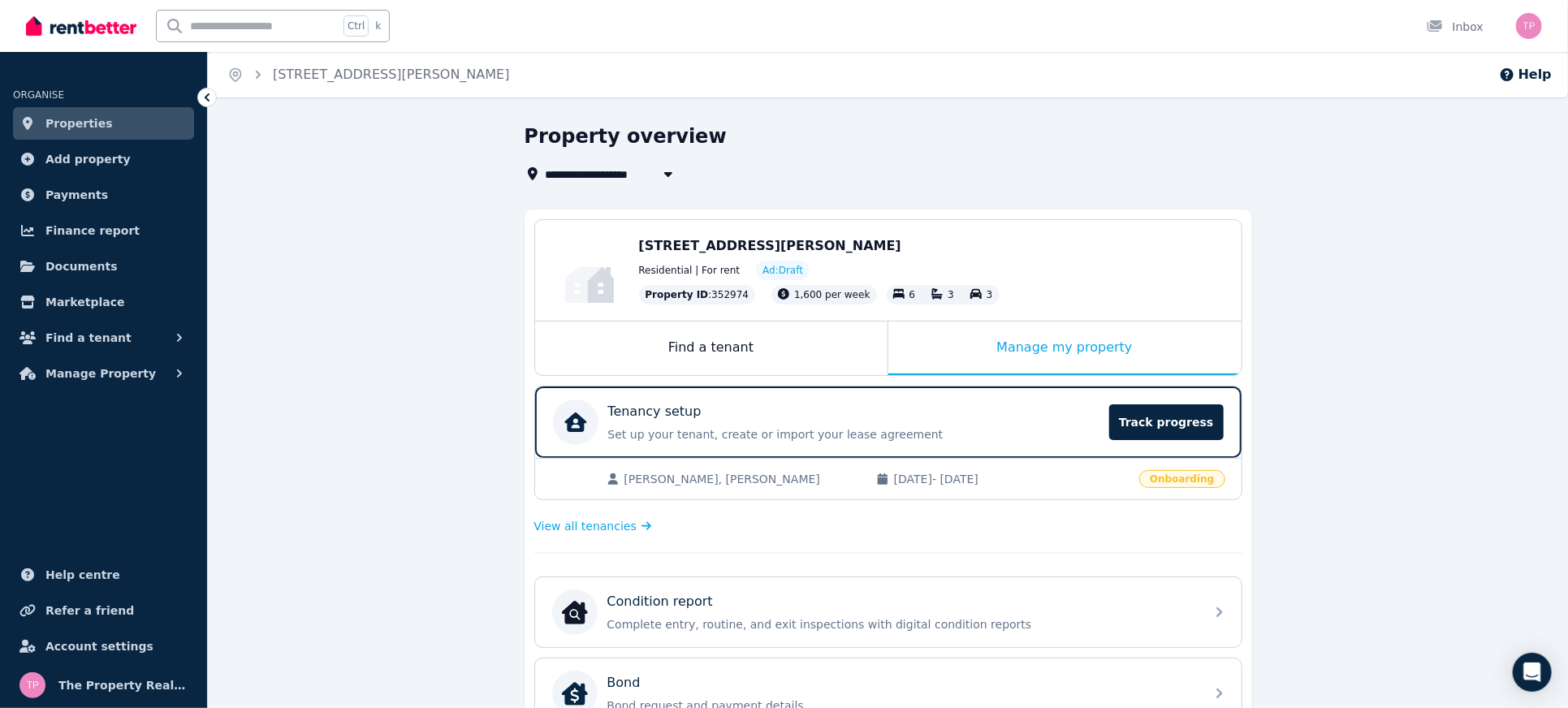
scroll to position [216, 0]
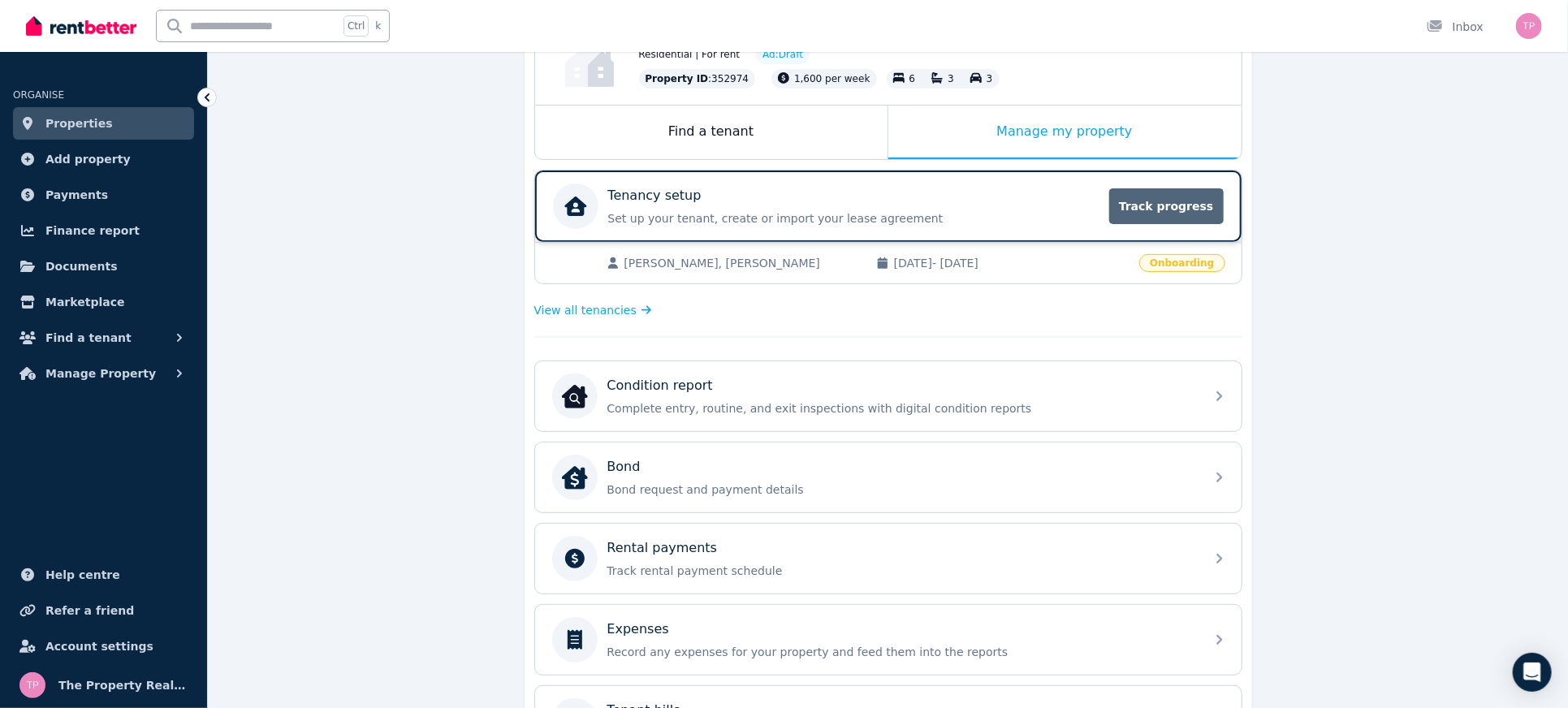
click at [1168, 214] on span "Track progress" at bounding box center [1166, 206] width 113 height 36
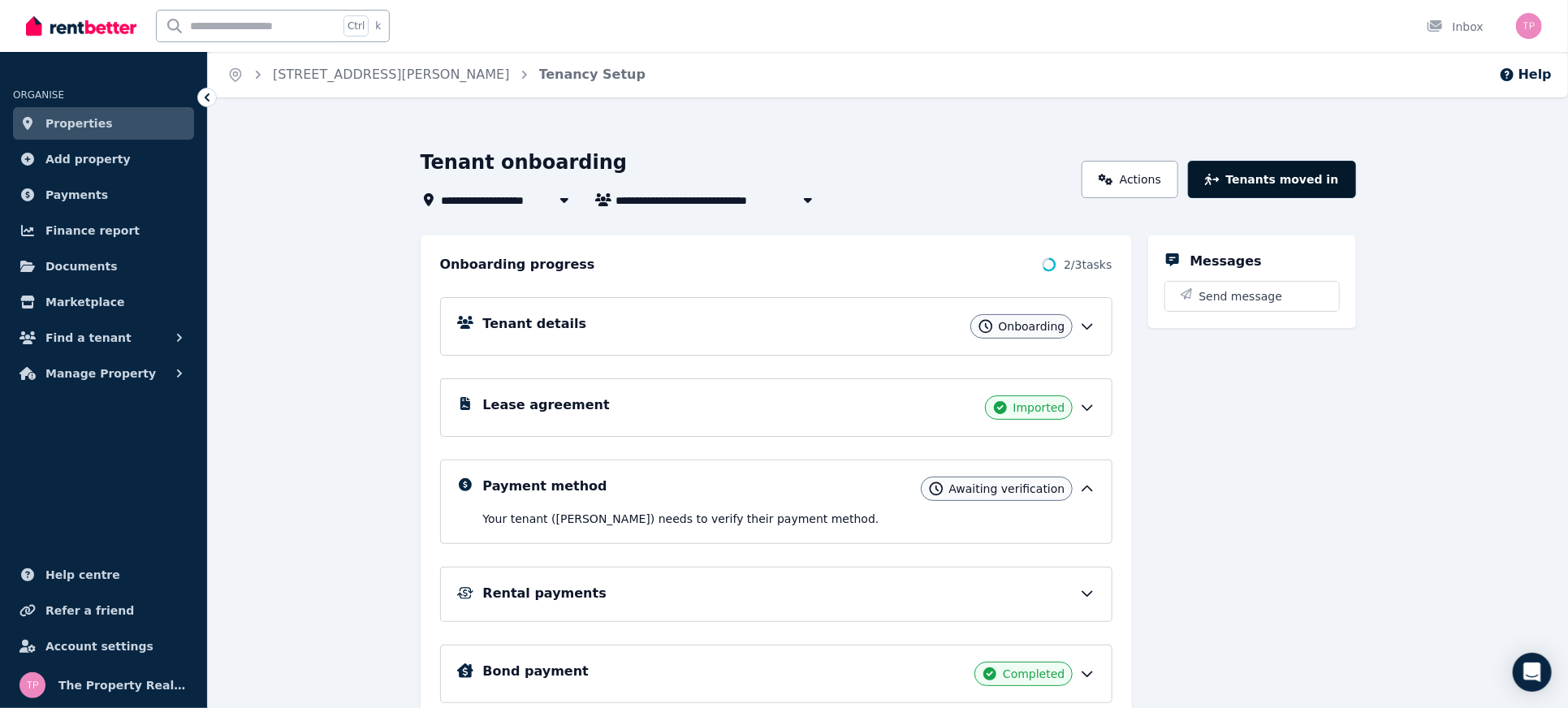
click at [1308, 178] on button "Tenants moved in" at bounding box center [1271, 179] width 167 height 37
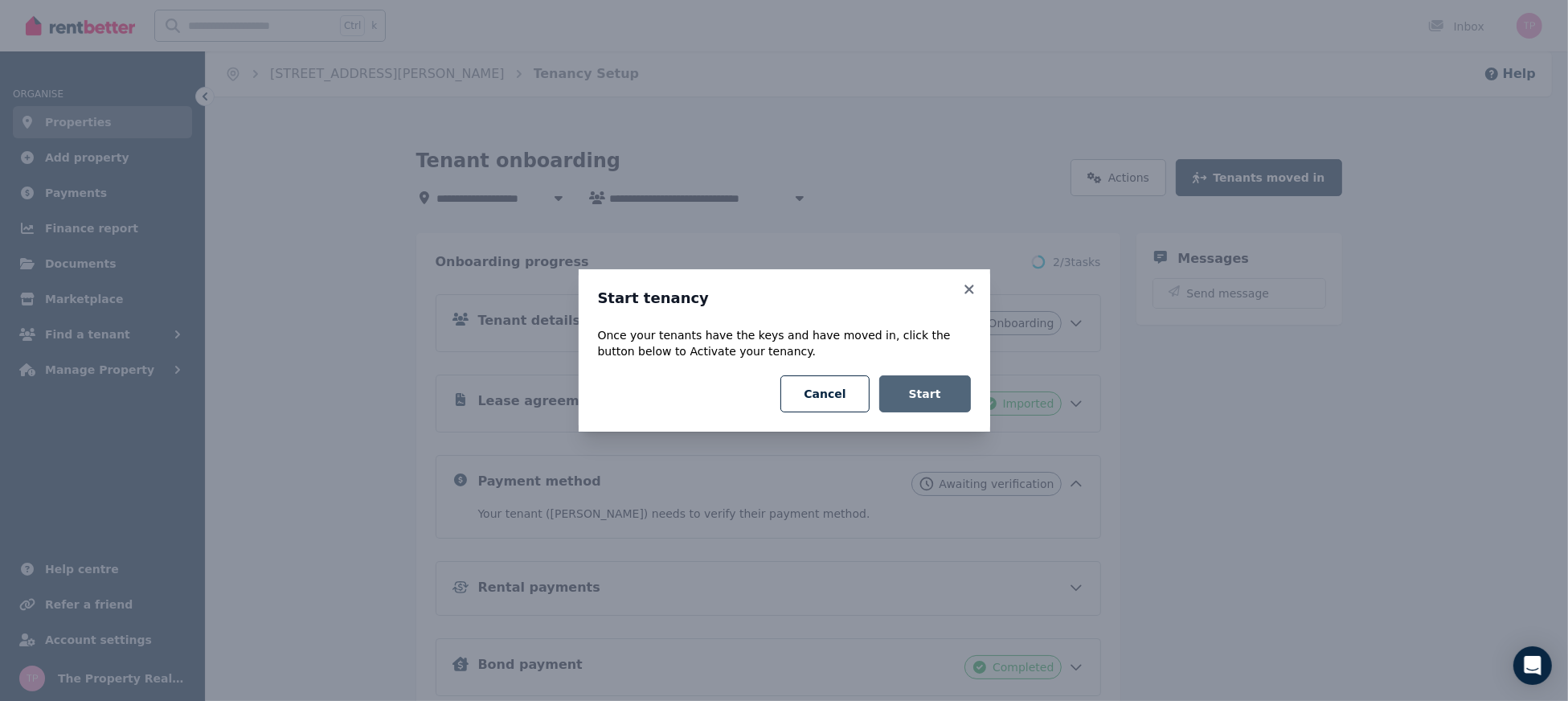
click at [930, 402] on button "Start" at bounding box center [924, 393] width 91 height 37
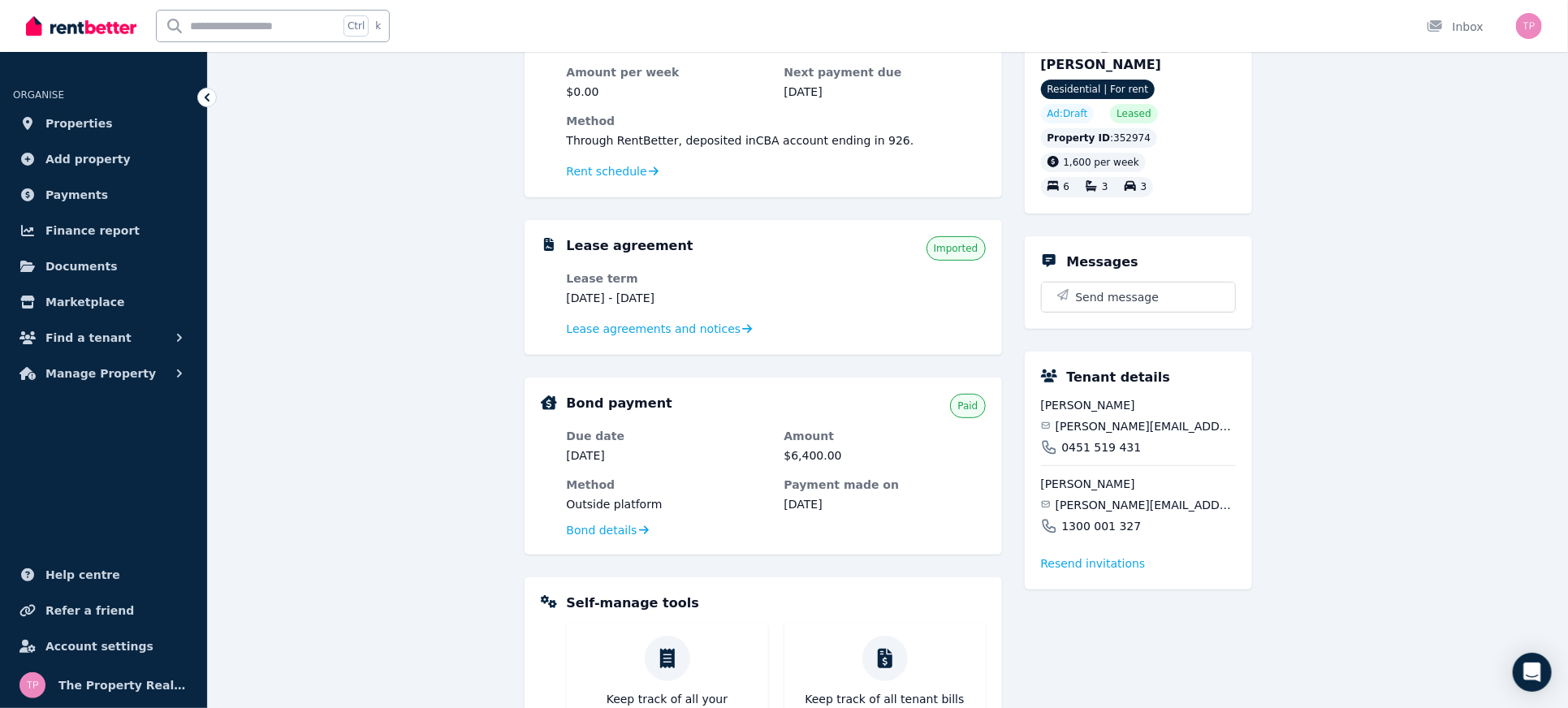
scroll to position [216, 0]
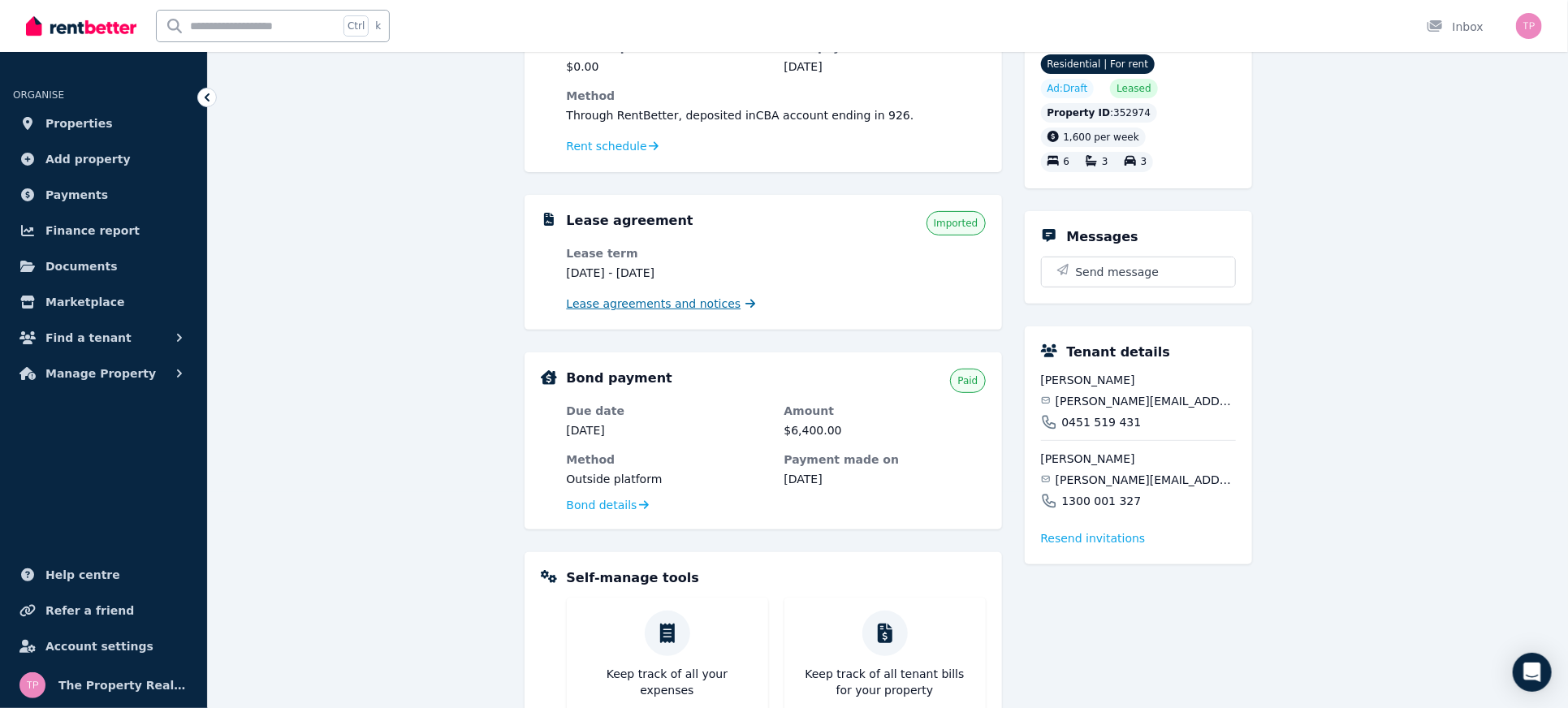
click at [652, 296] on span "Lease agreements and notices" at bounding box center [653, 303] width 175 height 16
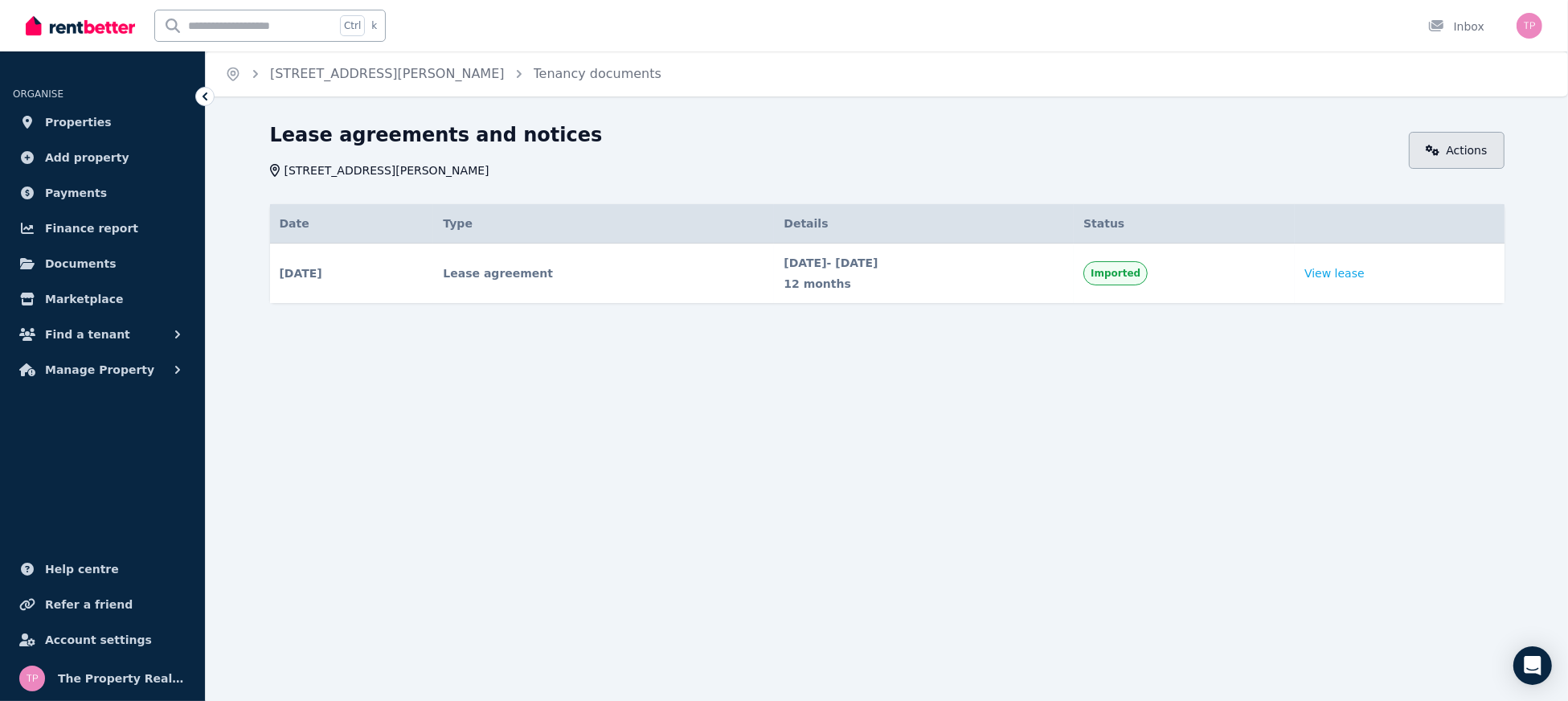
click at [1467, 148] on link "Actions" at bounding box center [1457, 150] width 96 height 37
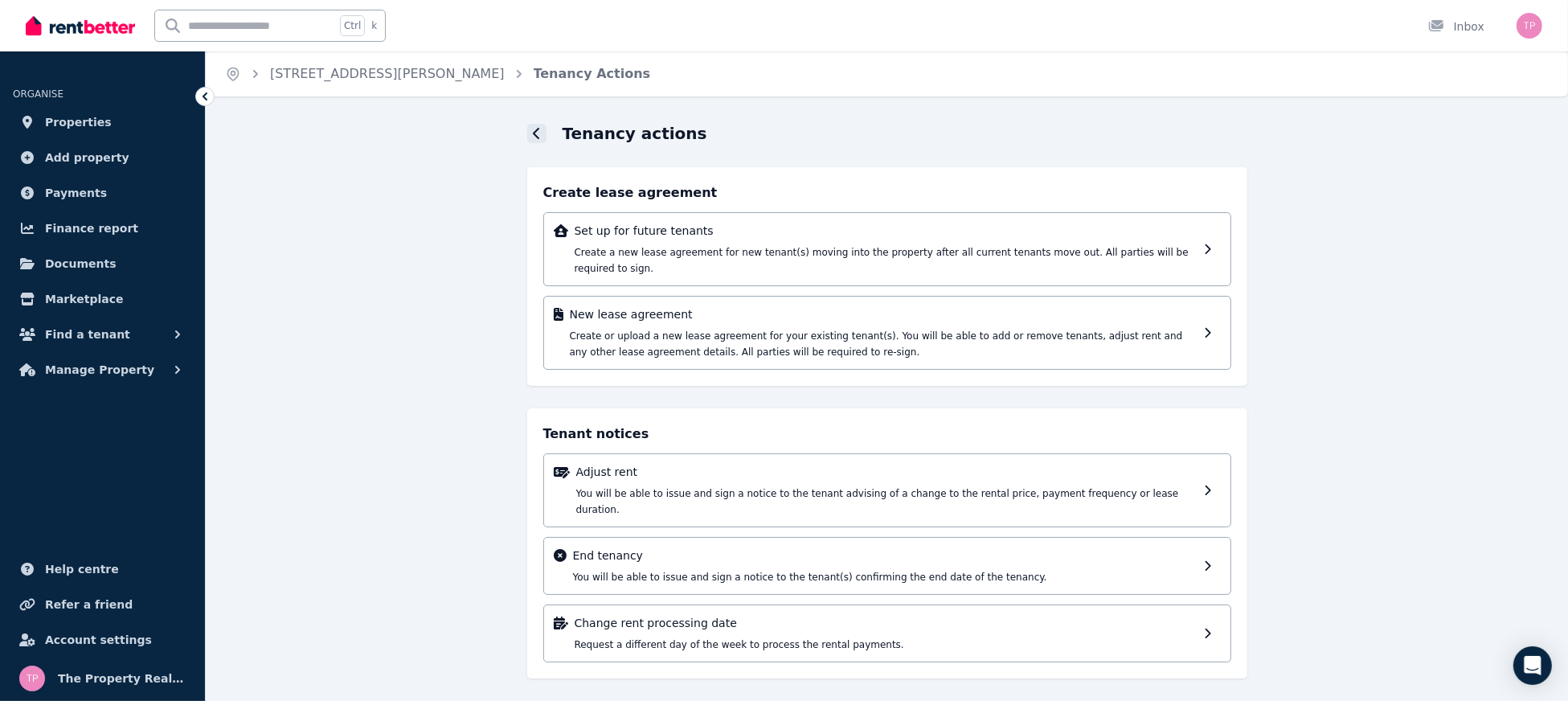
click at [534, 127] on icon at bounding box center [536, 133] width 8 height 13
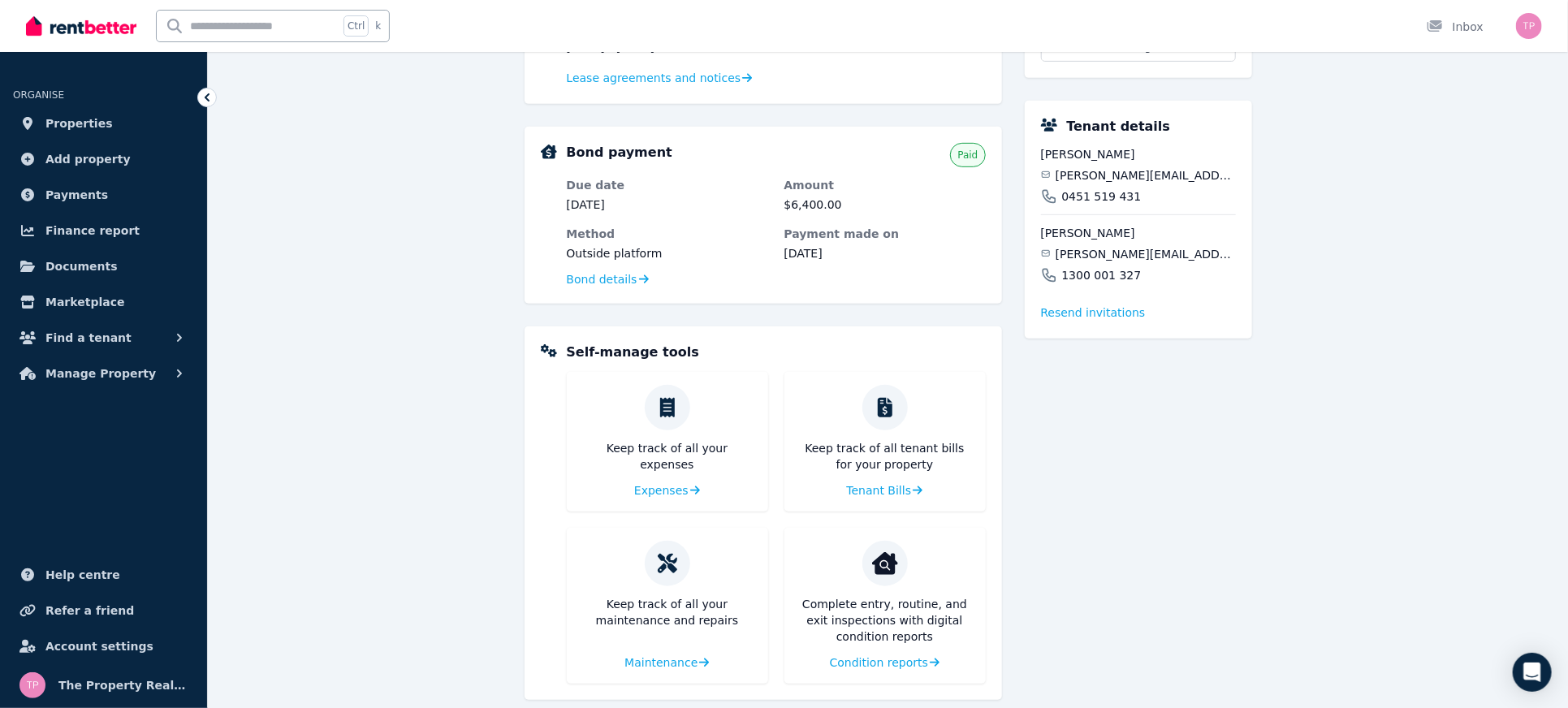
scroll to position [461, 0]
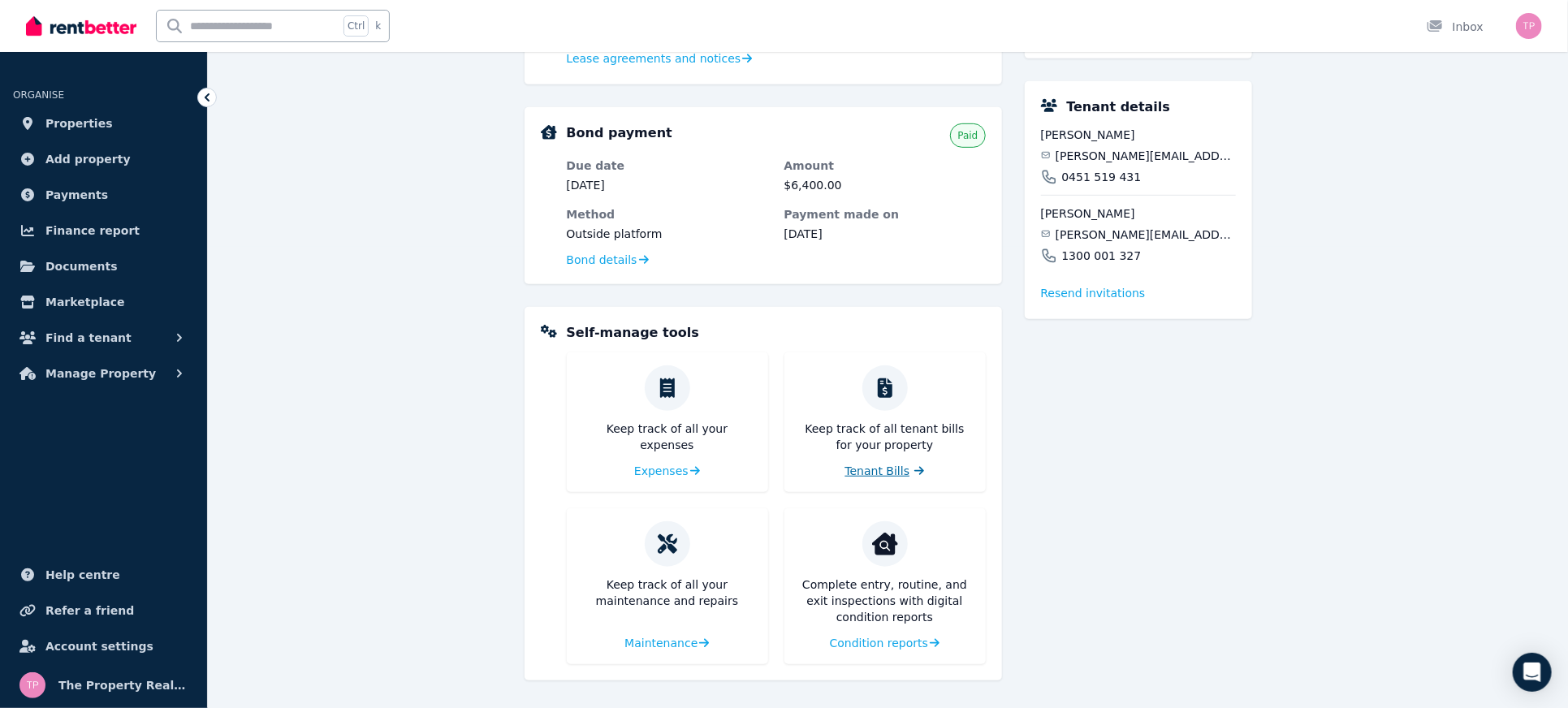
click at [893, 470] on span "Tenant Bills" at bounding box center [877, 470] width 65 height 16
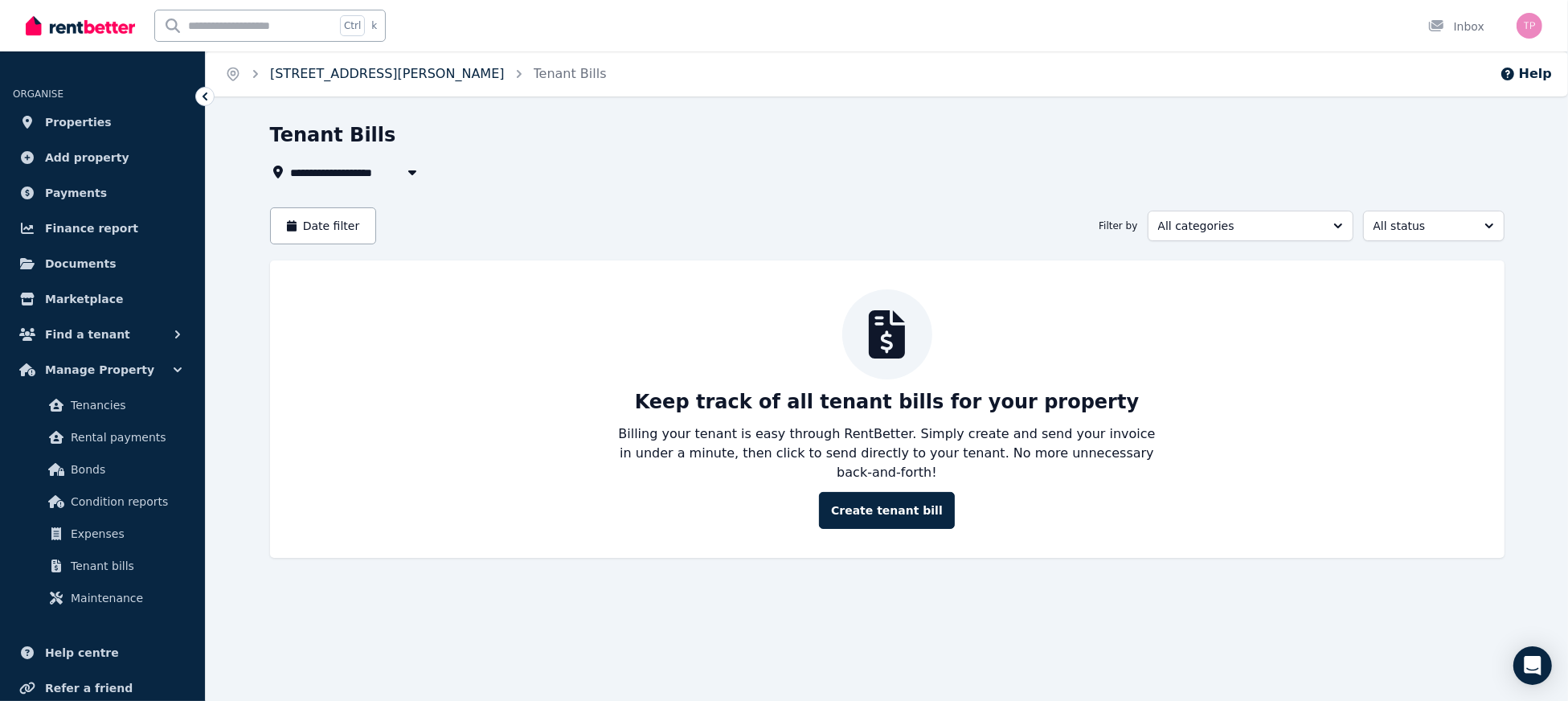
click at [328, 70] on link "[STREET_ADDRESS][PERSON_NAME]" at bounding box center [387, 73] width 234 height 15
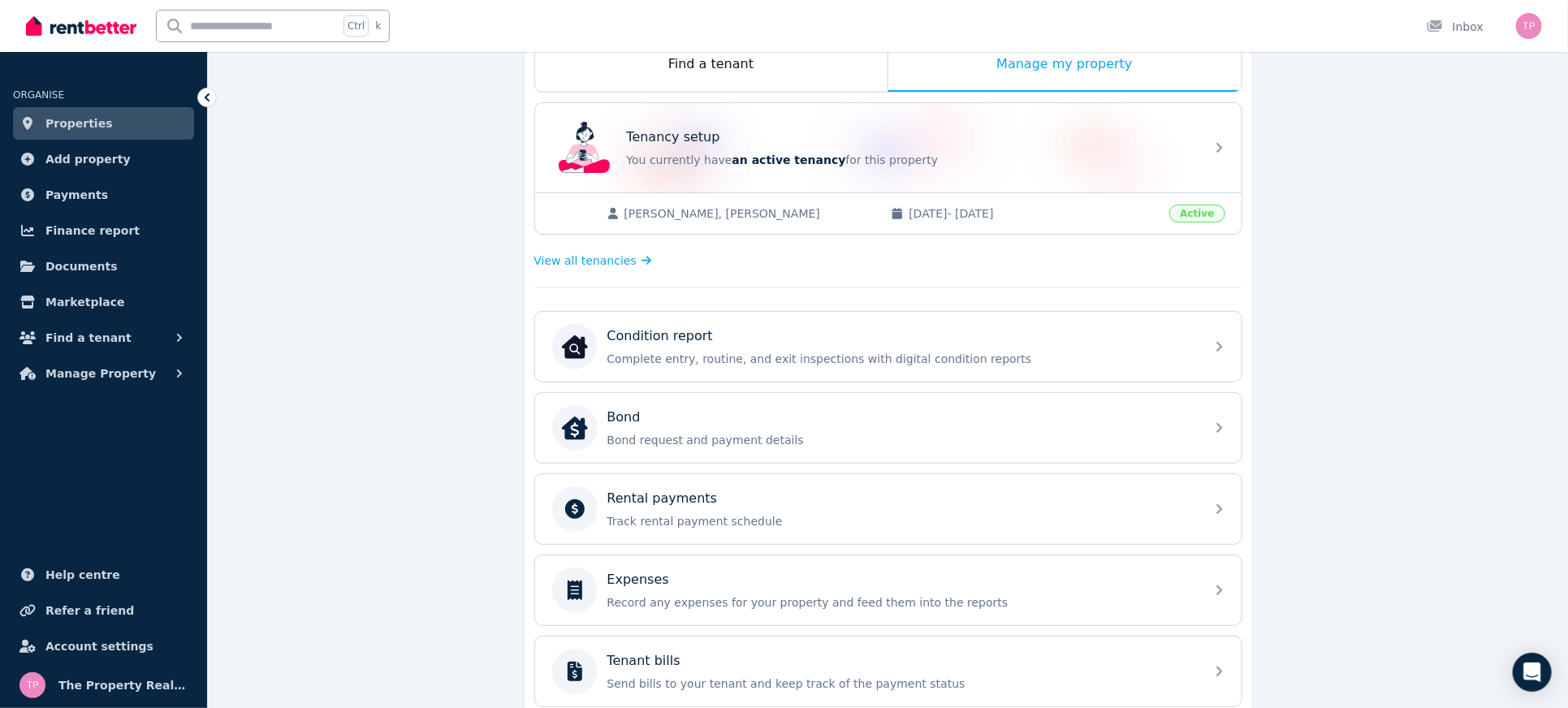
scroll to position [291, 0]
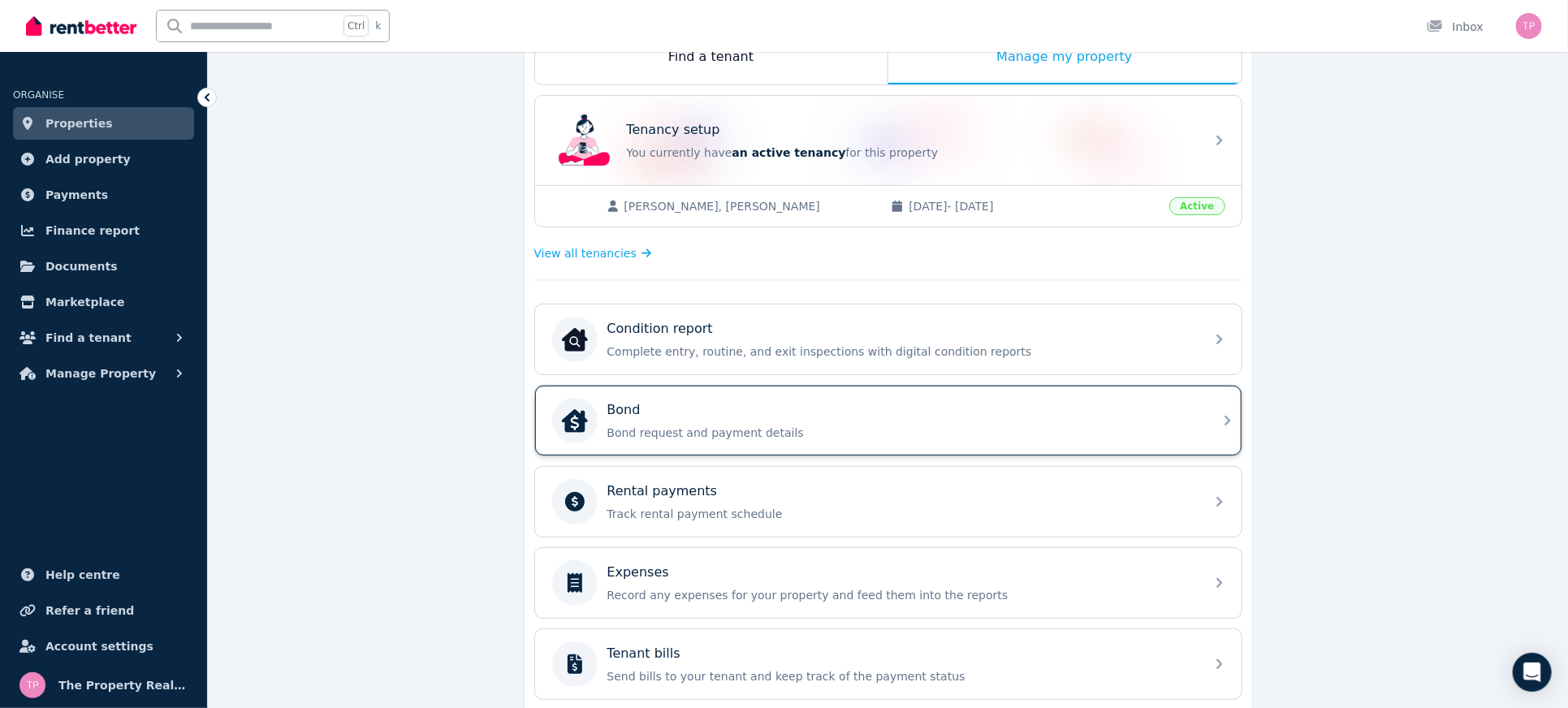
click at [879, 434] on p "Bond request and payment details" at bounding box center [901, 433] width 588 height 16
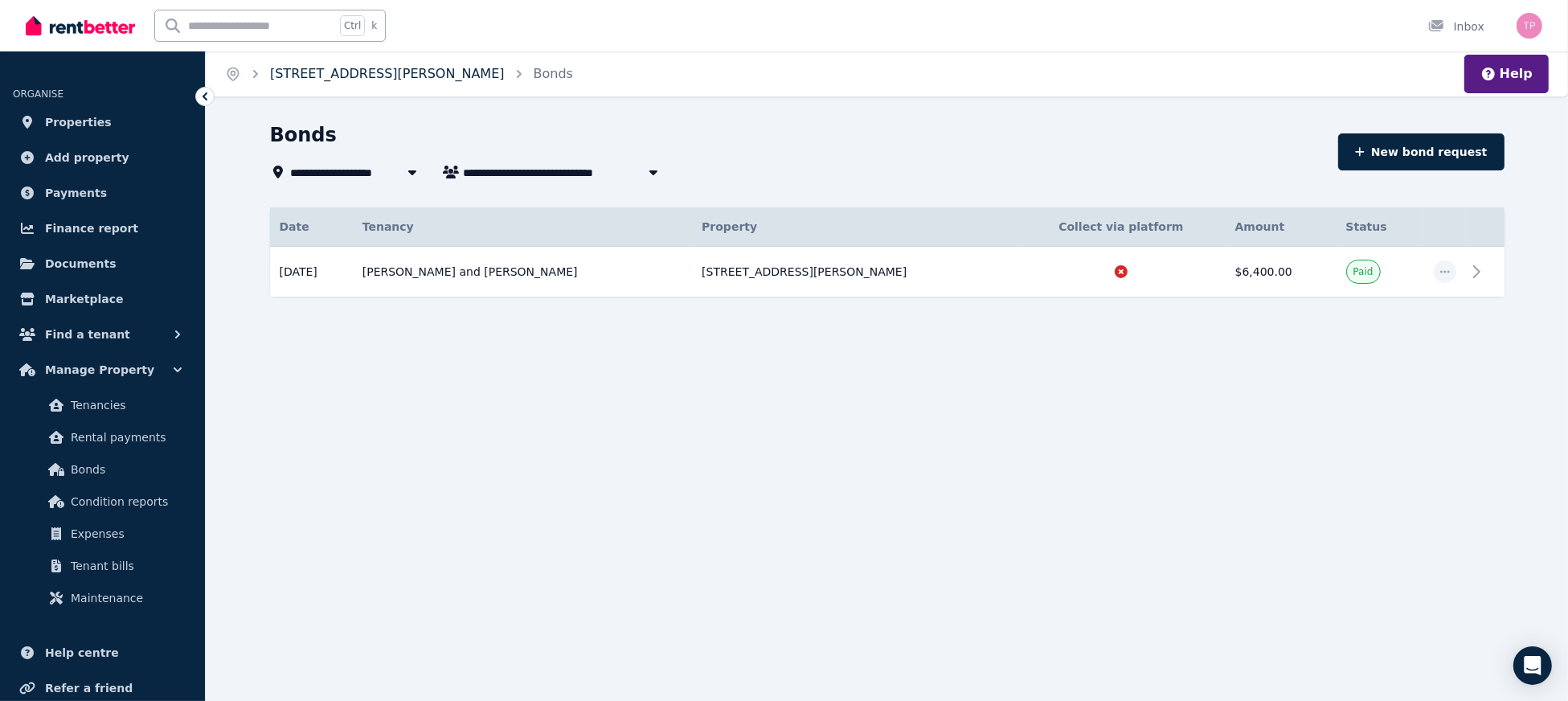
click at [340, 71] on link "[STREET_ADDRESS][PERSON_NAME]" at bounding box center [387, 73] width 234 height 15
